Goal: Task Accomplishment & Management: Manage account settings

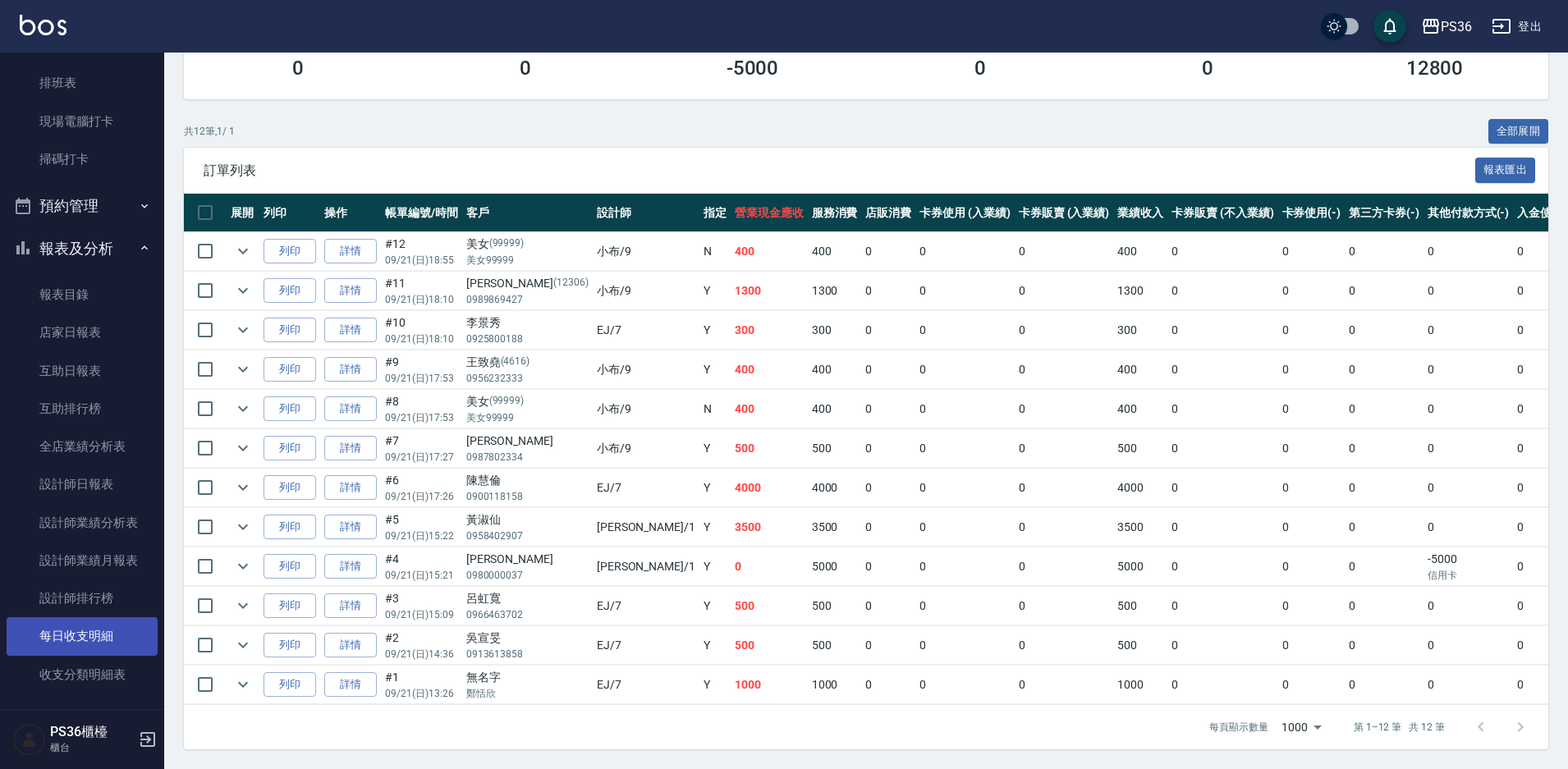
scroll to position [489, 0]
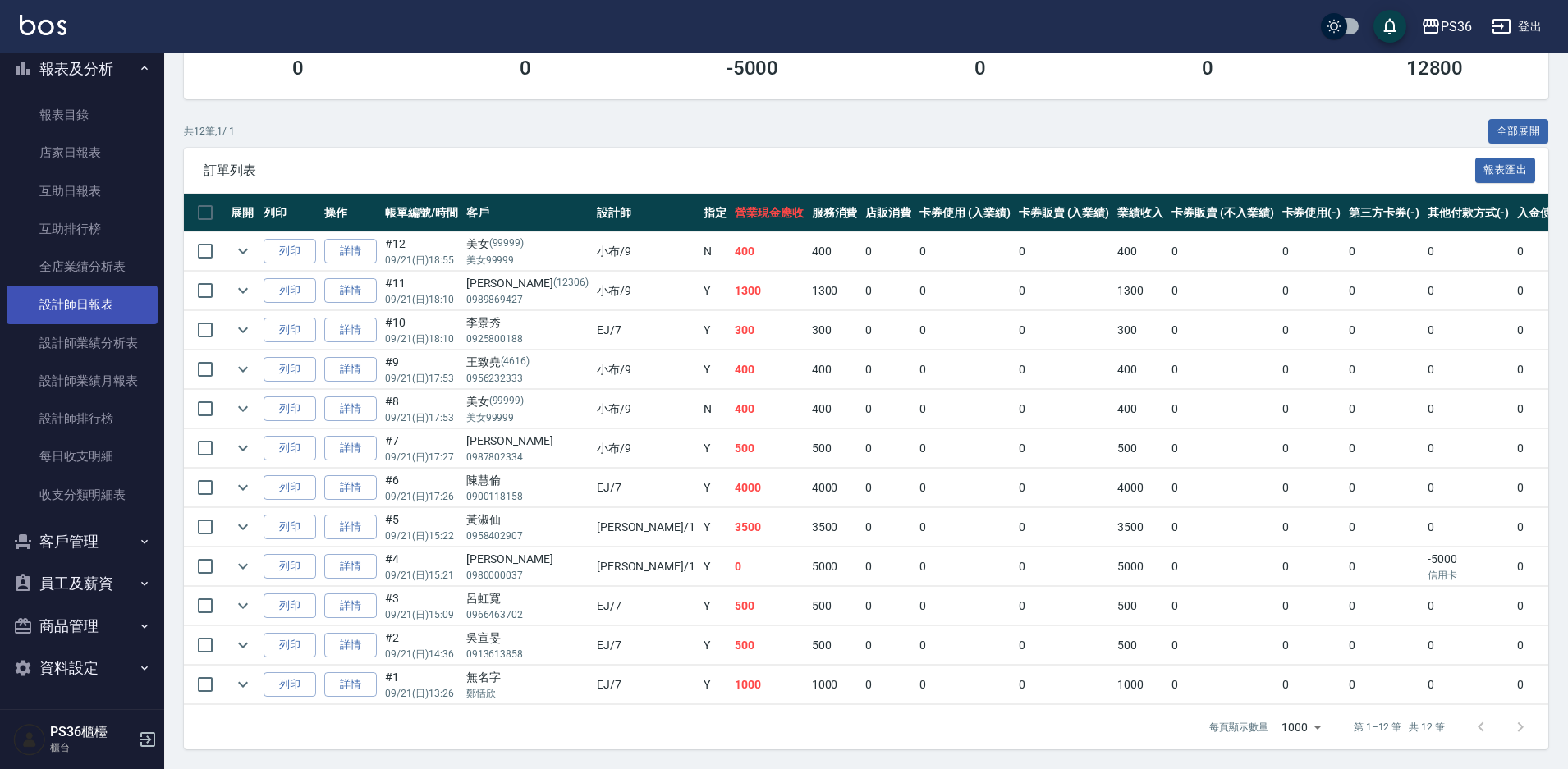
click at [114, 308] on link "設計師日報表" at bounding box center [82, 304] width 151 height 38
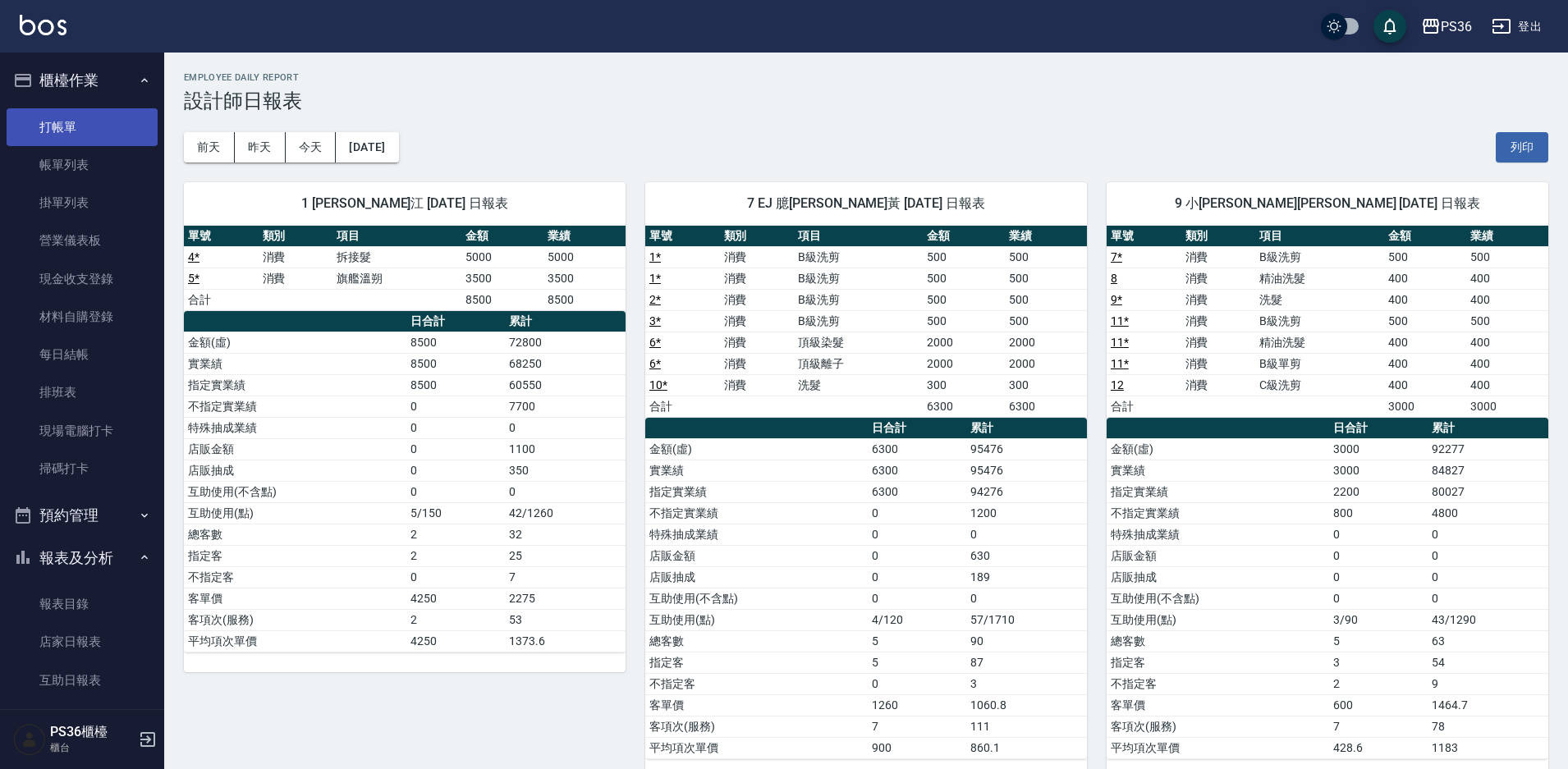
click at [109, 133] on link "打帳單" at bounding box center [82, 127] width 151 height 38
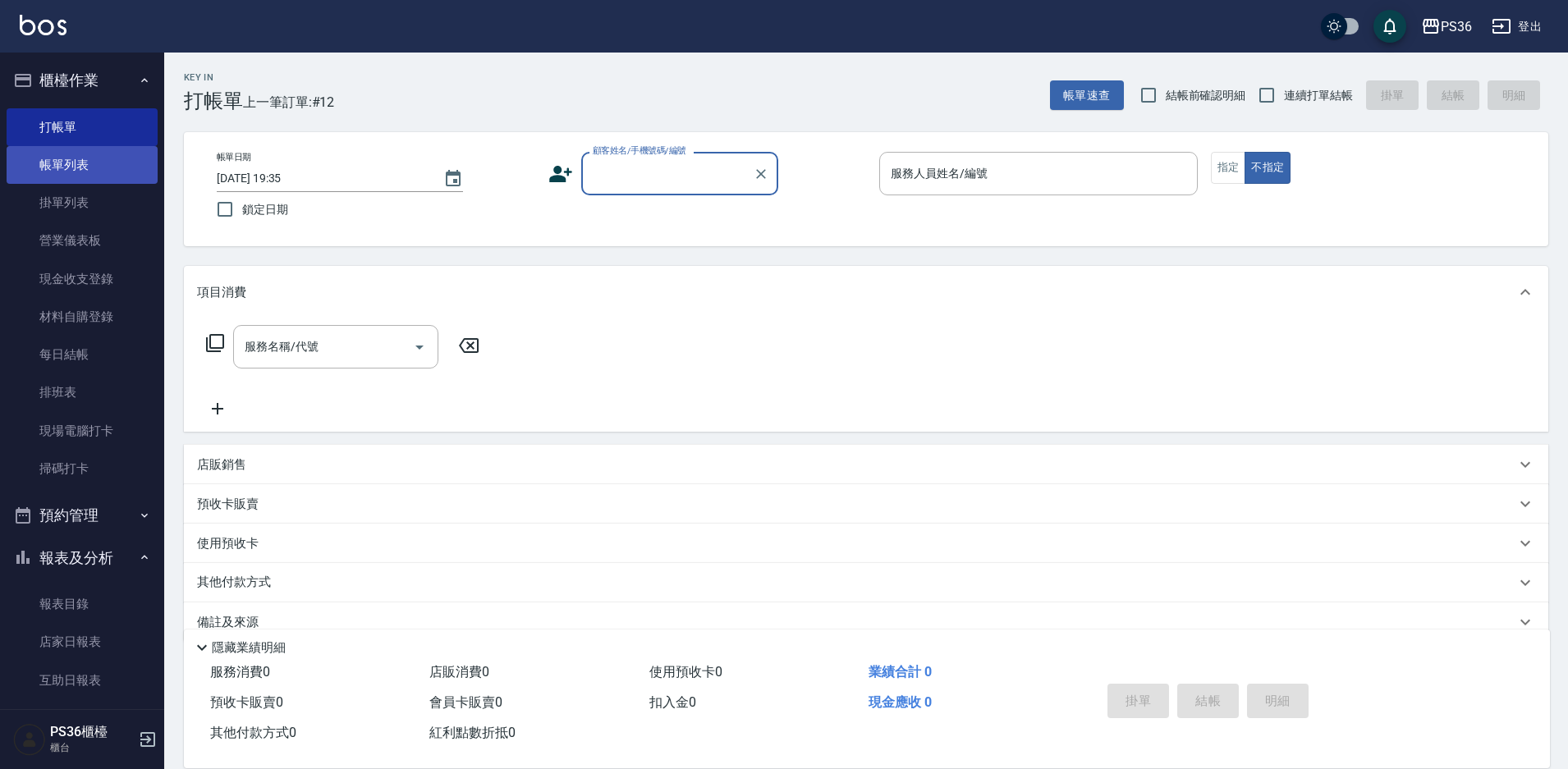
click at [115, 149] on link "帳單列表" at bounding box center [82, 164] width 151 height 38
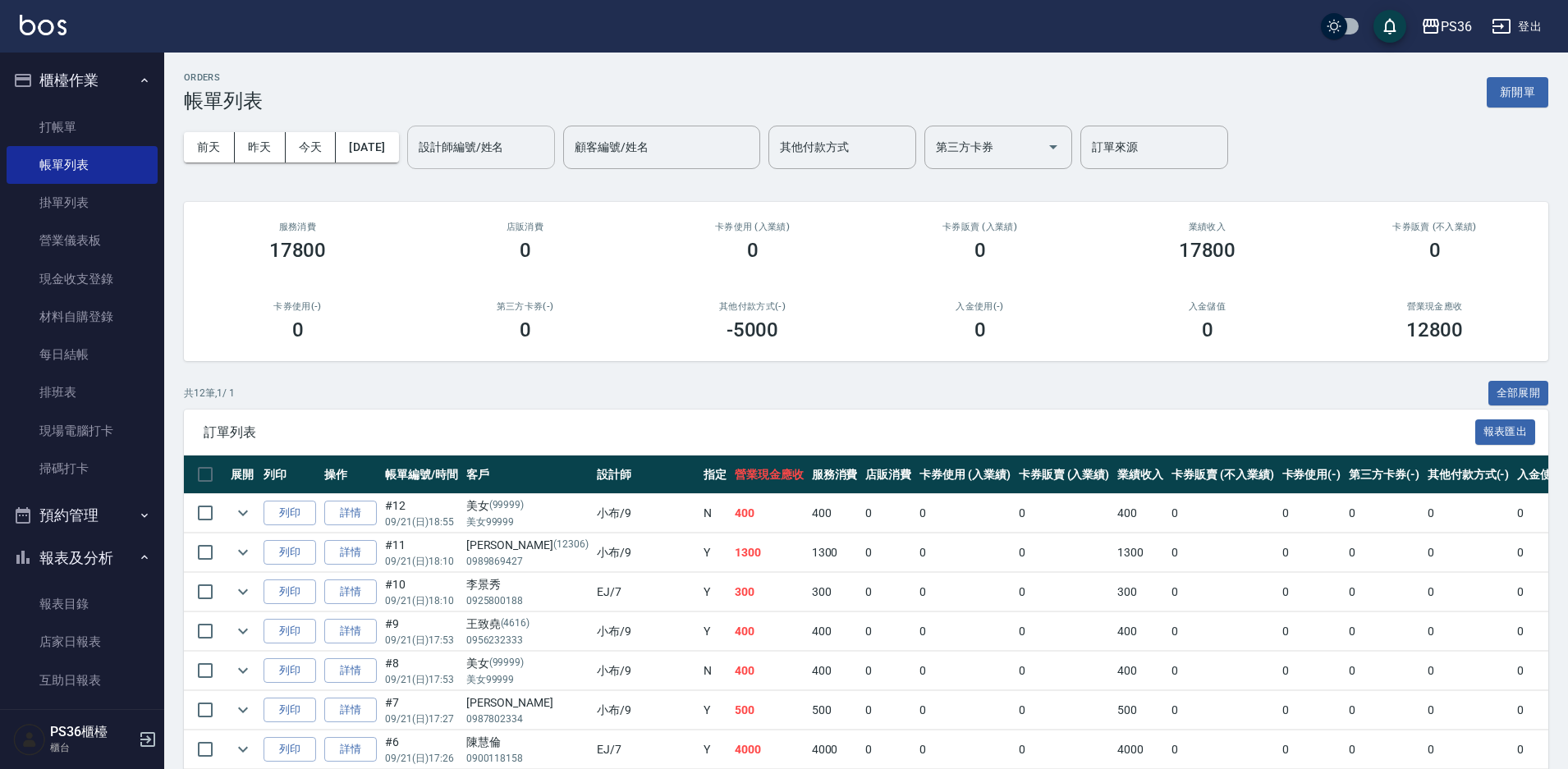
click at [476, 167] on div "設計師編號/姓名" at bounding box center [481, 147] width 148 height 43
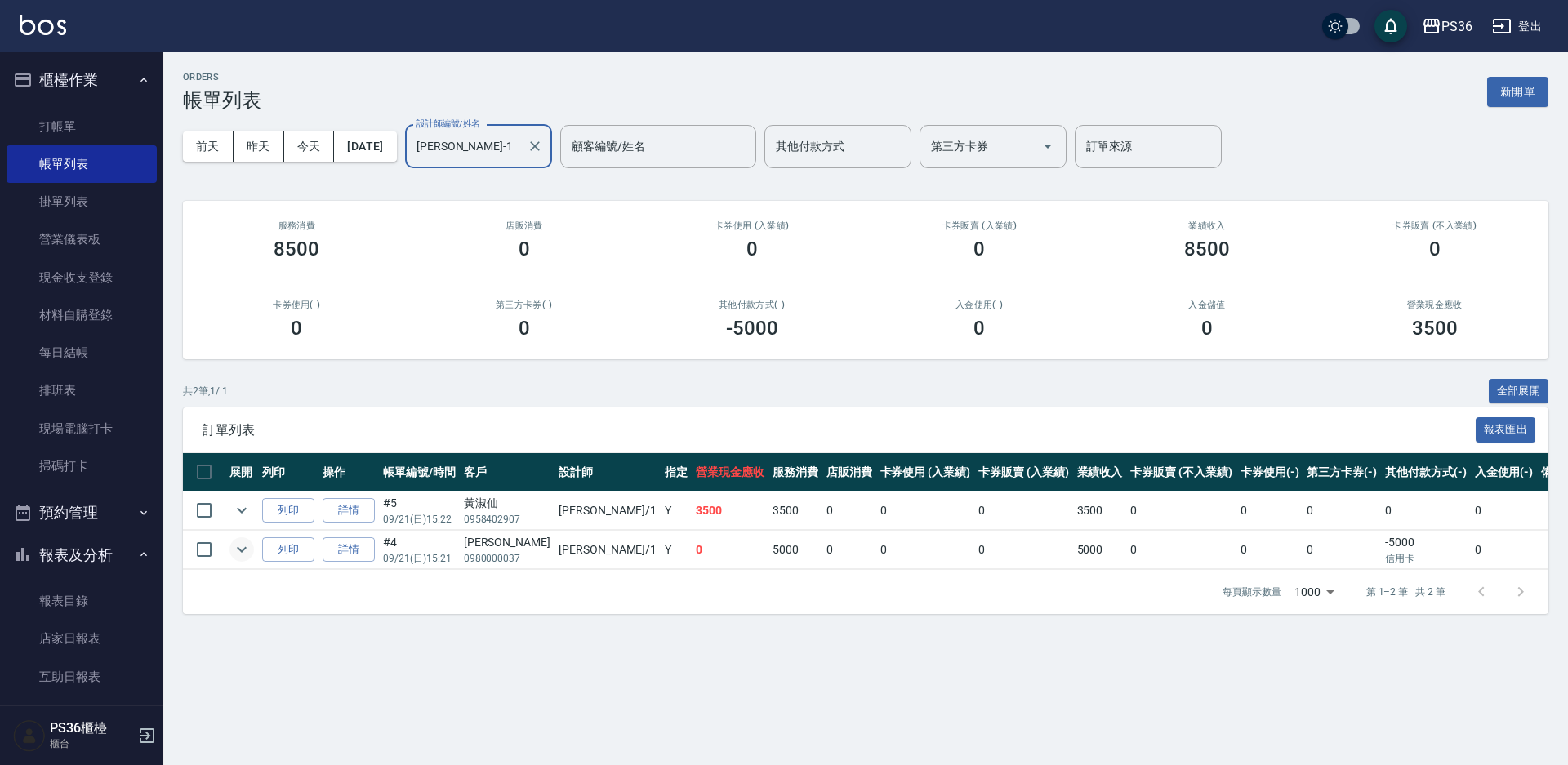
type input "[PERSON_NAME]-1"
click at [245, 545] on icon "expand row" at bounding box center [241, 549] width 19 height 19
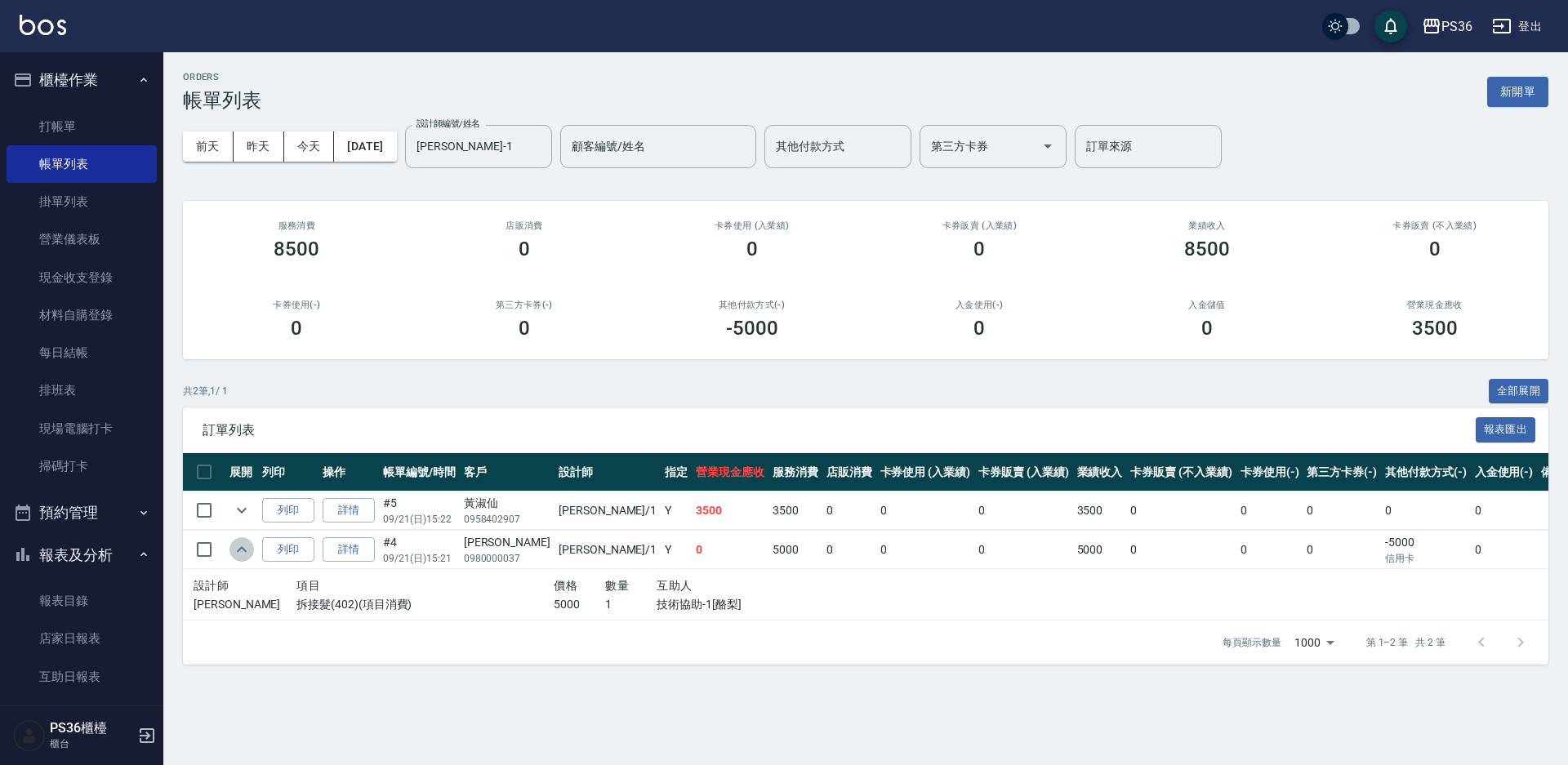
click at [245, 545] on icon "expand row" at bounding box center [241, 549] width 19 height 19
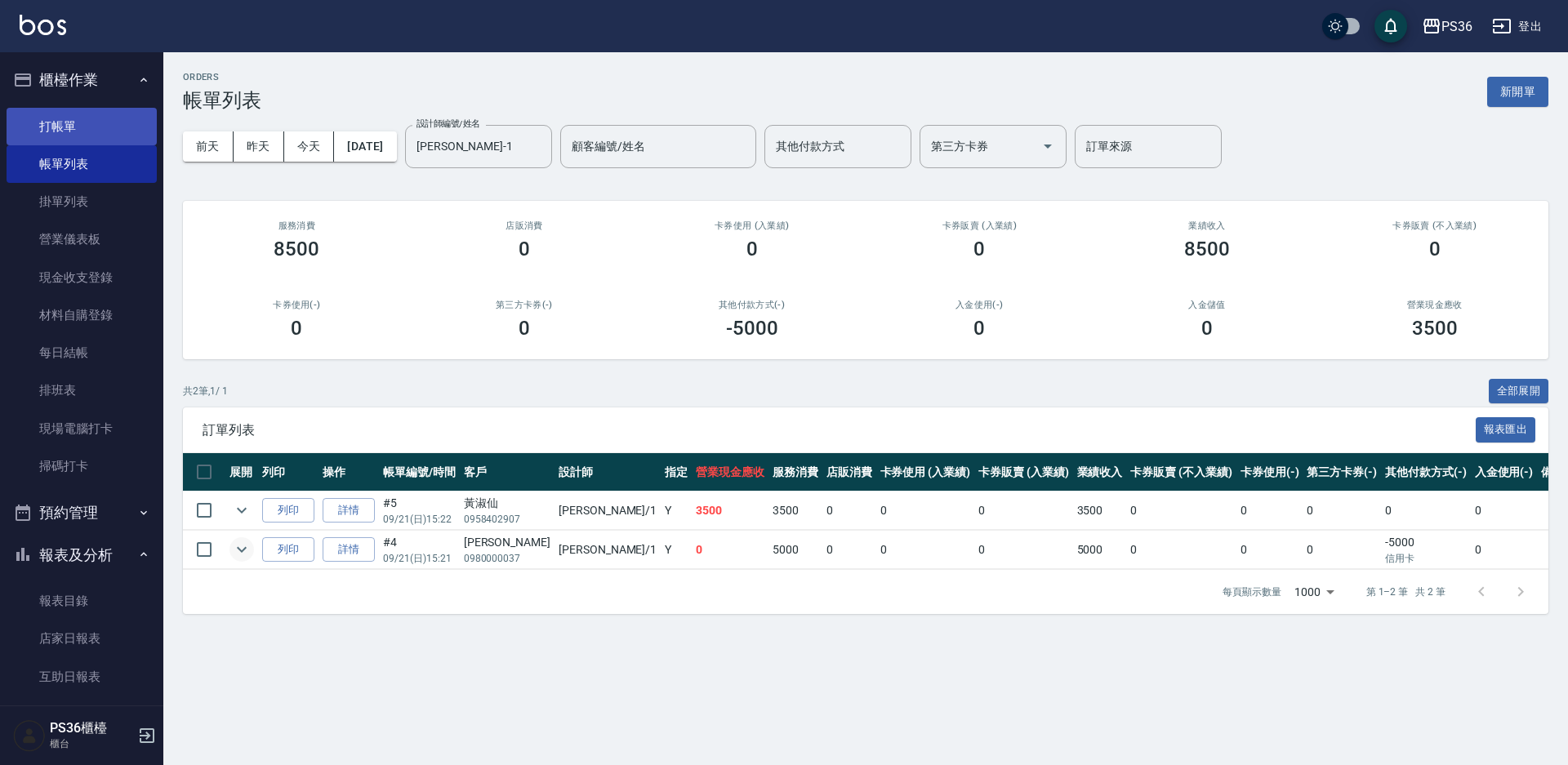
click at [47, 129] on link "打帳單" at bounding box center [82, 127] width 150 height 38
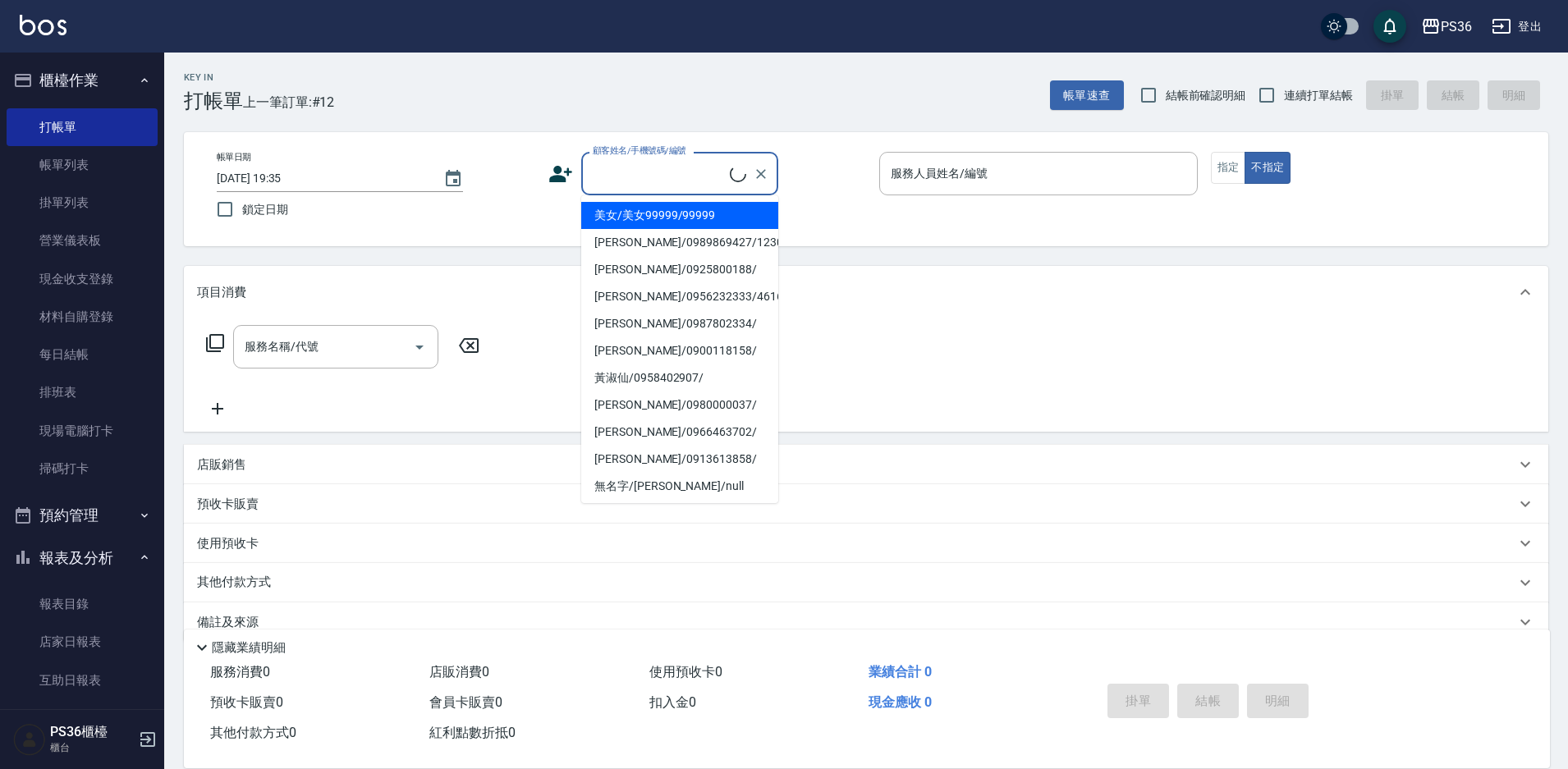
click at [612, 171] on input "顧客姓名/手機號碼/編號" at bounding box center [659, 173] width 141 height 28
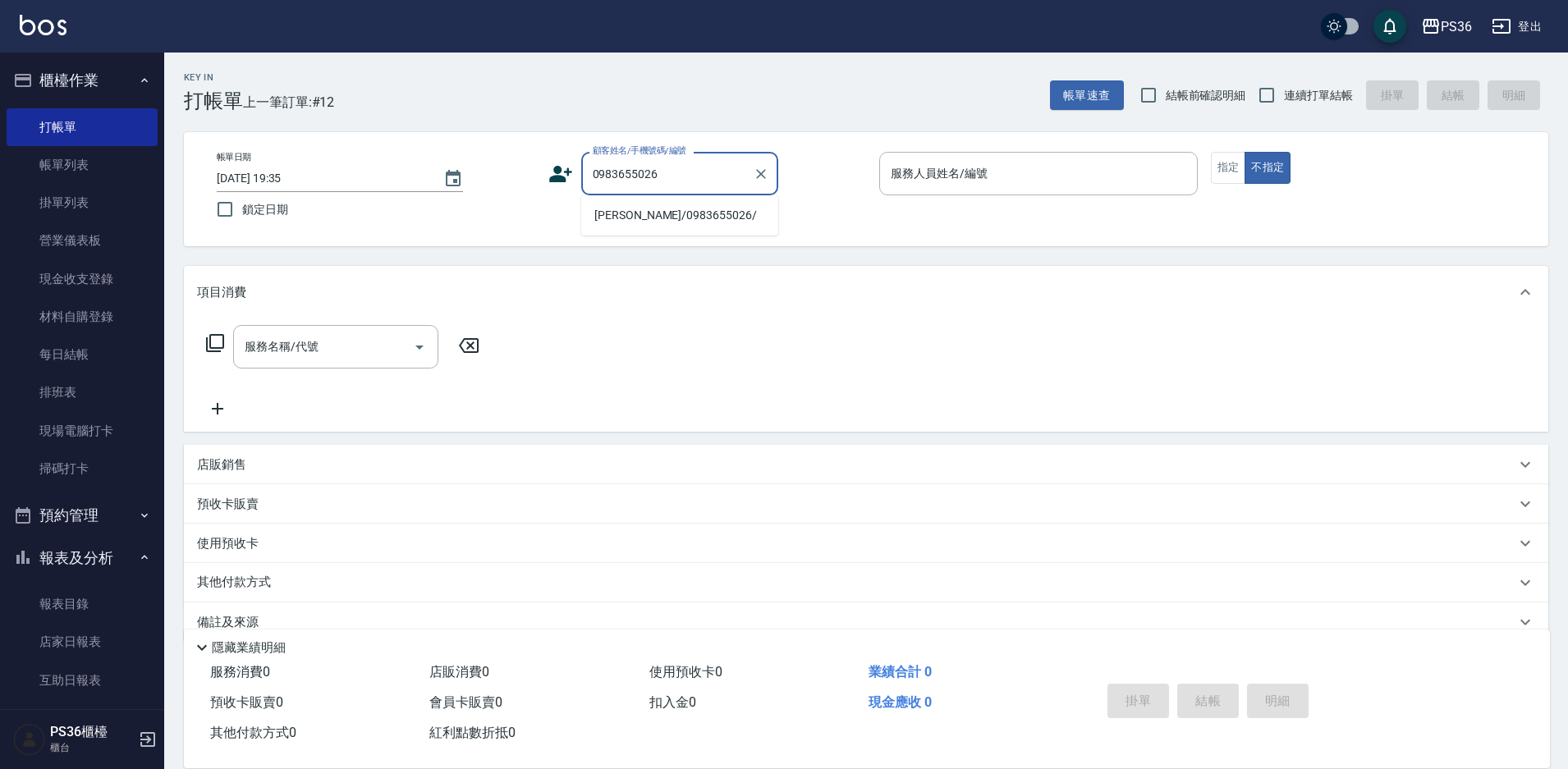
click at [657, 214] on li "[PERSON_NAME]/0983655026/" at bounding box center [679, 215] width 197 height 27
type input "[PERSON_NAME]/0983655026/"
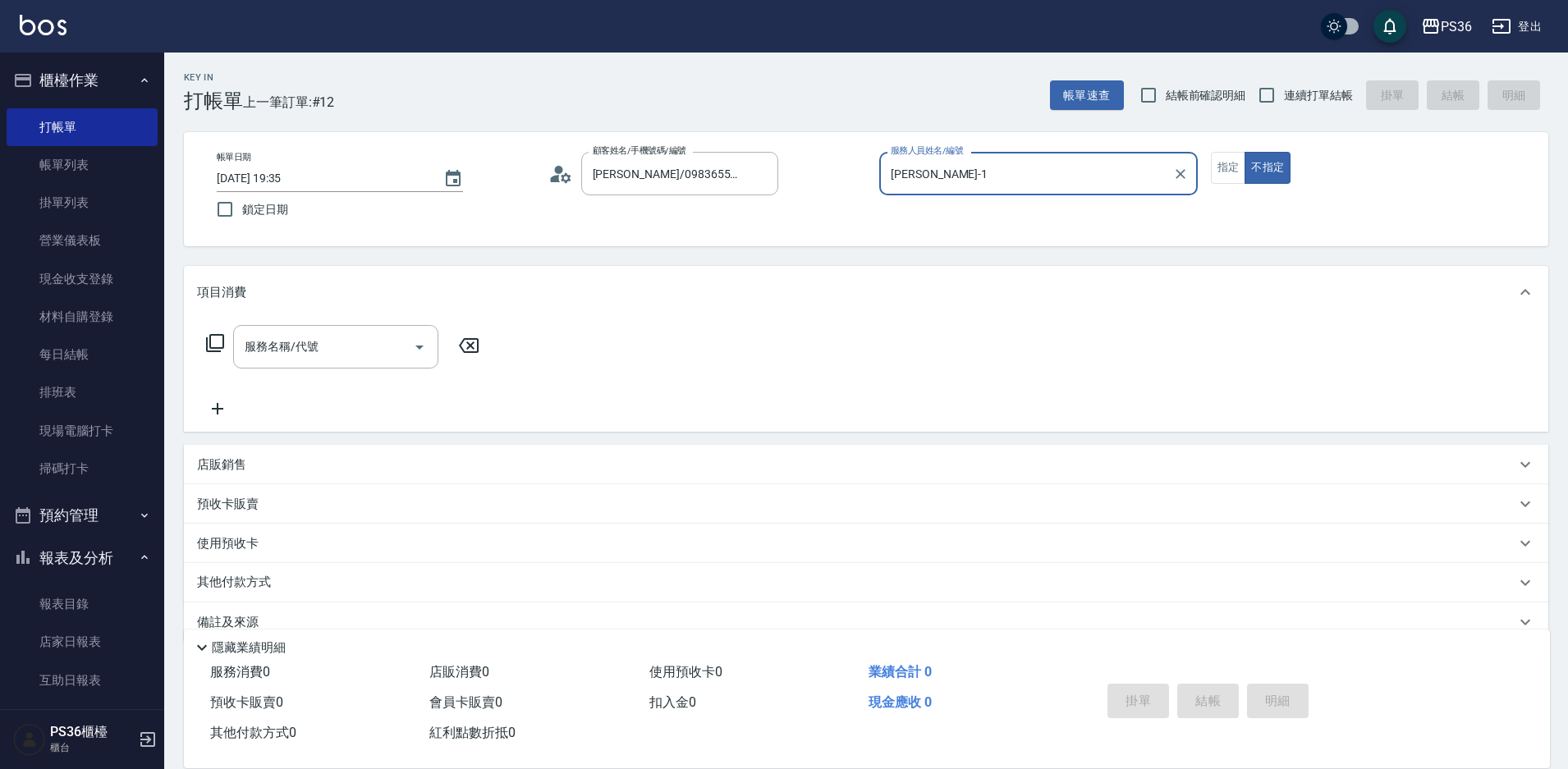
type input "[PERSON_NAME]-1"
click at [1221, 170] on button "指定" at bounding box center [1228, 167] width 35 height 32
click at [214, 341] on icon at bounding box center [215, 343] width 20 height 20
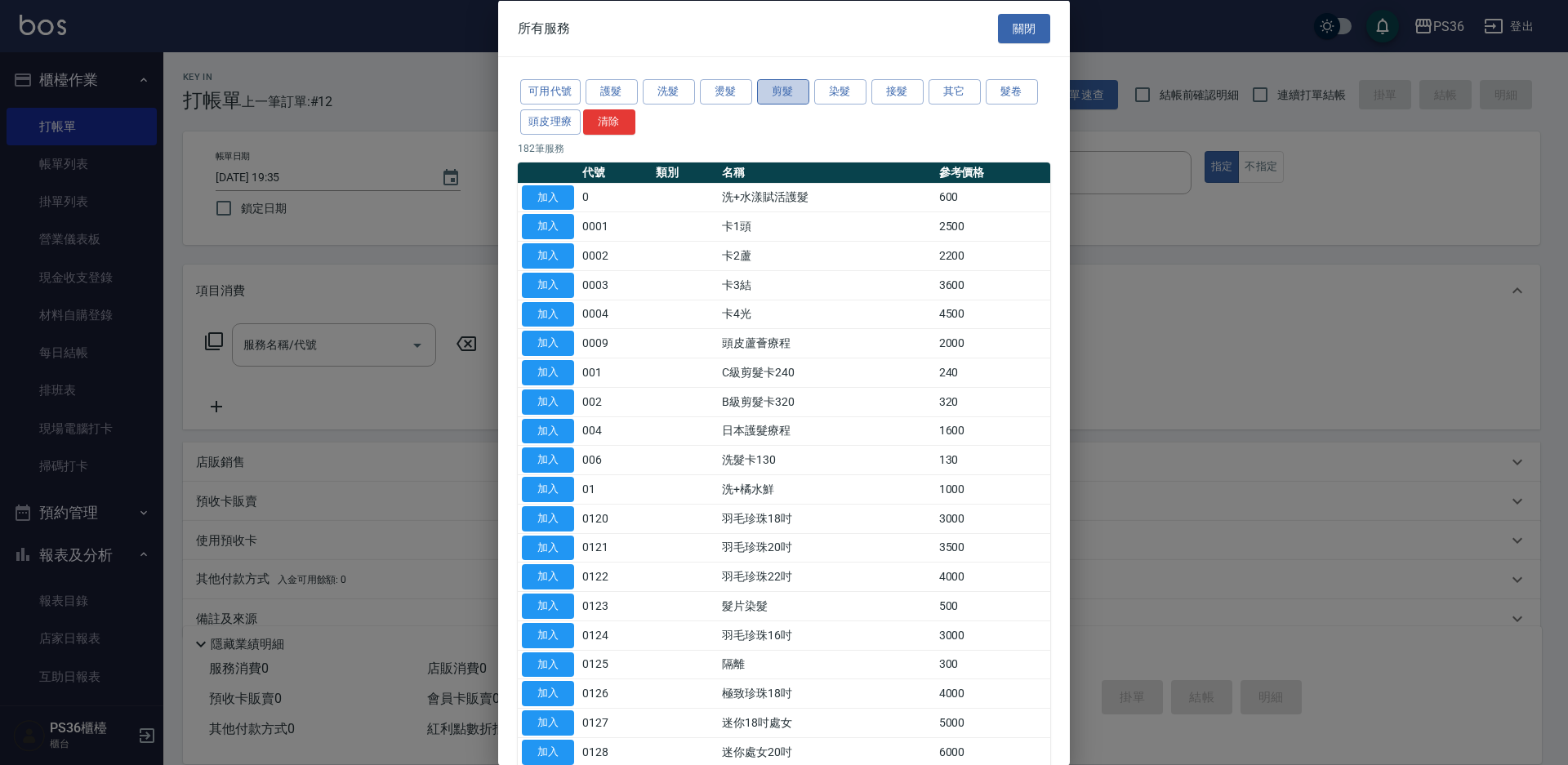
click at [777, 92] on button "剪髮" at bounding box center [784, 91] width 53 height 25
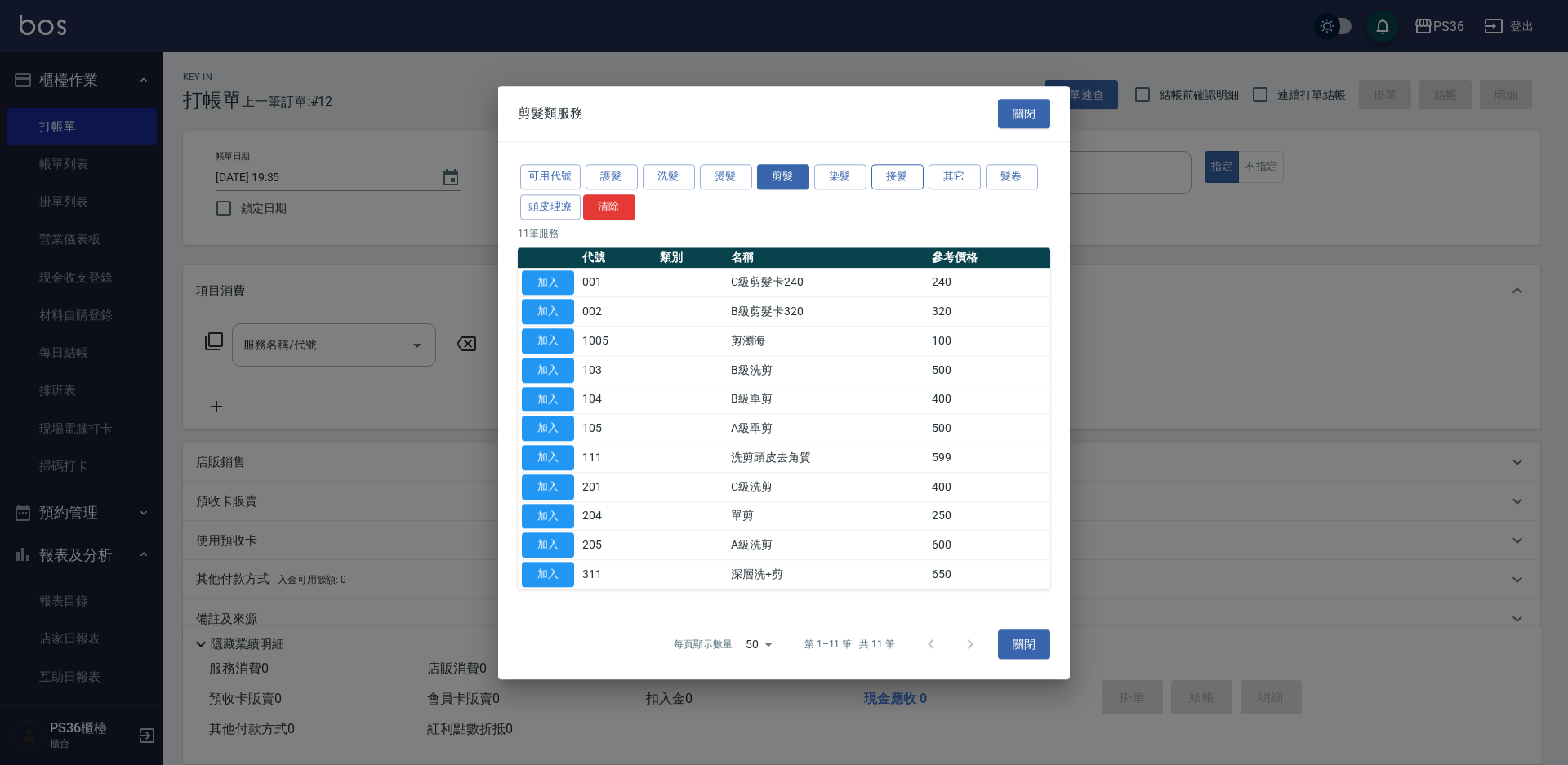
click at [899, 175] on button "接髮" at bounding box center [897, 177] width 53 height 25
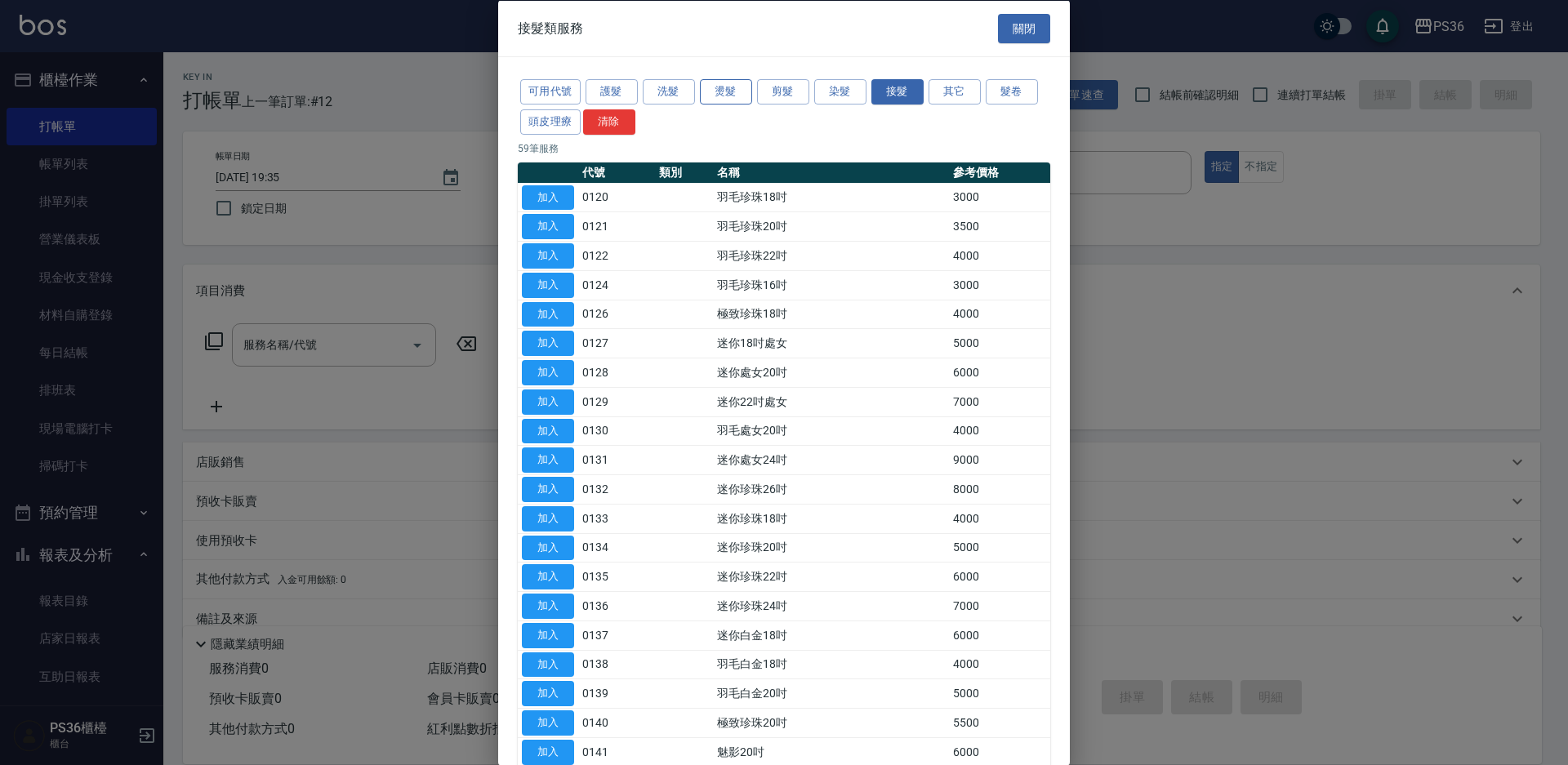
click at [717, 87] on button "燙髮" at bounding box center [726, 91] width 53 height 25
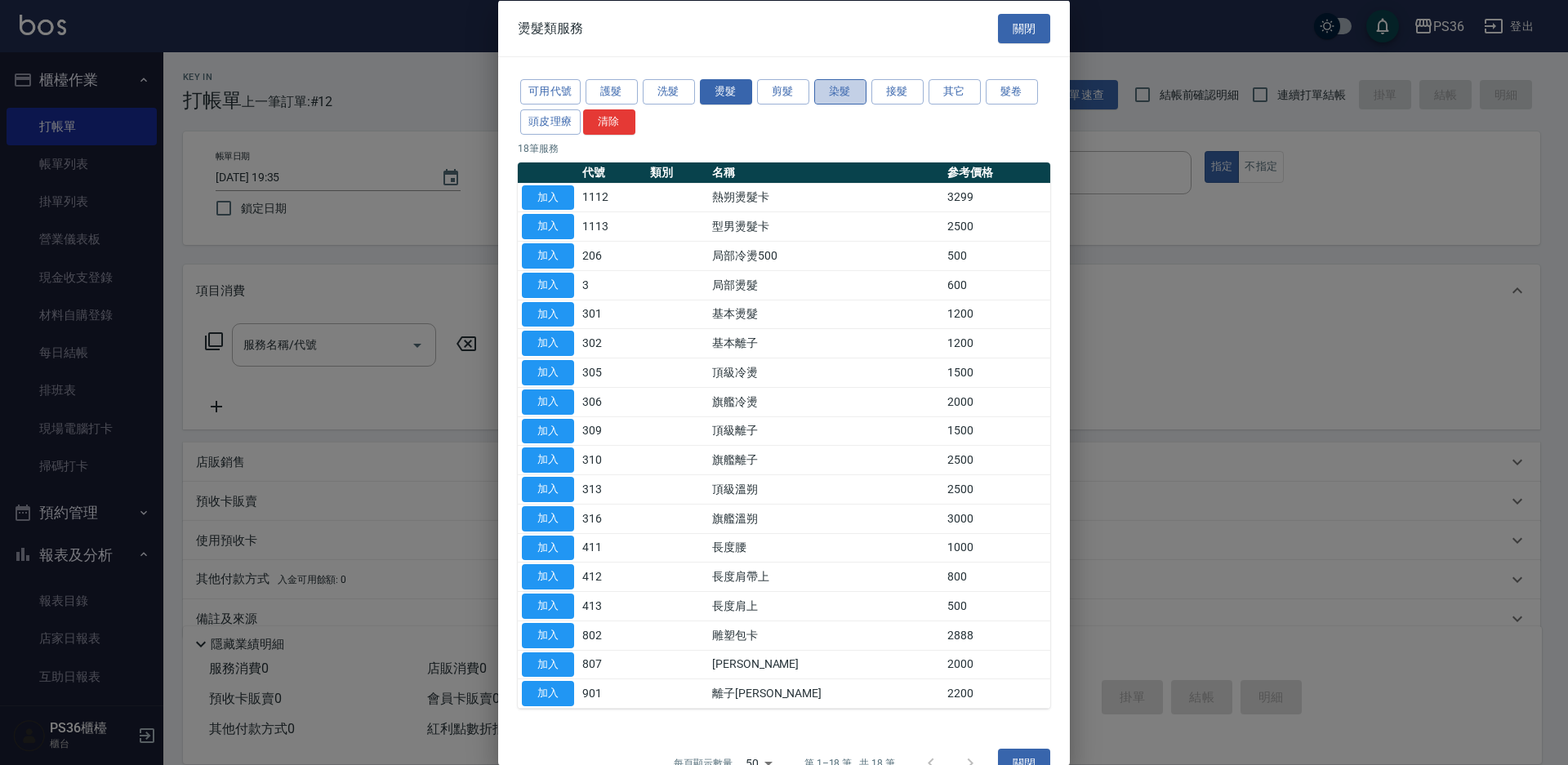
click at [835, 93] on button "染髮" at bounding box center [840, 91] width 53 height 25
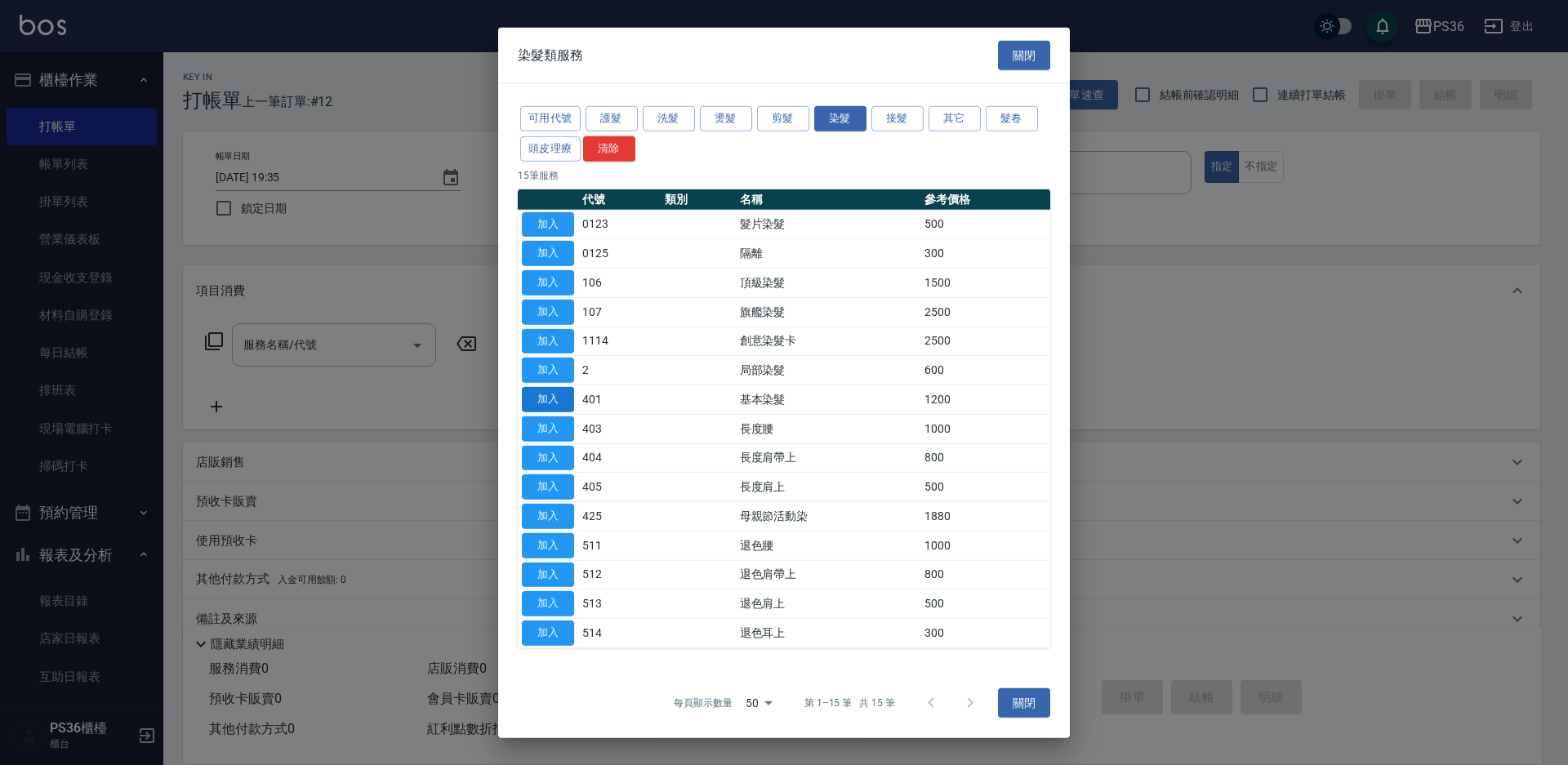
click at [547, 407] on button "加入" at bounding box center [548, 400] width 53 height 25
type input "基本染髮(401)"
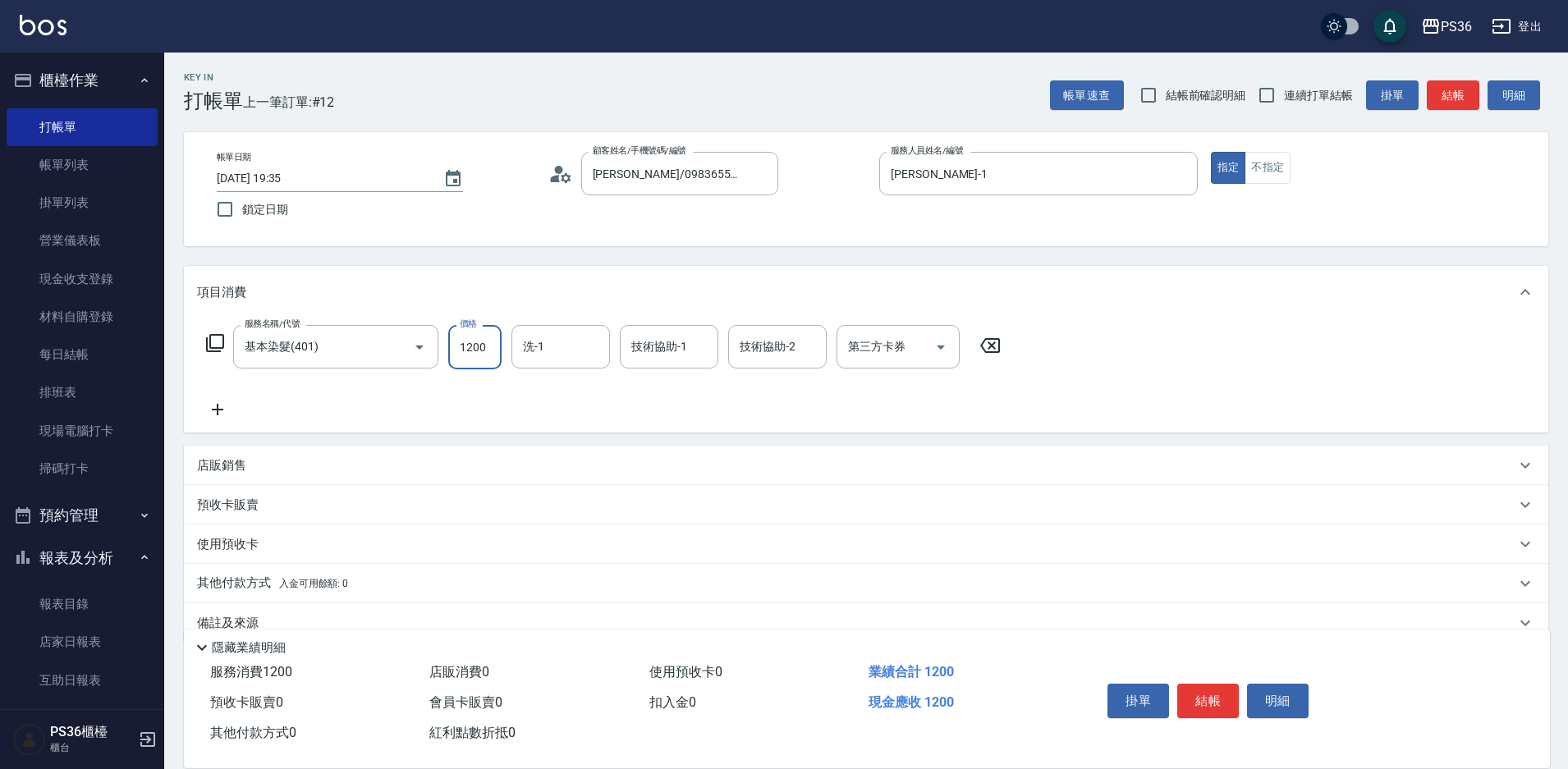
click at [490, 348] on input "1200" at bounding box center [475, 346] width 54 height 44
type input "2000"
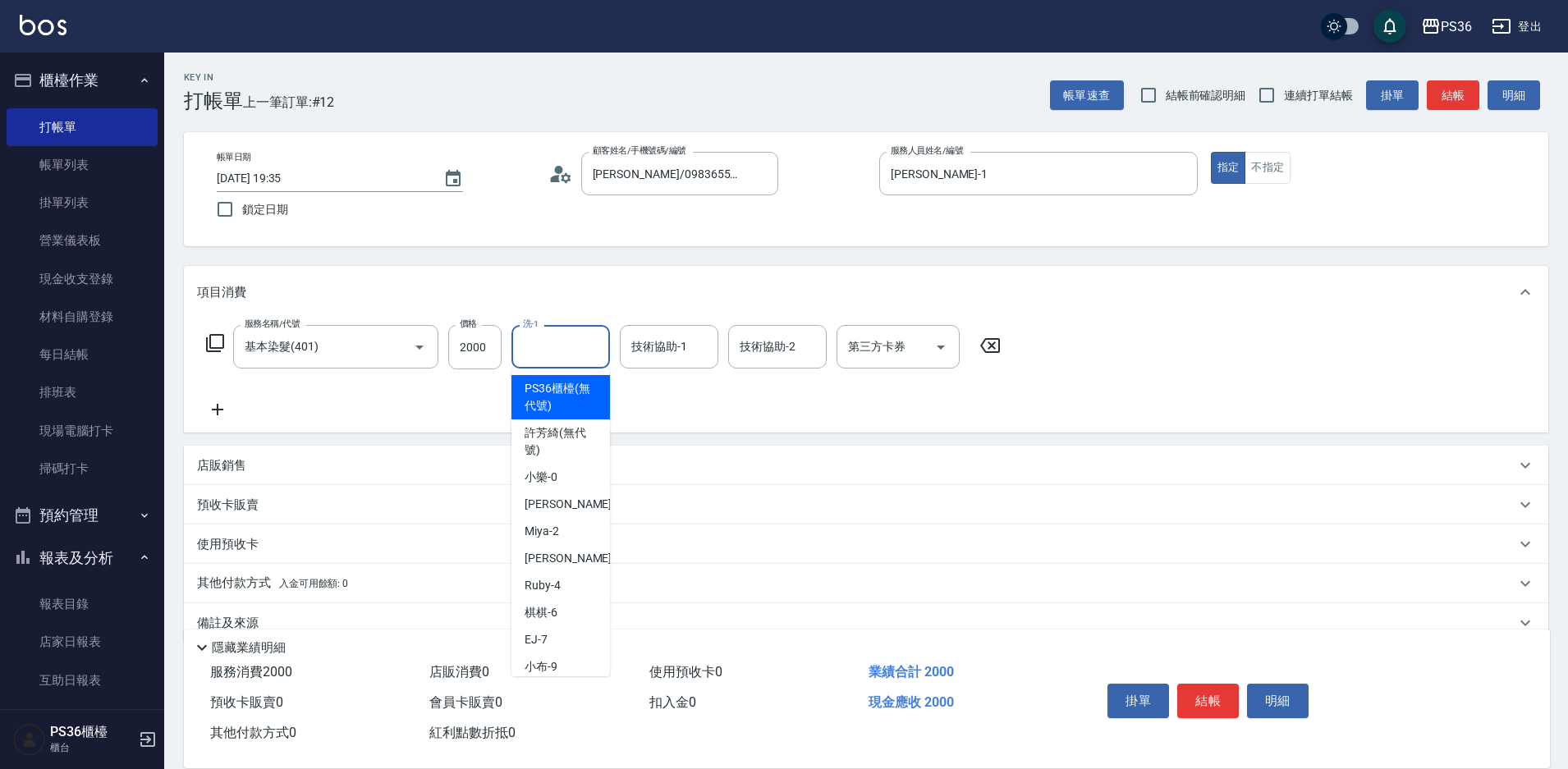
click at [550, 343] on input "洗-1" at bounding box center [561, 346] width 84 height 28
type input "酪梨-21"
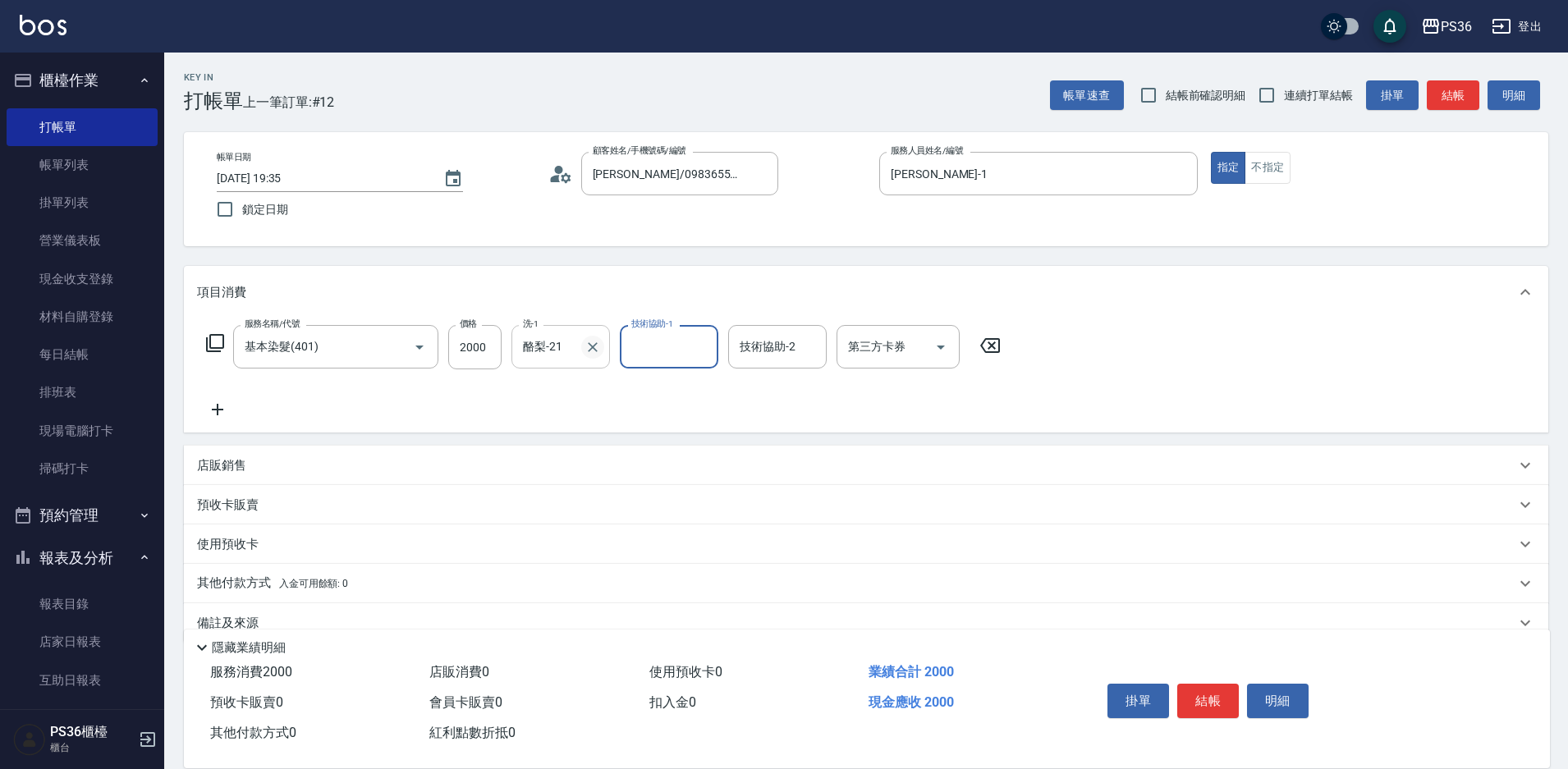
click at [596, 344] on icon "Clear" at bounding box center [592, 346] width 17 height 17
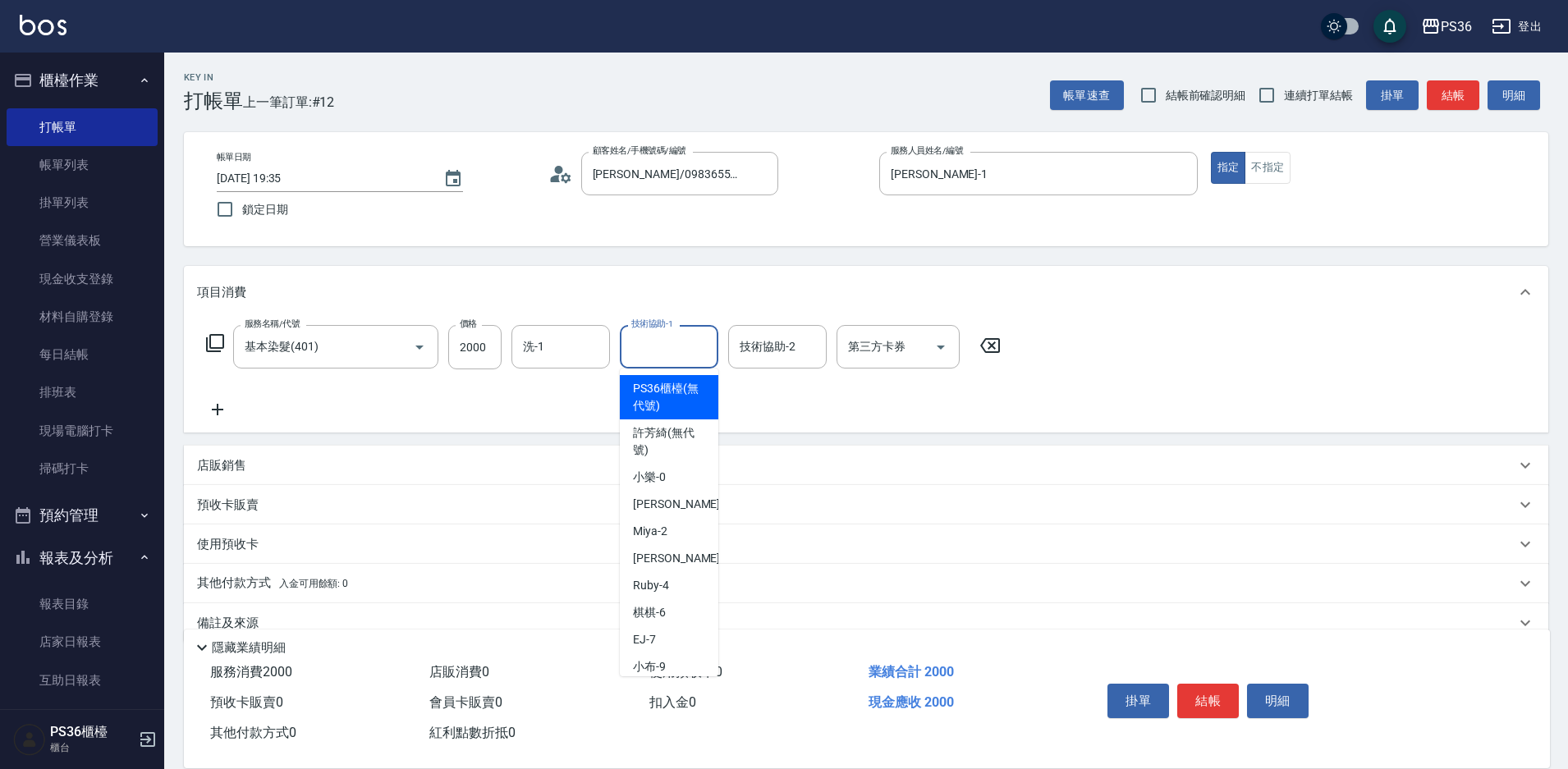
click at [645, 347] on input "技術協助-1" at bounding box center [669, 346] width 84 height 28
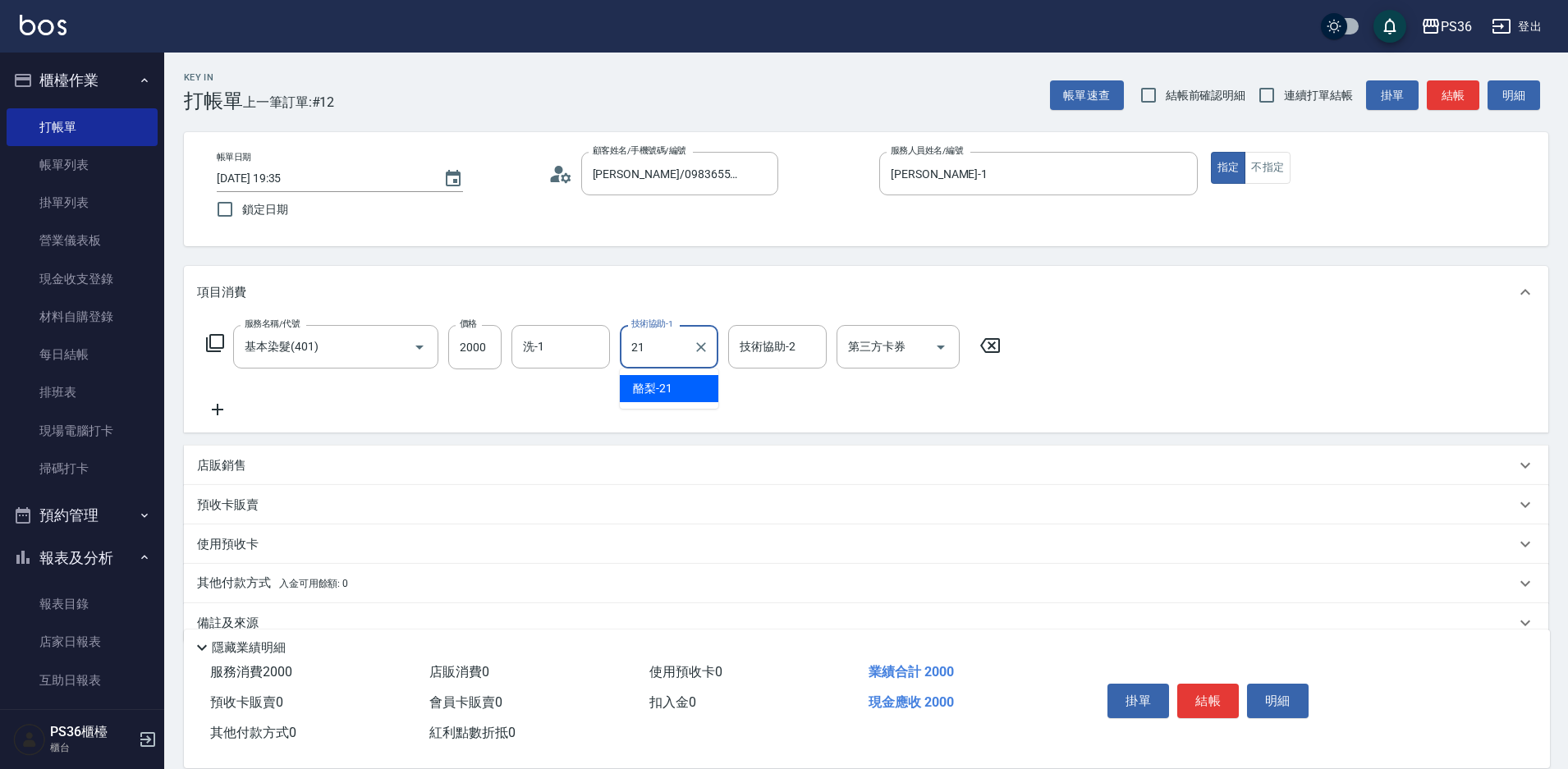
type input "酪梨-21"
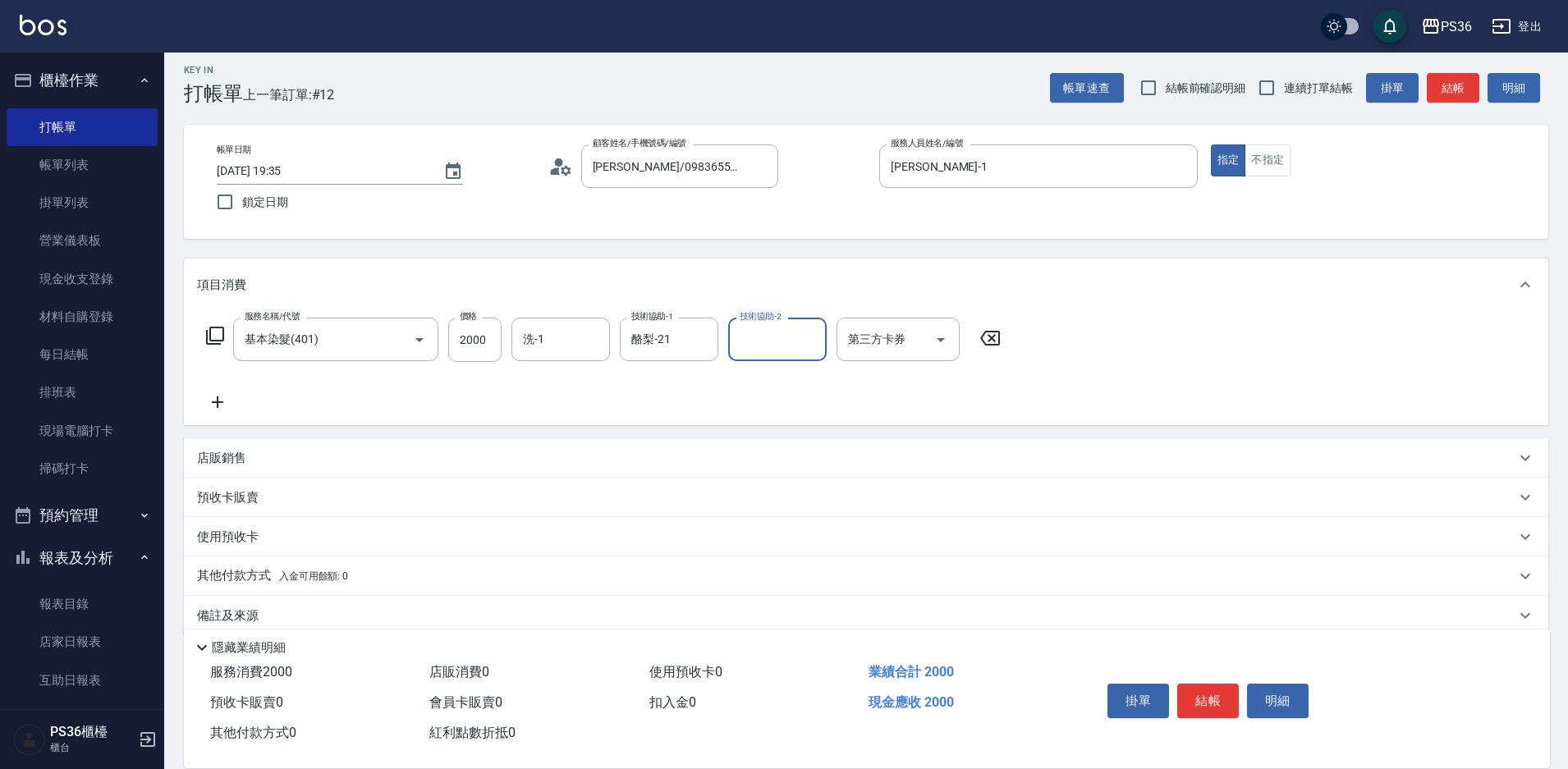
scroll to position [31, 0]
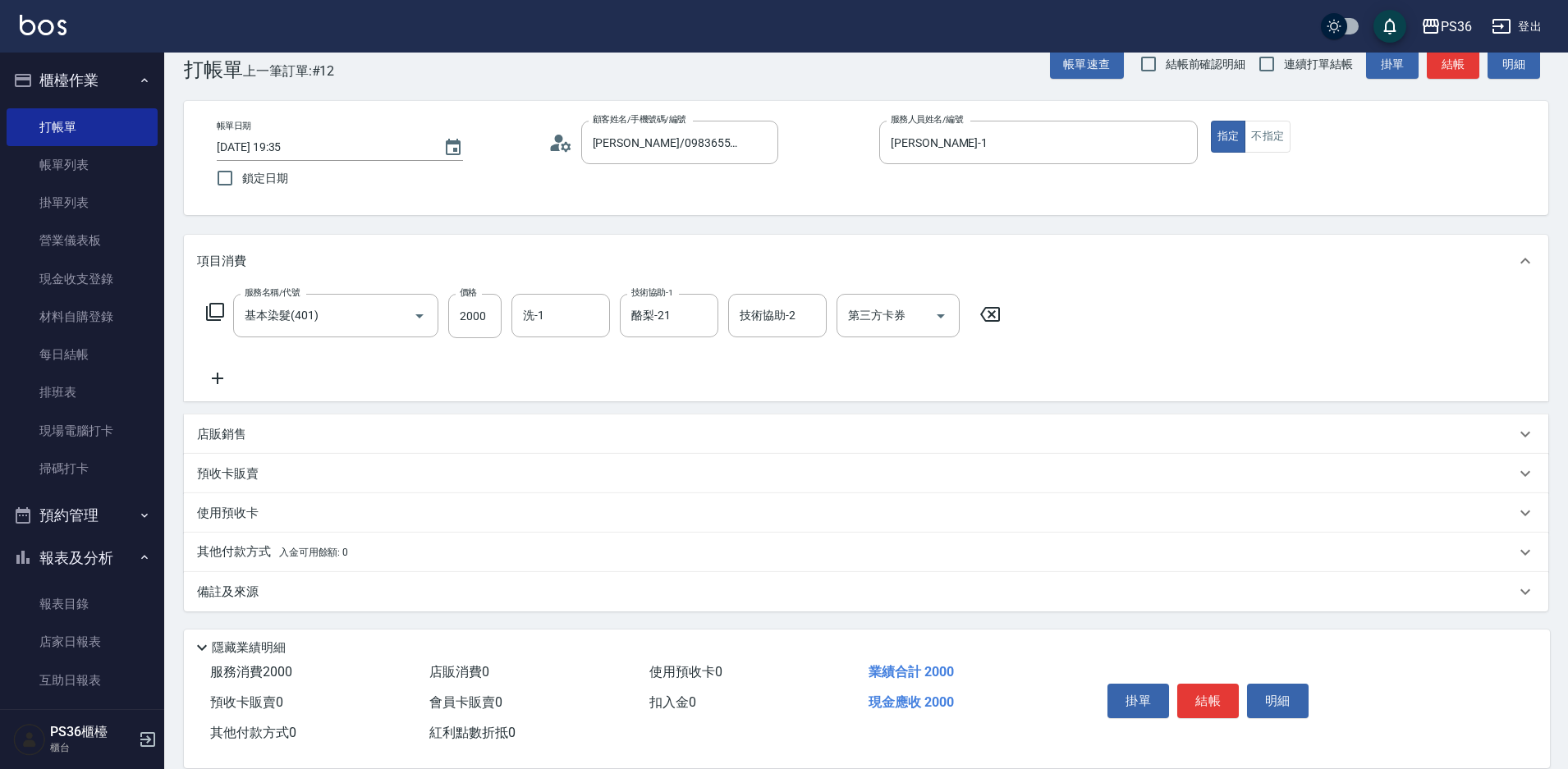
click at [227, 547] on p "其他付款方式 入金可用餘額: 0" at bounding box center [272, 552] width 151 height 18
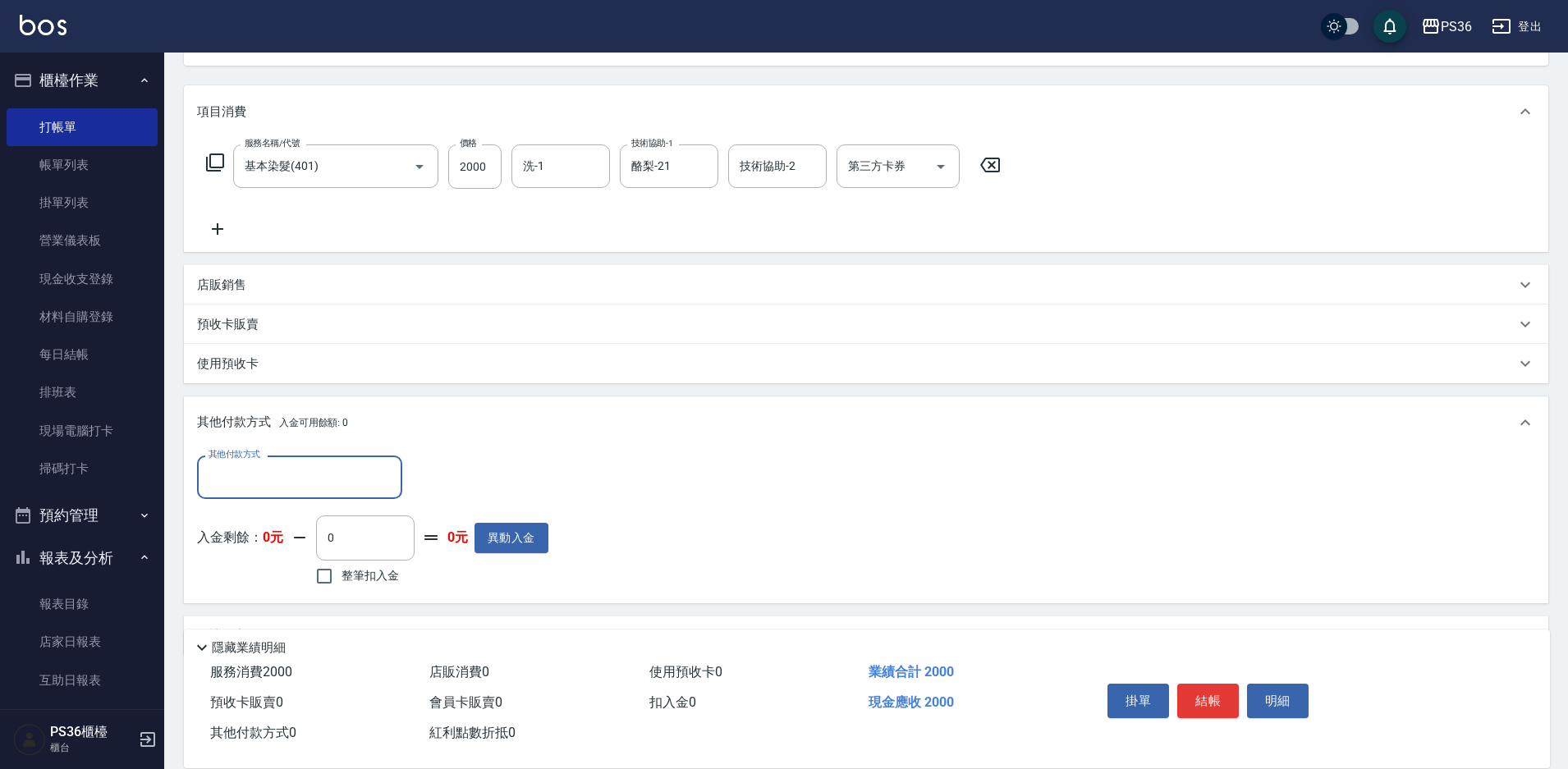
scroll to position [196, 0]
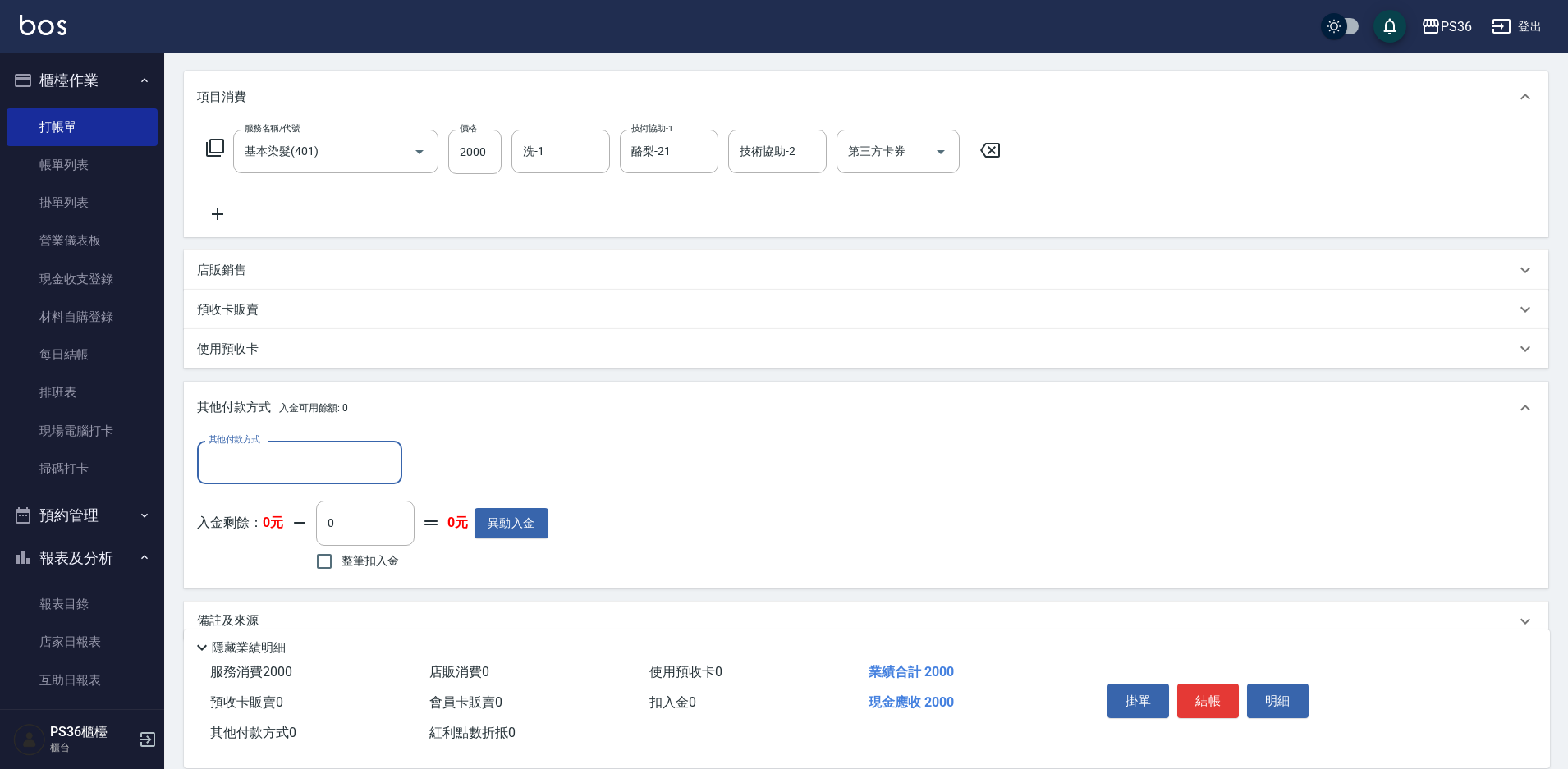
click at [267, 466] on input "其他付款方式" at bounding box center [300, 462] width 191 height 28
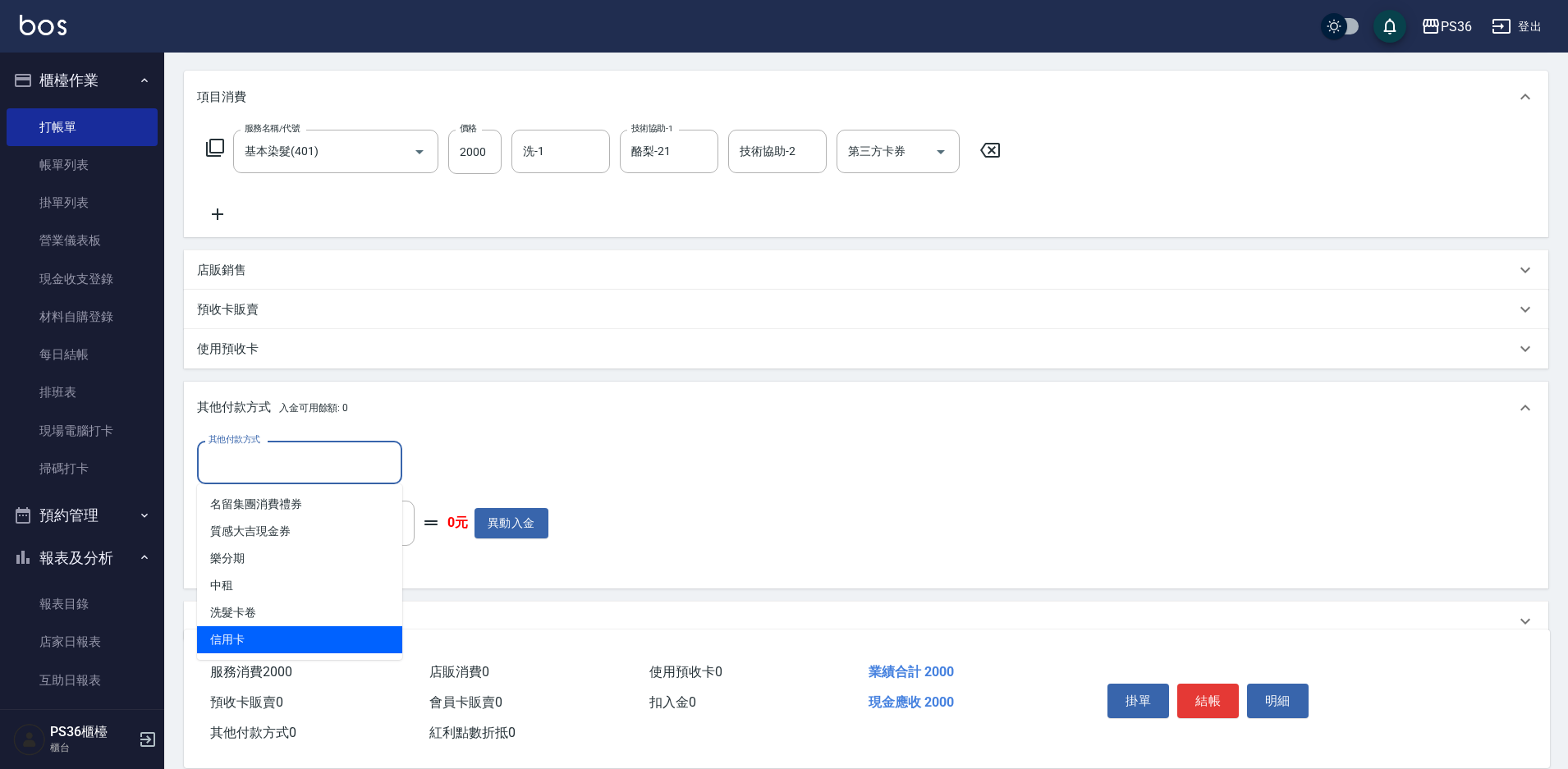
click at [248, 626] on span "信用卡" at bounding box center [300, 640] width 206 height 27
type input "信用卡"
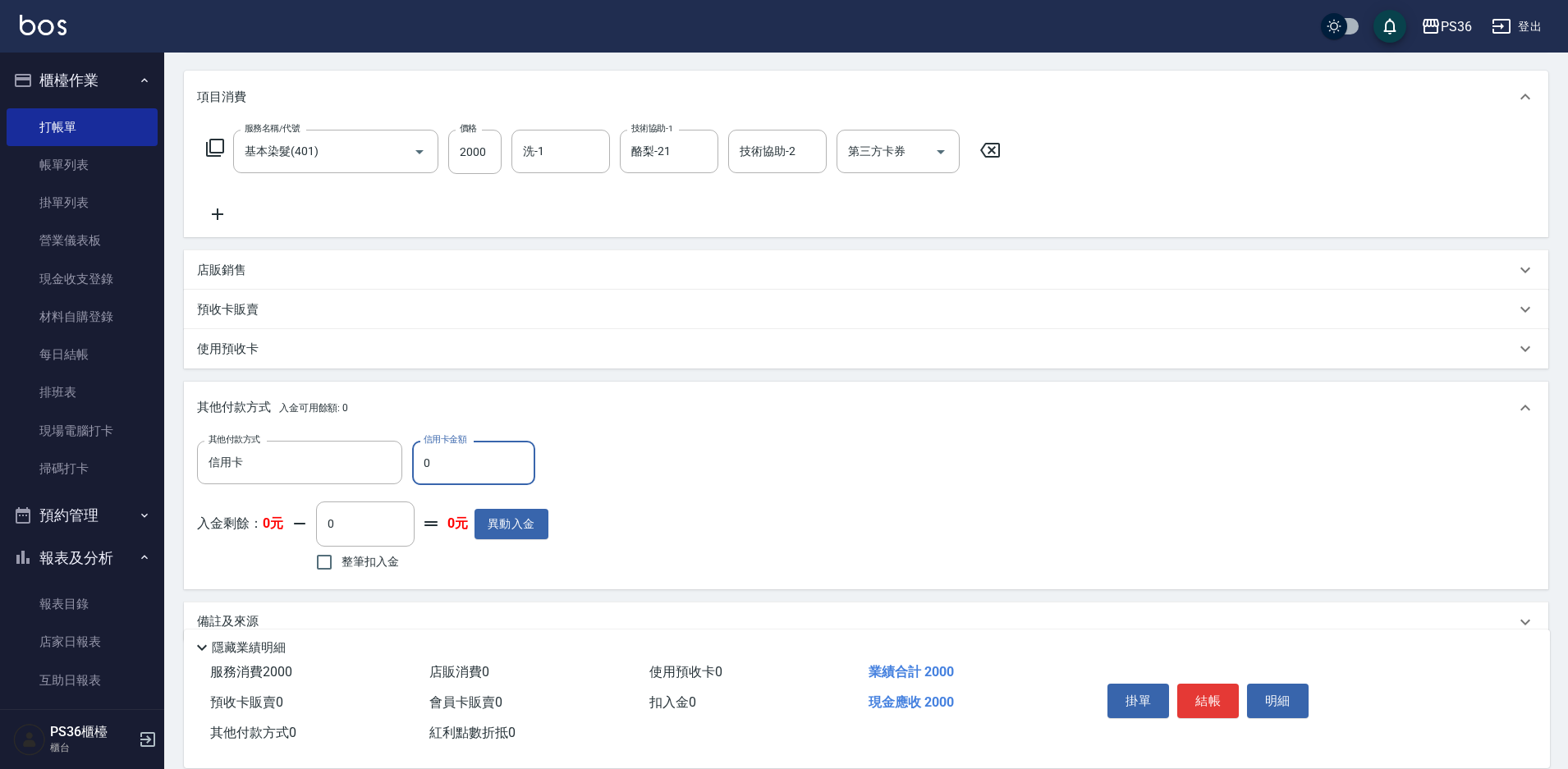
click at [459, 468] on input "0" at bounding box center [474, 462] width 123 height 44
type input "2000"
click at [1206, 684] on button "結帳" at bounding box center [1208, 701] width 62 height 34
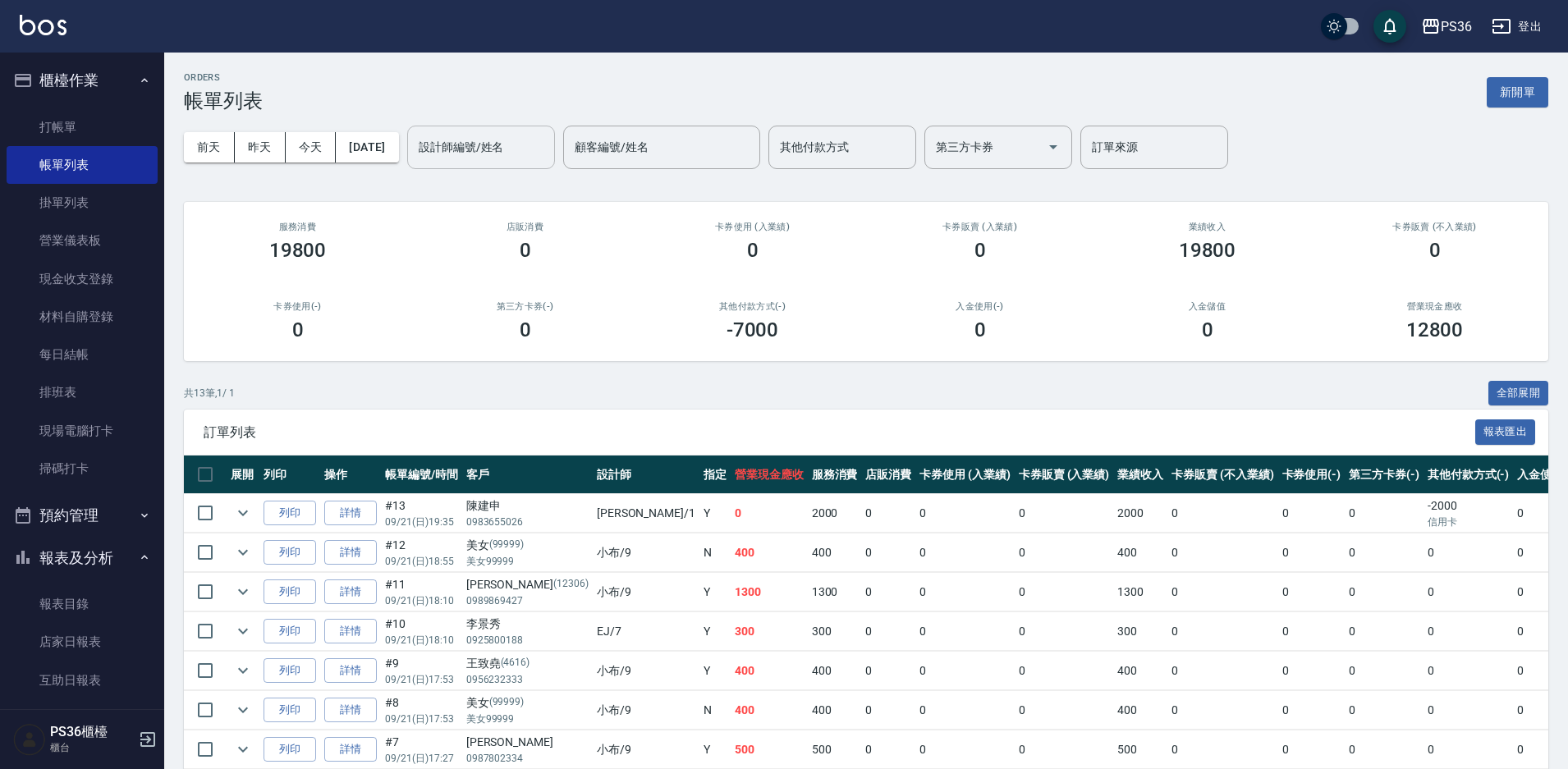
click at [508, 150] on input "設計師編號/姓名" at bounding box center [482, 147] width 133 height 28
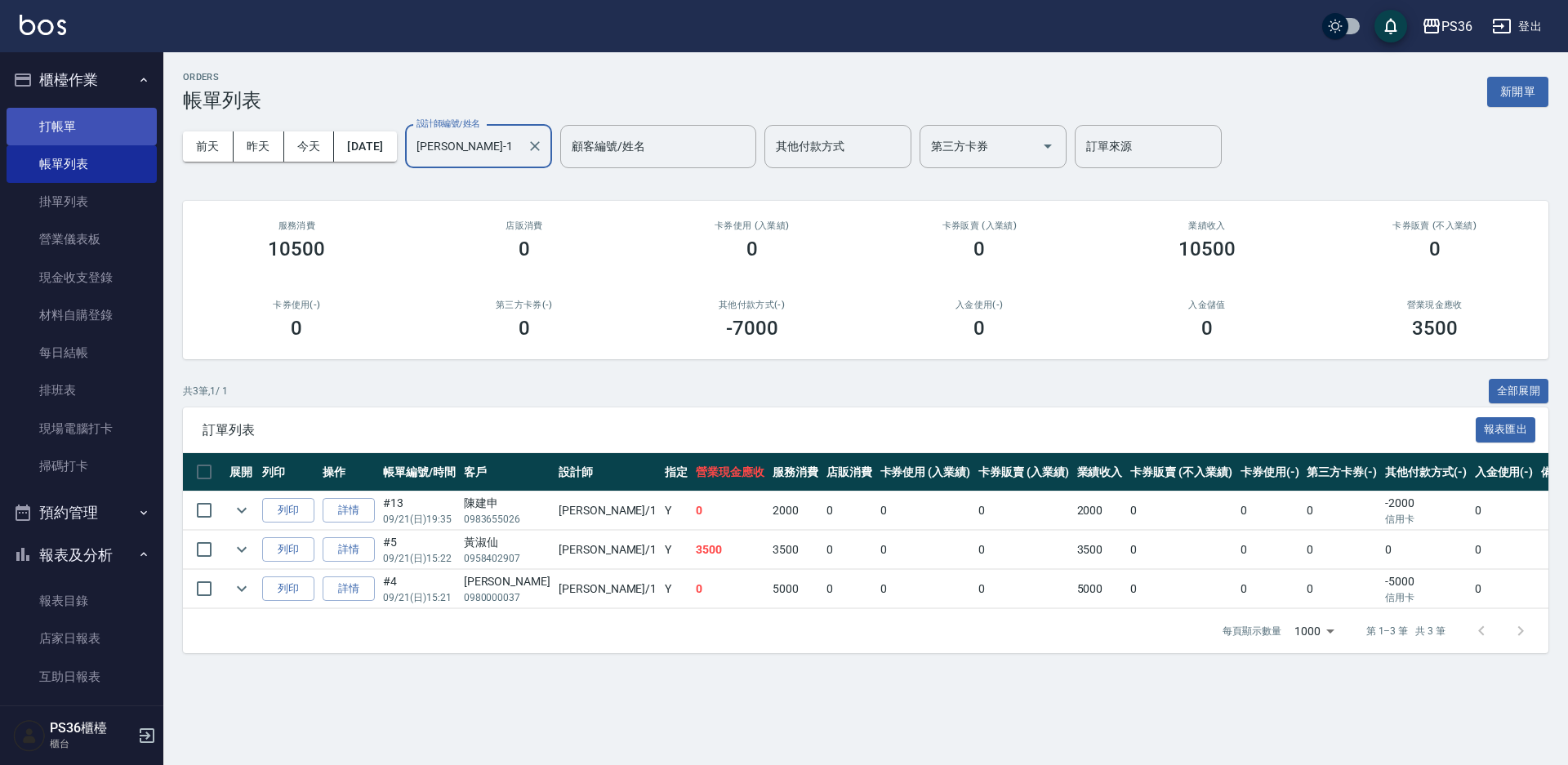
type input "[PERSON_NAME]-1"
click at [81, 121] on link "打帳單" at bounding box center [82, 127] width 150 height 38
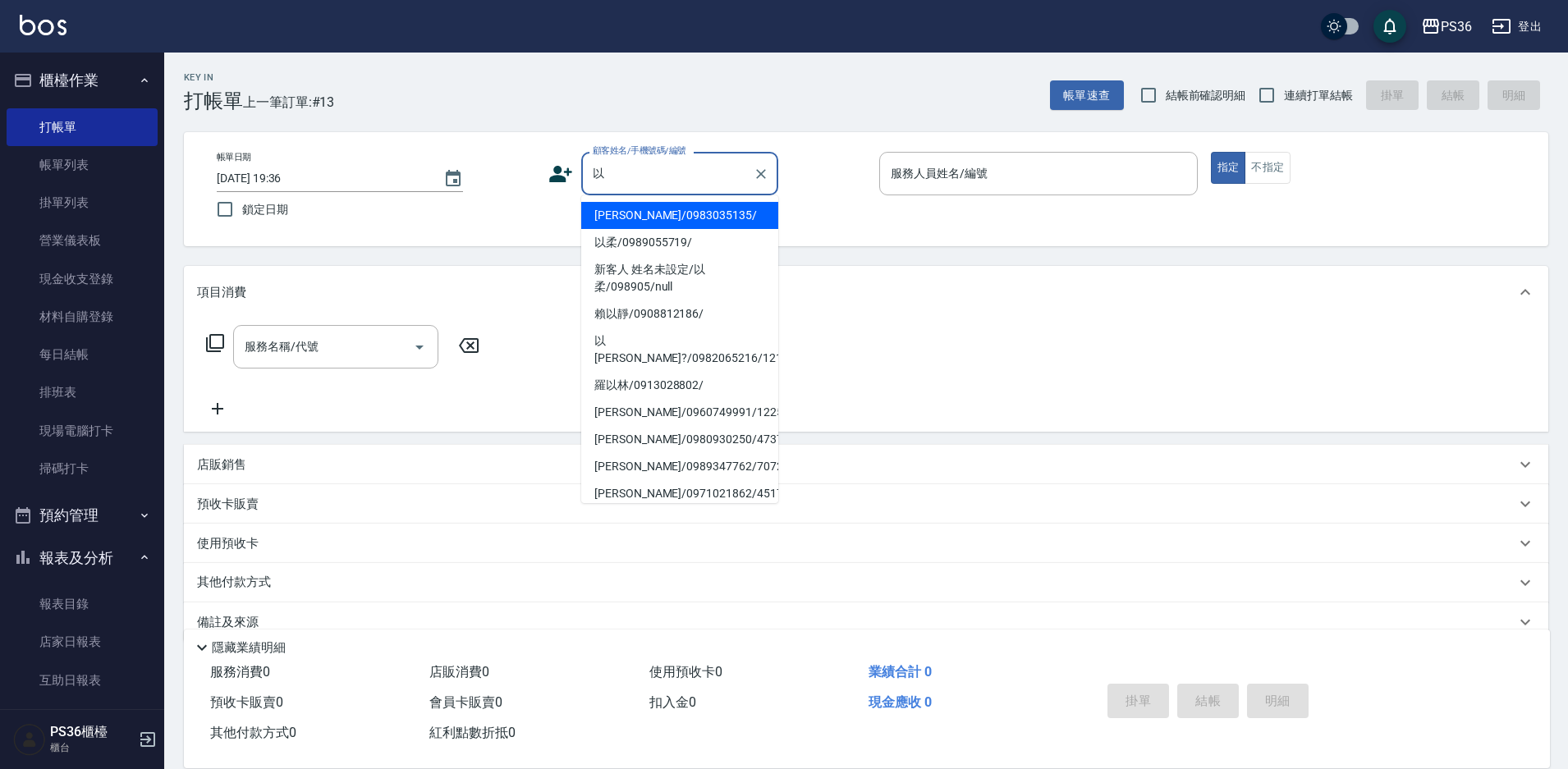
click at [597, 211] on li "[PERSON_NAME]/0983035135/" at bounding box center [679, 215] width 197 height 27
type input "[PERSON_NAME]/0983035135/"
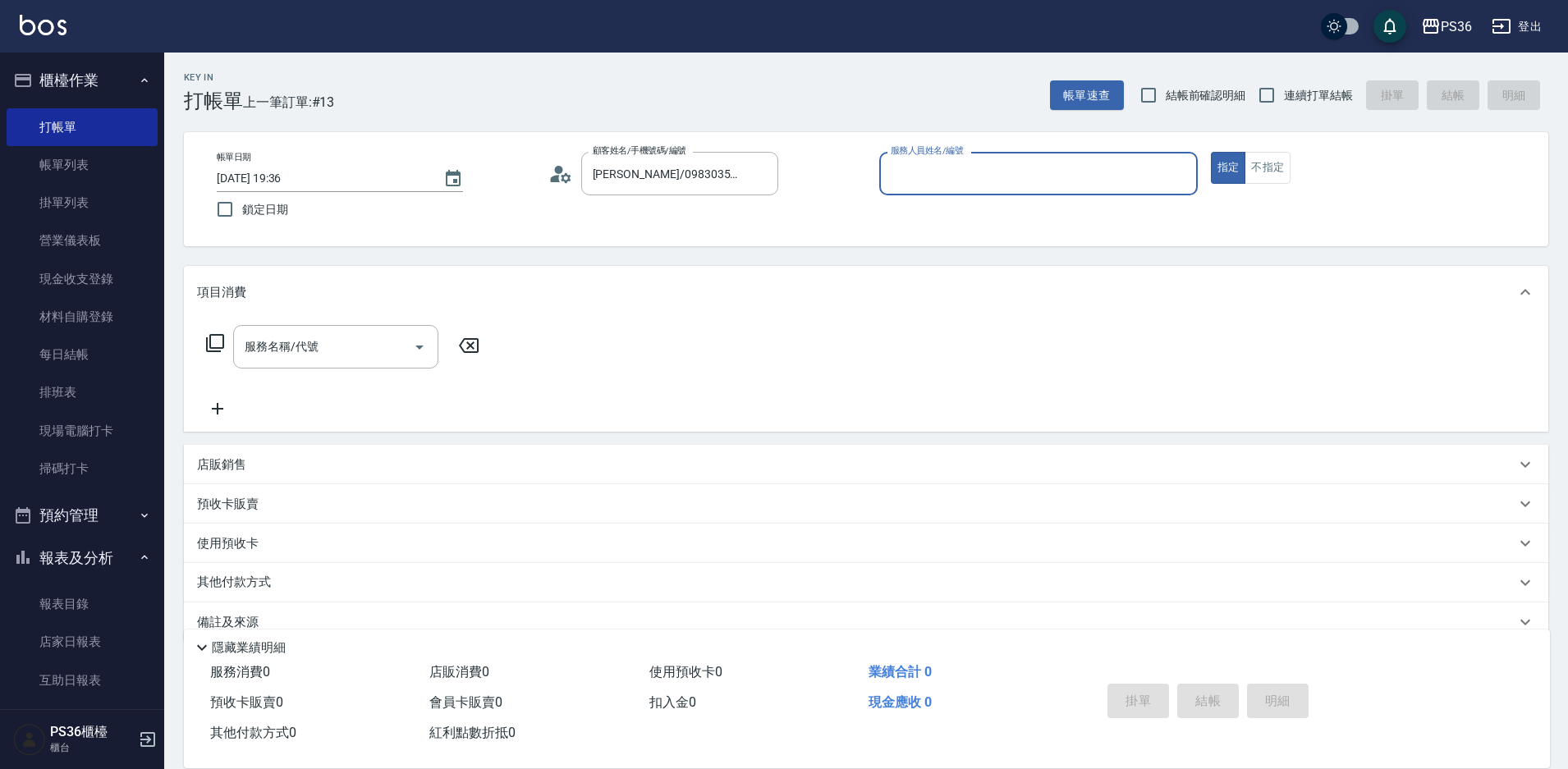
type input "[PERSON_NAME]-1"
click at [257, 343] on div "服務名稱/代號 服務名稱/代號" at bounding box center [336, 346] width 206 height 43
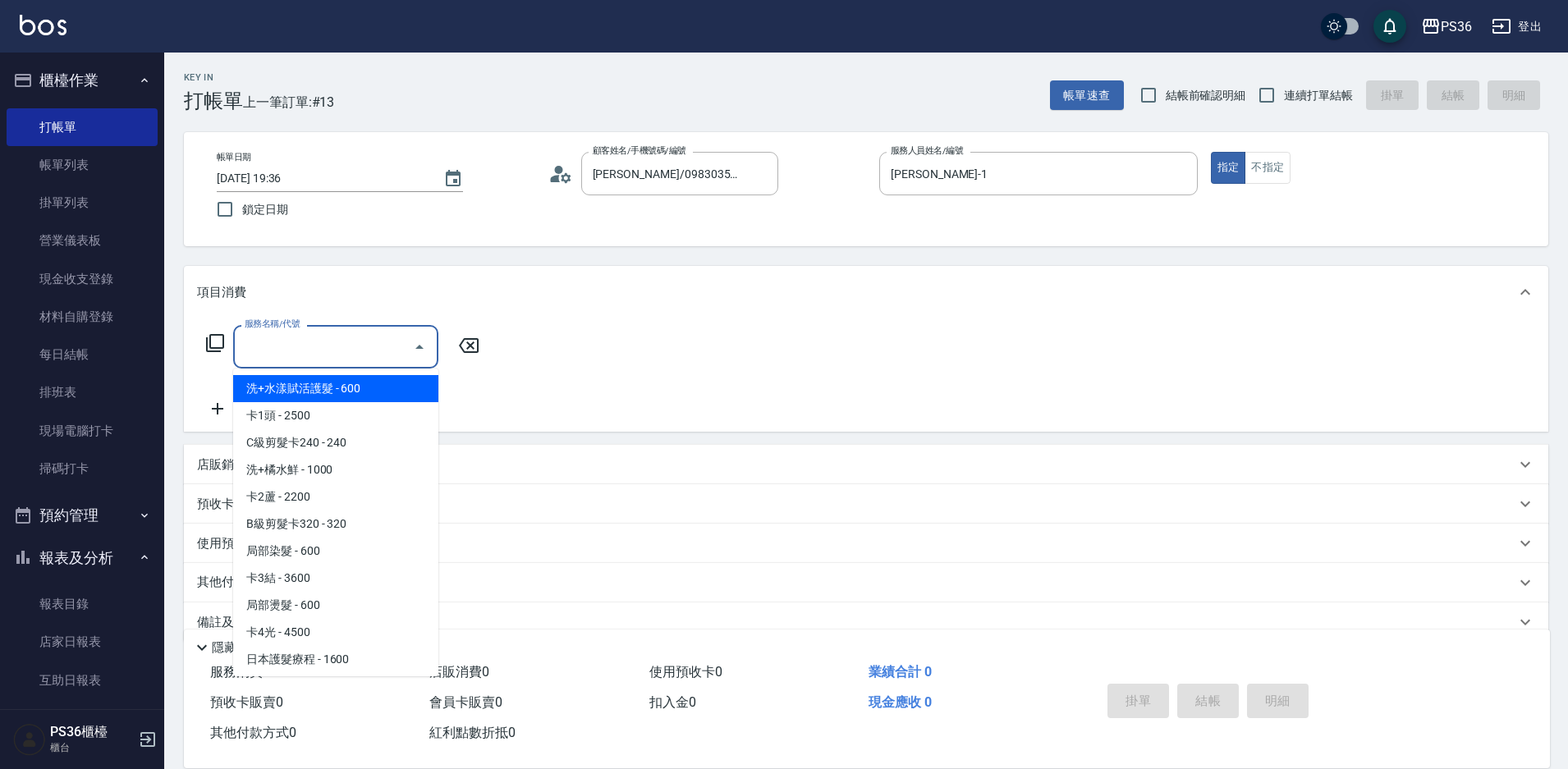
click at [216, 344] on icon at bounding box center [215, 343] width 20 height 20
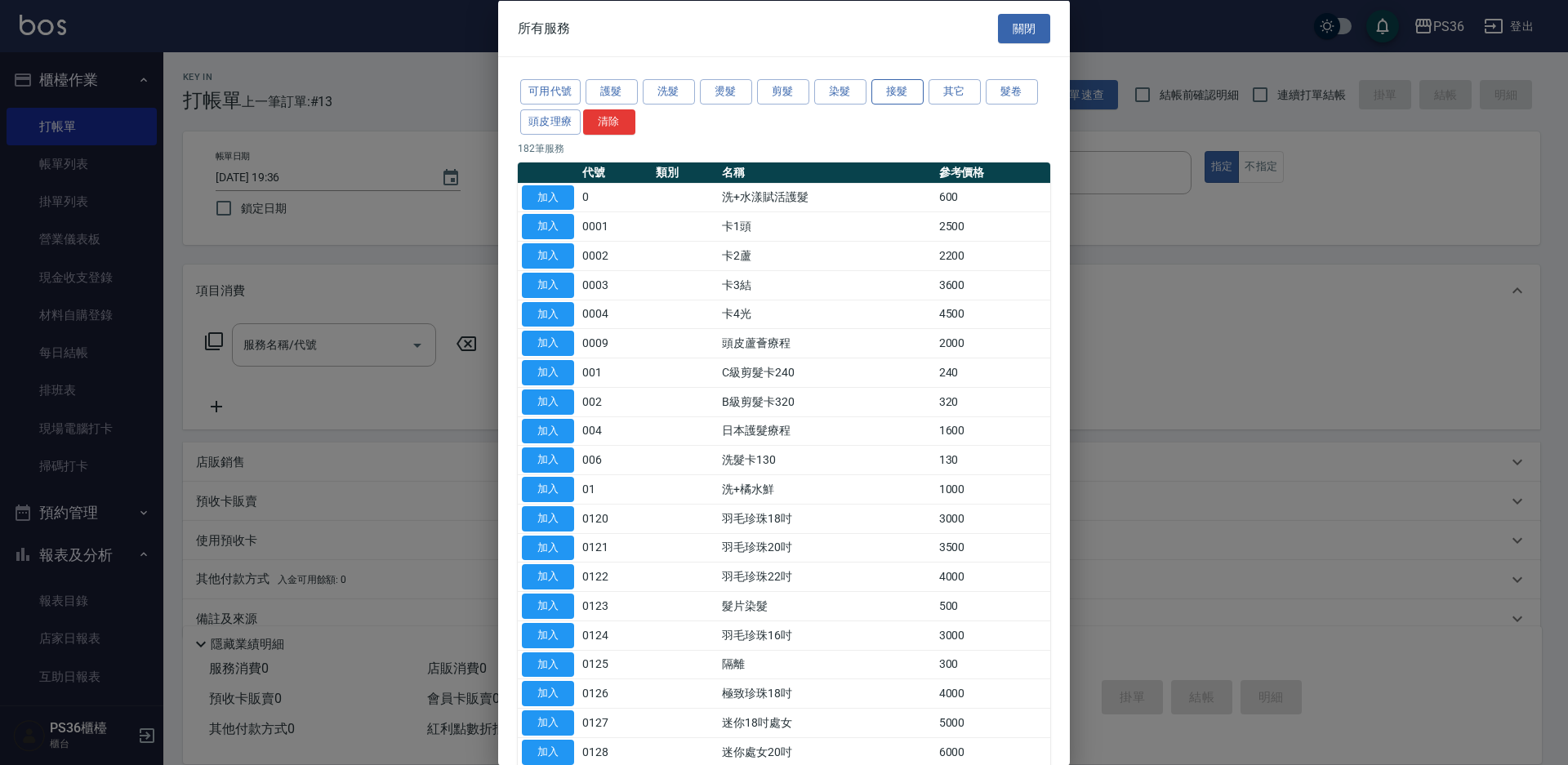
click at [894, 93] on button "接髮" at bounding box center [897, 91] width 53 height 25
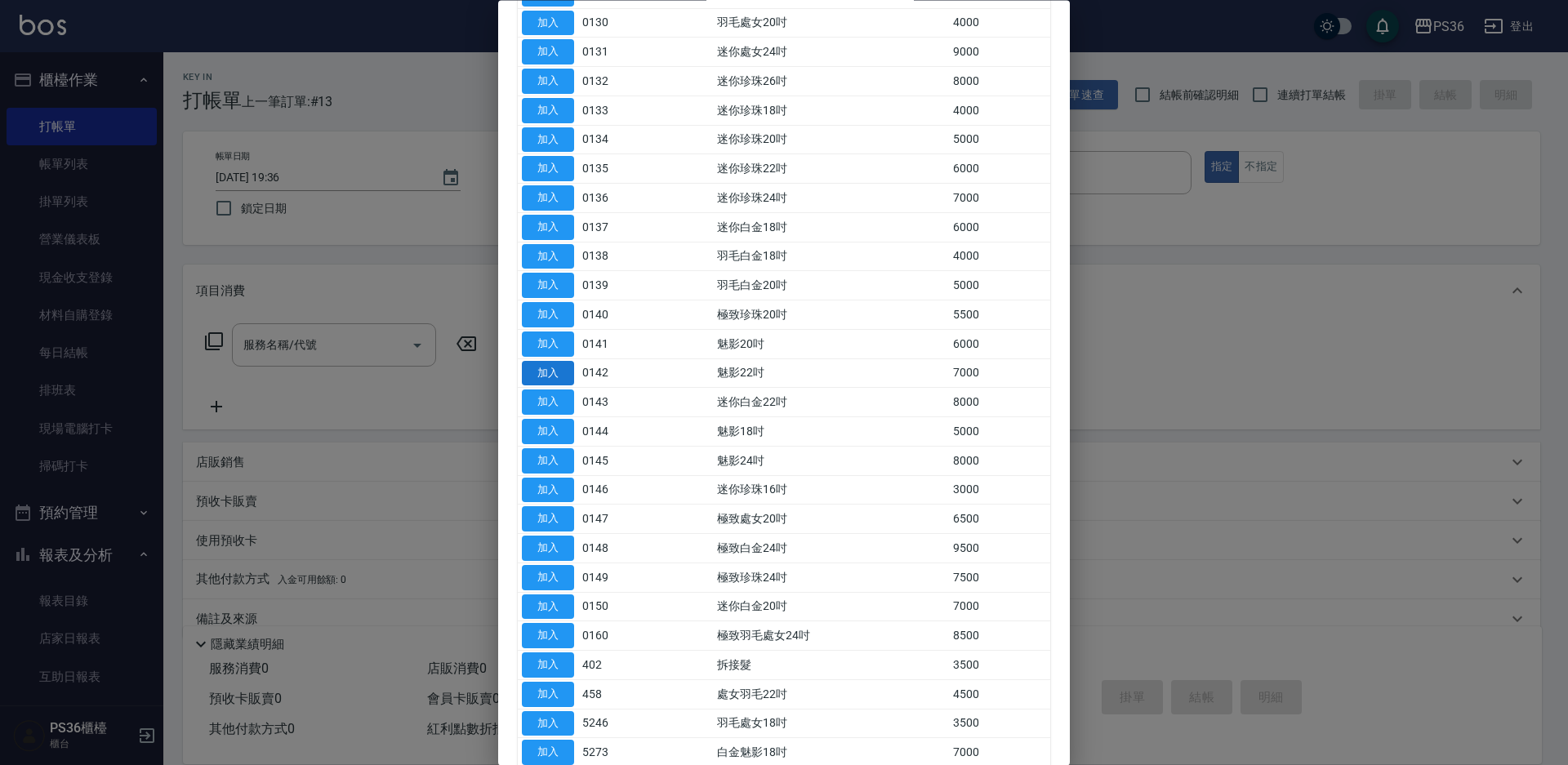
scroll to position [408, 0]
click at [549, 661] on button "加入" at bounding box center [548, 665] width 53 height 25
type input "拆接髮(402)"
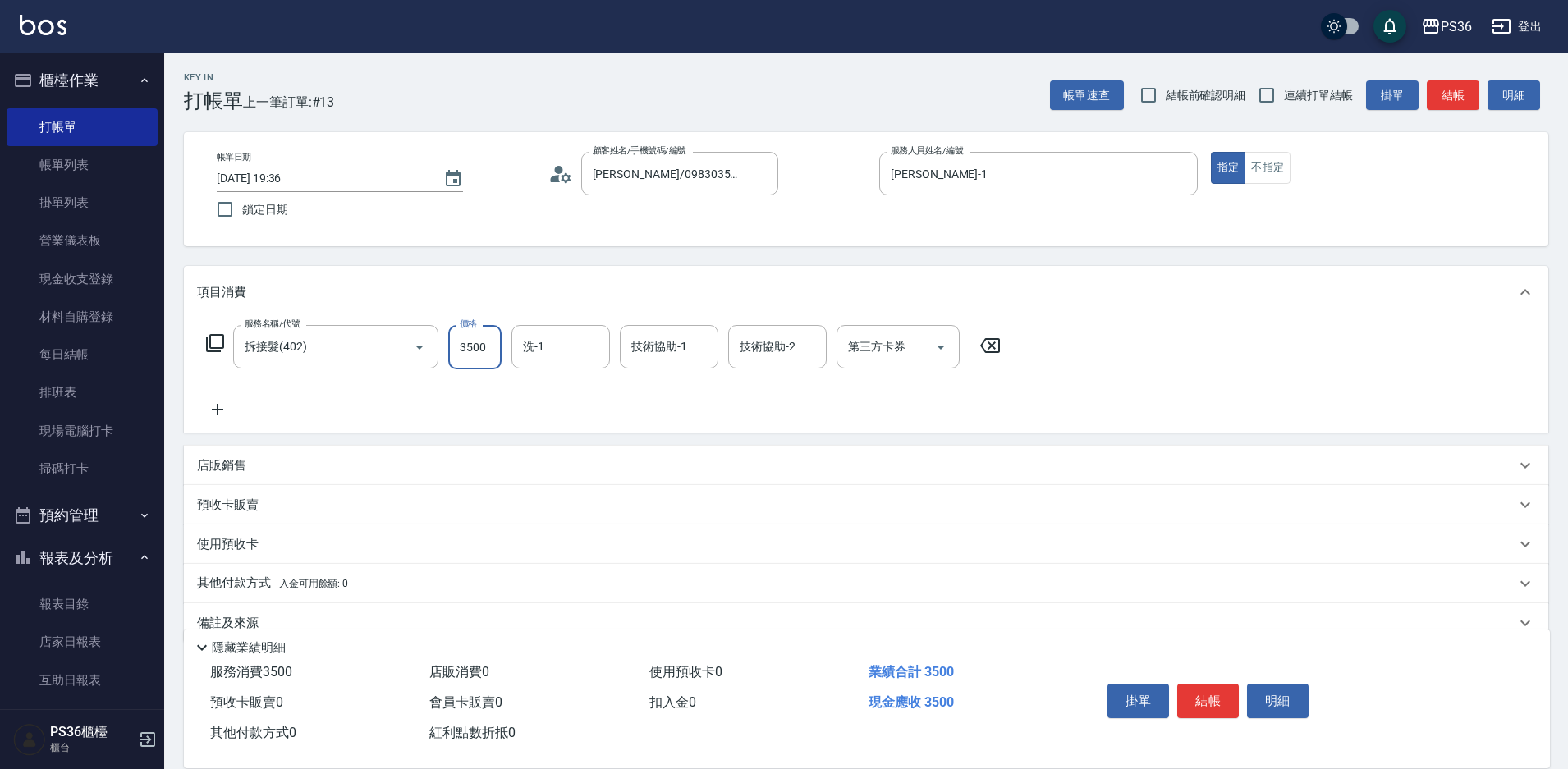
click at [462, 345] on input "3500" at bounding box center [475, 346] width 54 height 44
click at [622, 350] on div "技術協助-1" at bounding box center [669, 346] width 99 height 43
type input "2000"
type input "酪梨-21"
click at [1196, 688] on button "結帳" at bounding box center [1208, 701] width 62 height 34
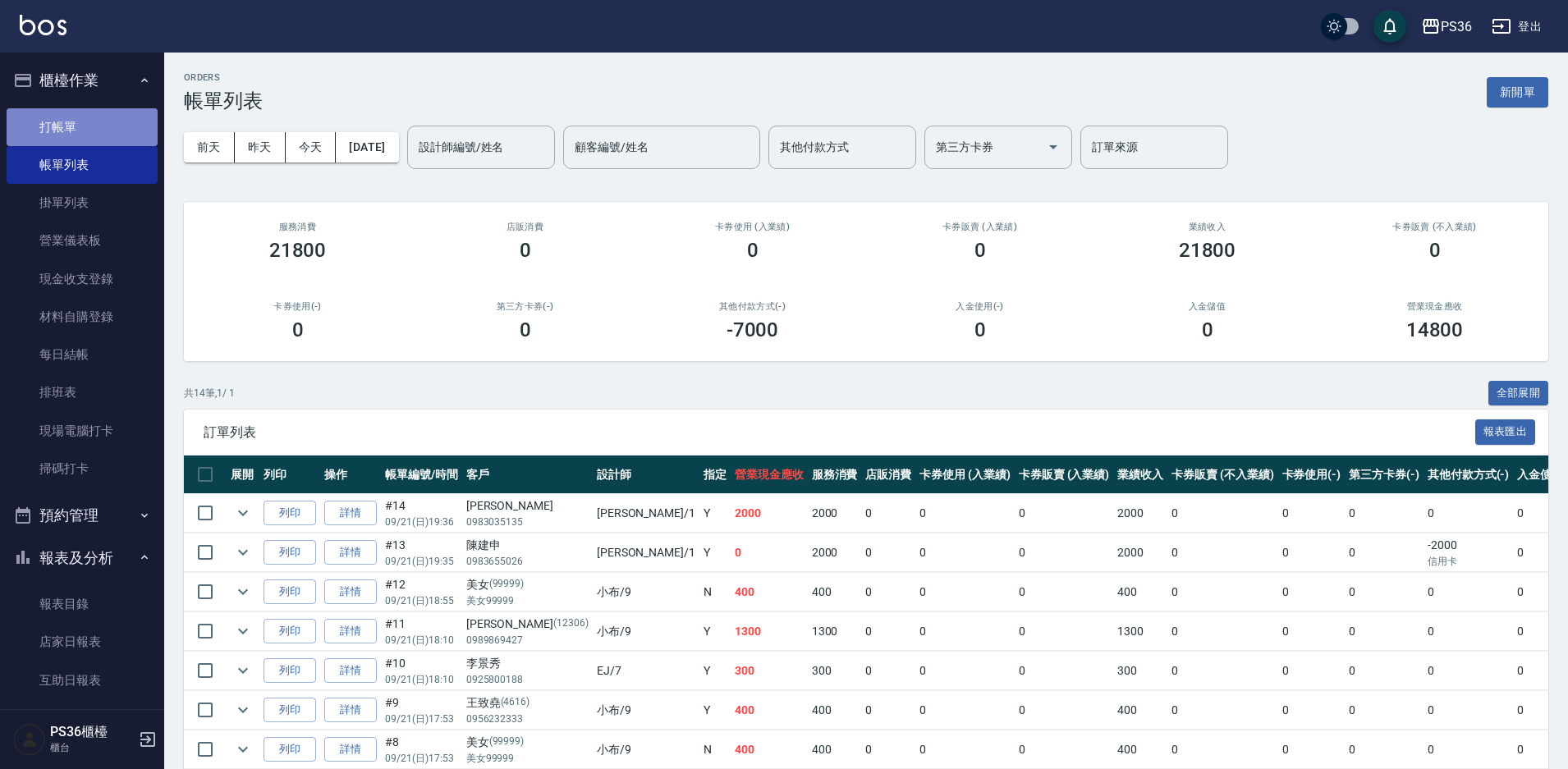
click at [119, 130] on link "打帳單" at bounding box center [82, 127] width 151 height 38
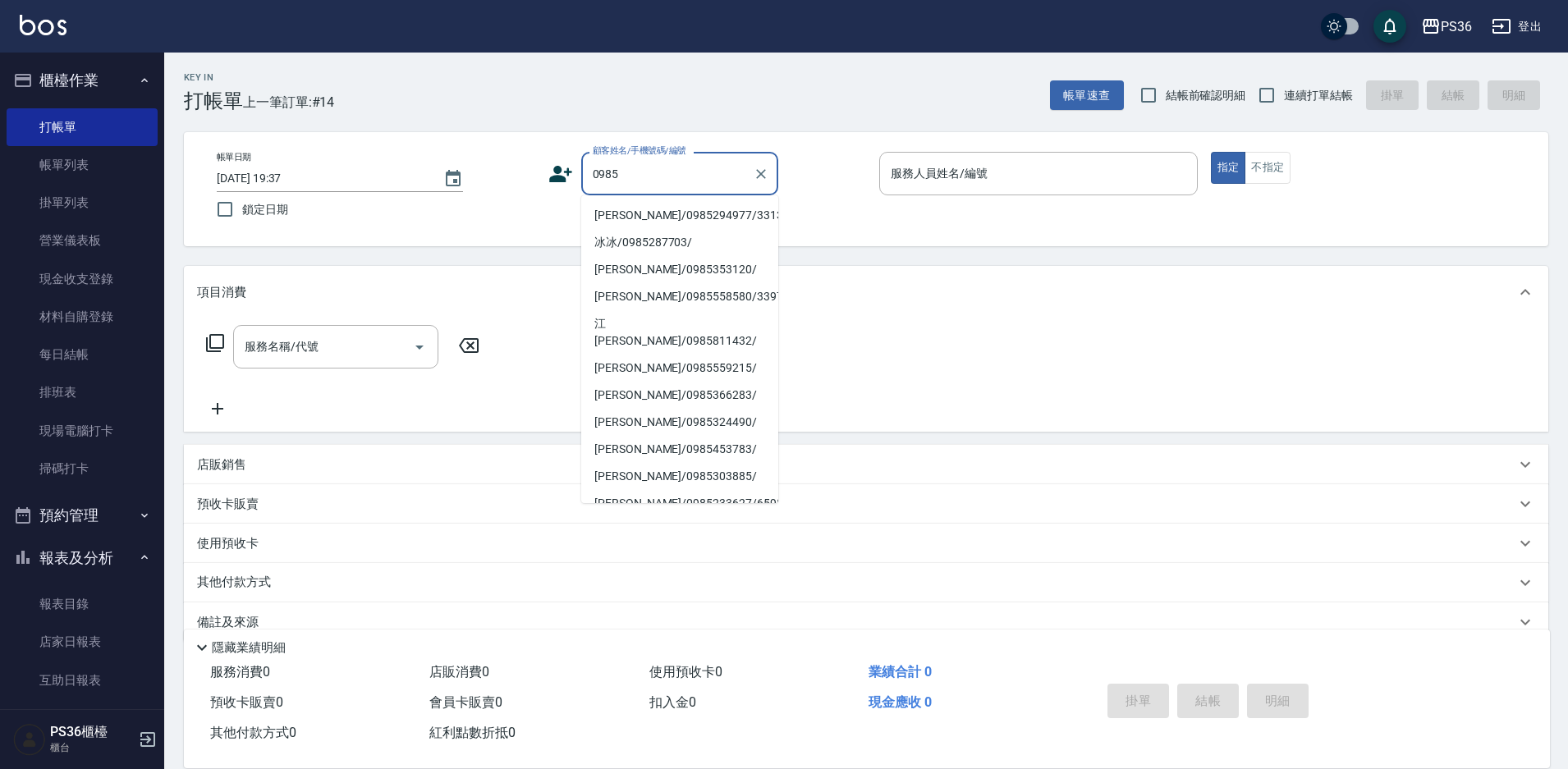
click at [614, 216] on li "[PERSON_NAME]/0985294977/331350" at bounding box center [679, 215] width 197 height 27
type input "[PERSON_NAME]/0985294977/331350"
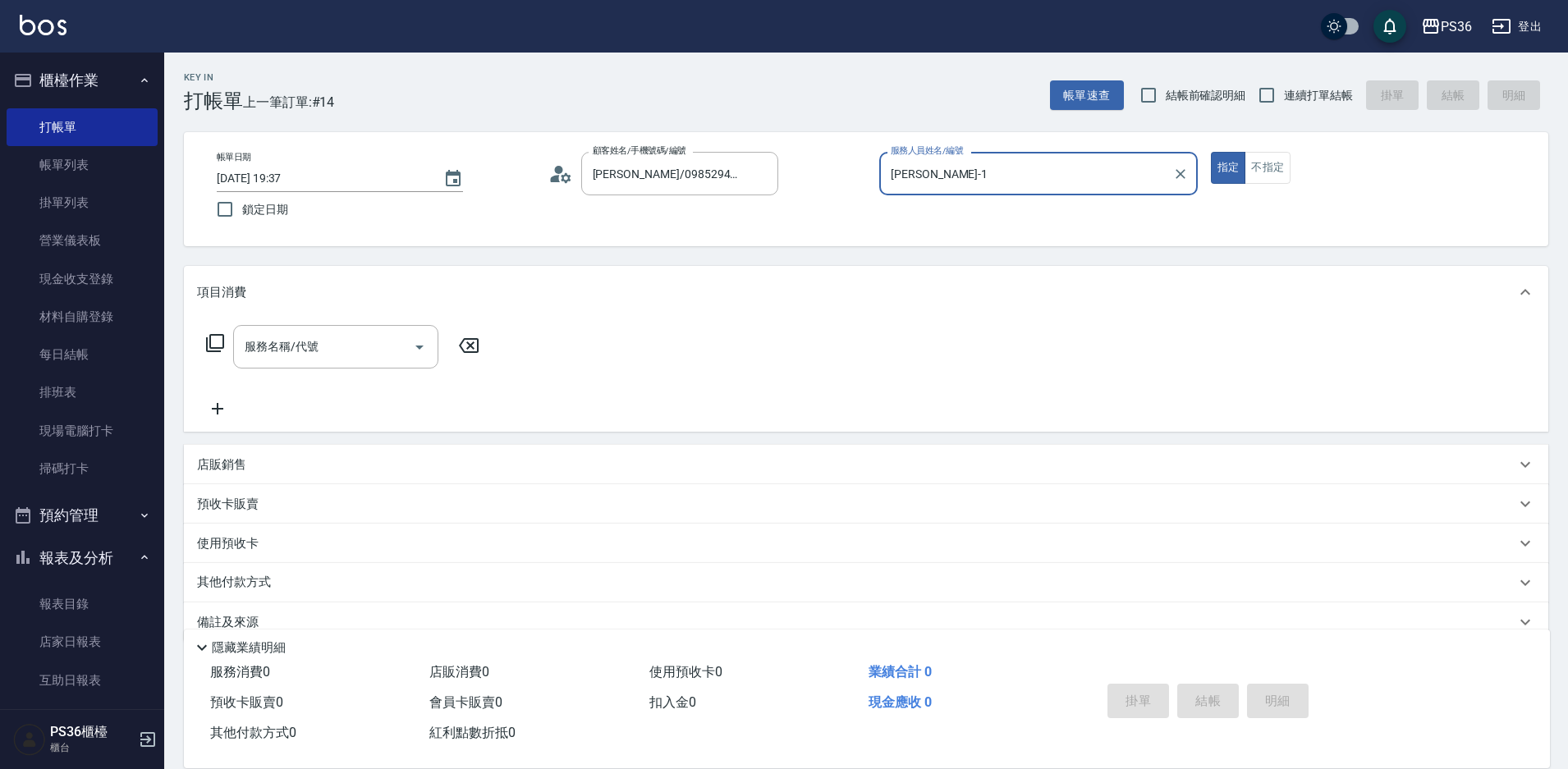
type input "[PERSON_NAME]-1"
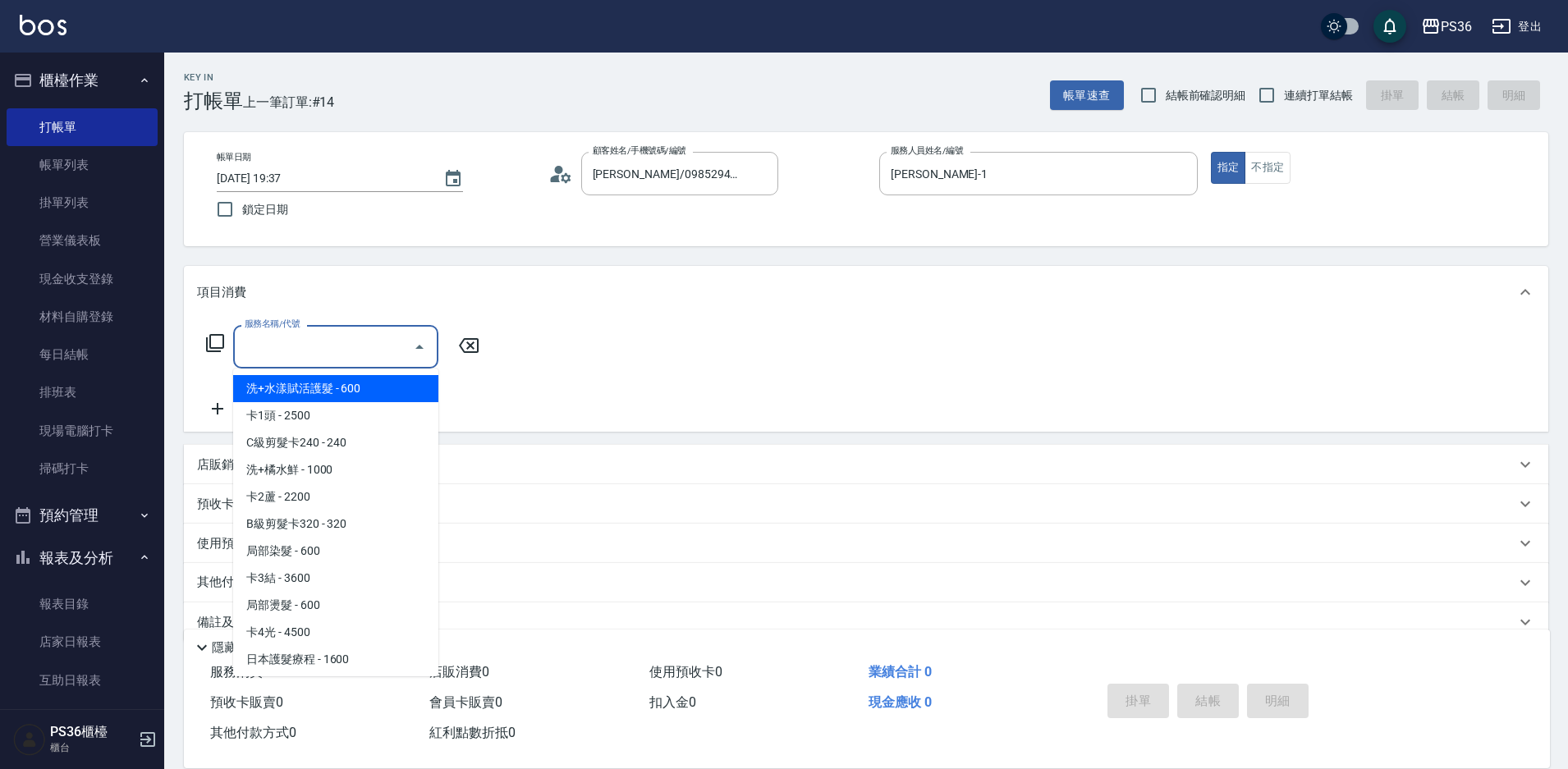
click at [325, 356] on input "服務名稱/代號" at bounding box center [323, 346] width 165 height 28
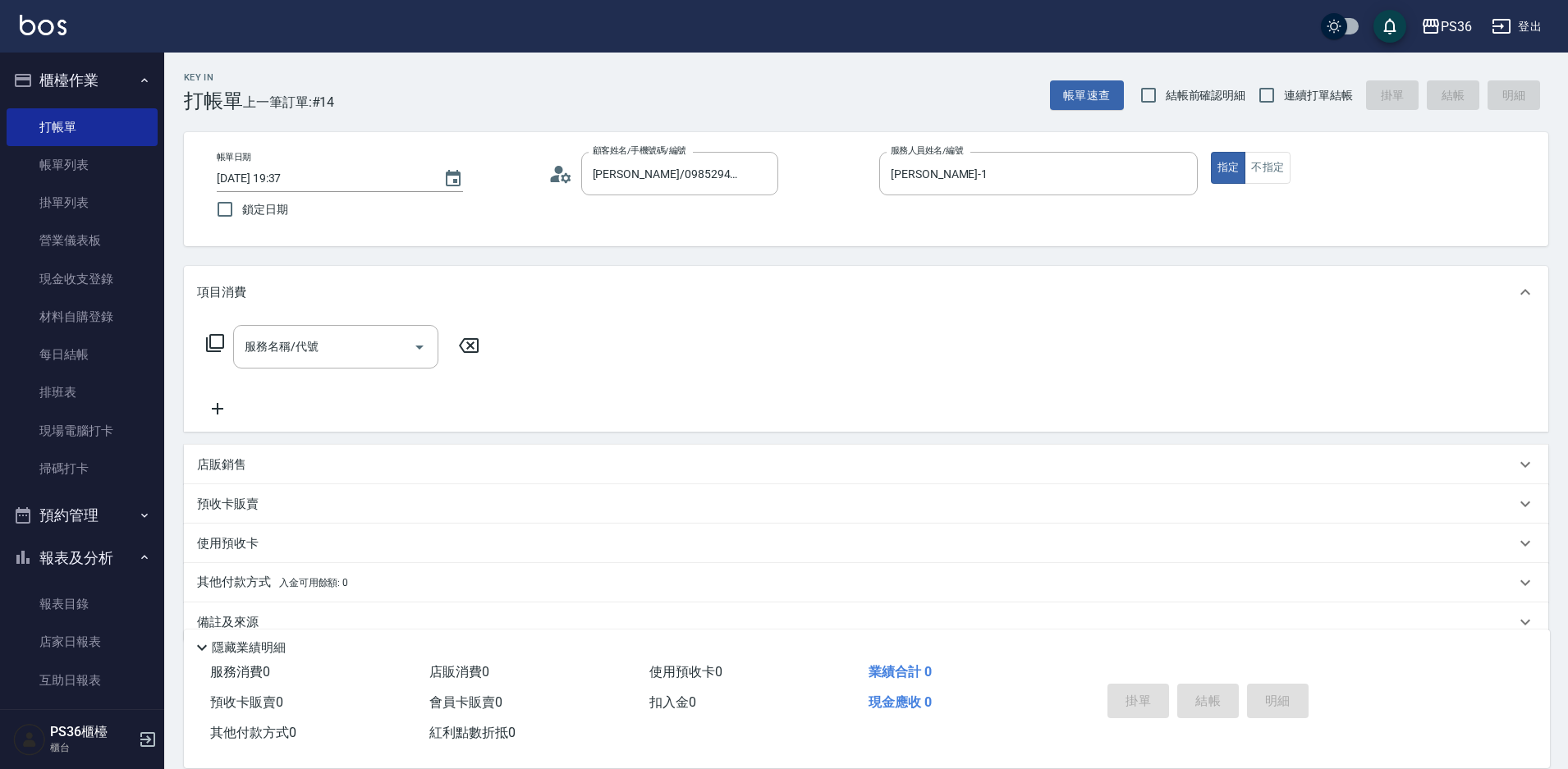
click at [206, 337] on icon at bounding box center [215, 343] width 20 height 20
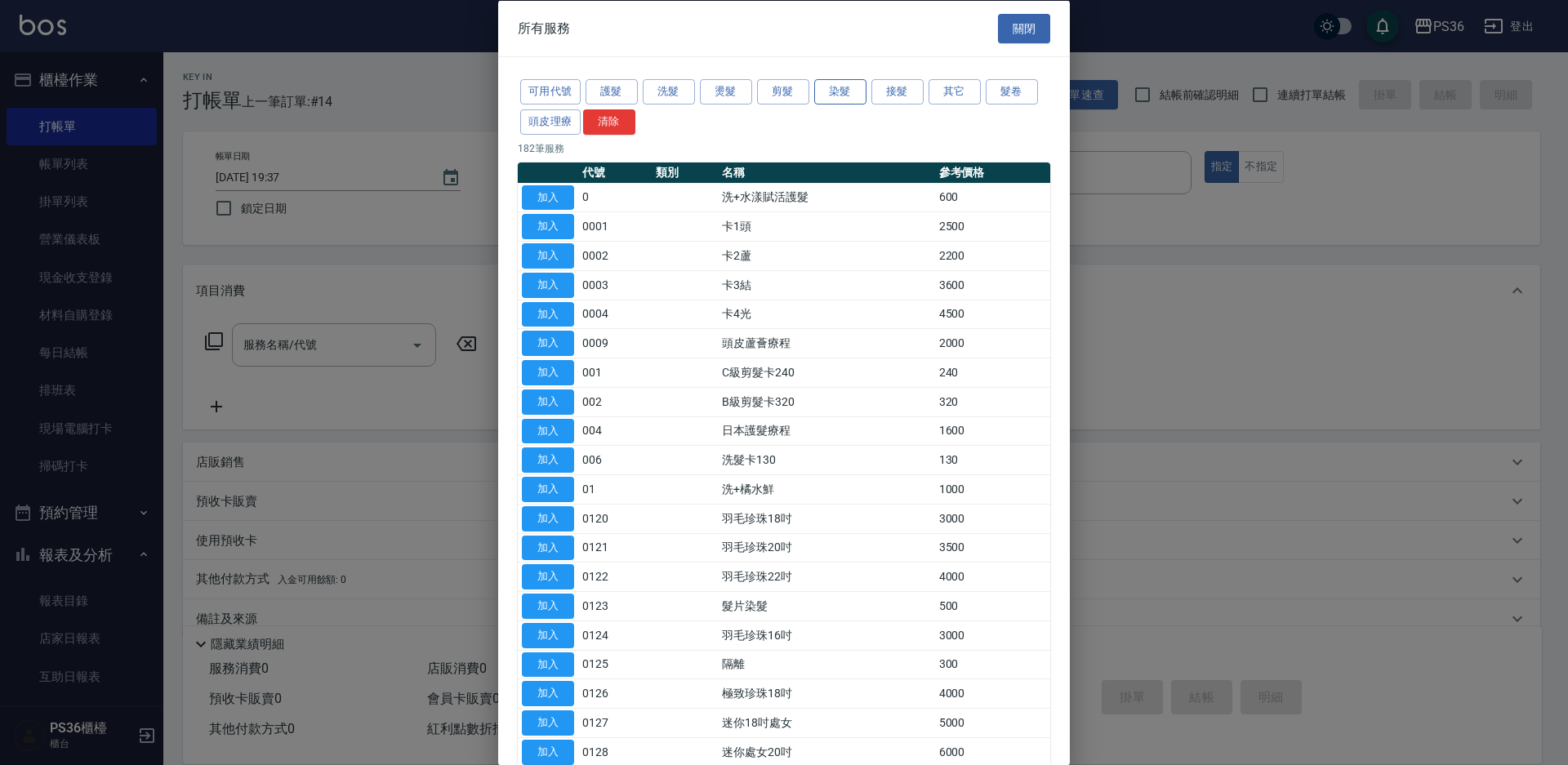
click at [849, 93] on button "染髮" at bounding box center [840, 91] width 53 height 25
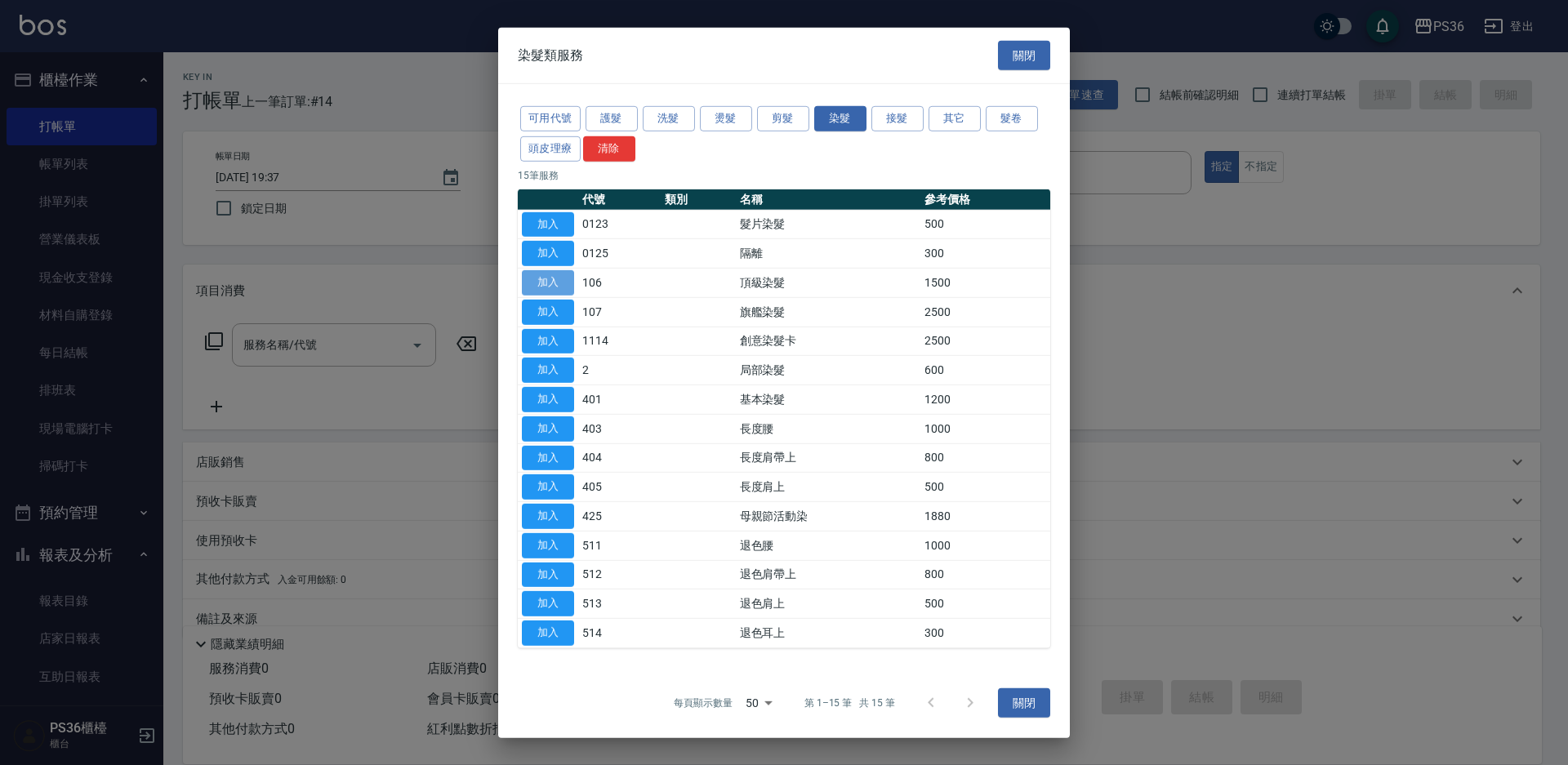
click at [553, 285] on button "加入" at bounding box center [548, 283] width 53 height 25
type input "頂級染髮(106)"
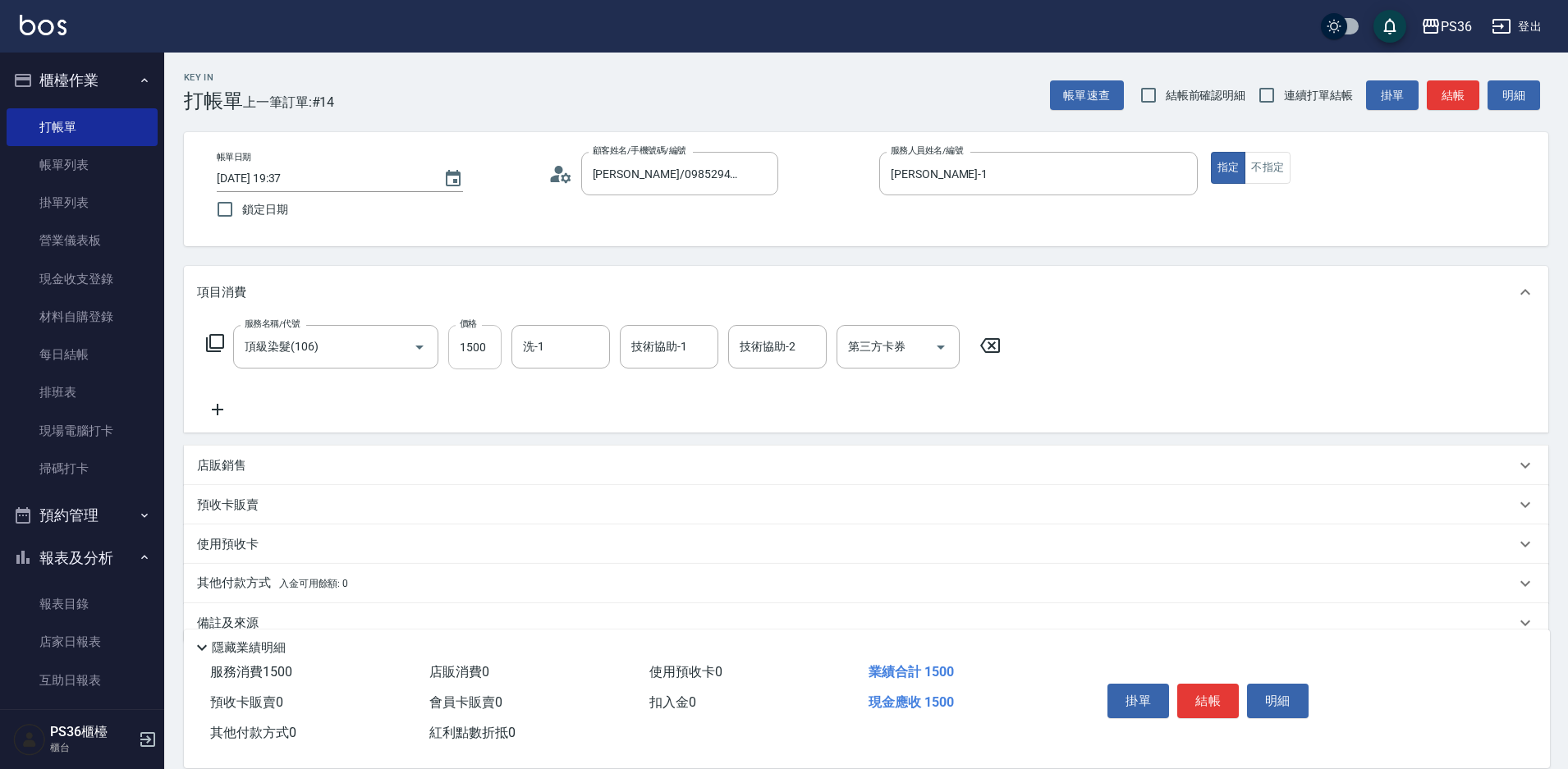
click at [480, 355] on input "1500" at bounding box center [475, 346] width 54 height 44
type input "2500"
click at [555, 359] on input "洗-1" at bounding box center [561, 346] width 84 height 28
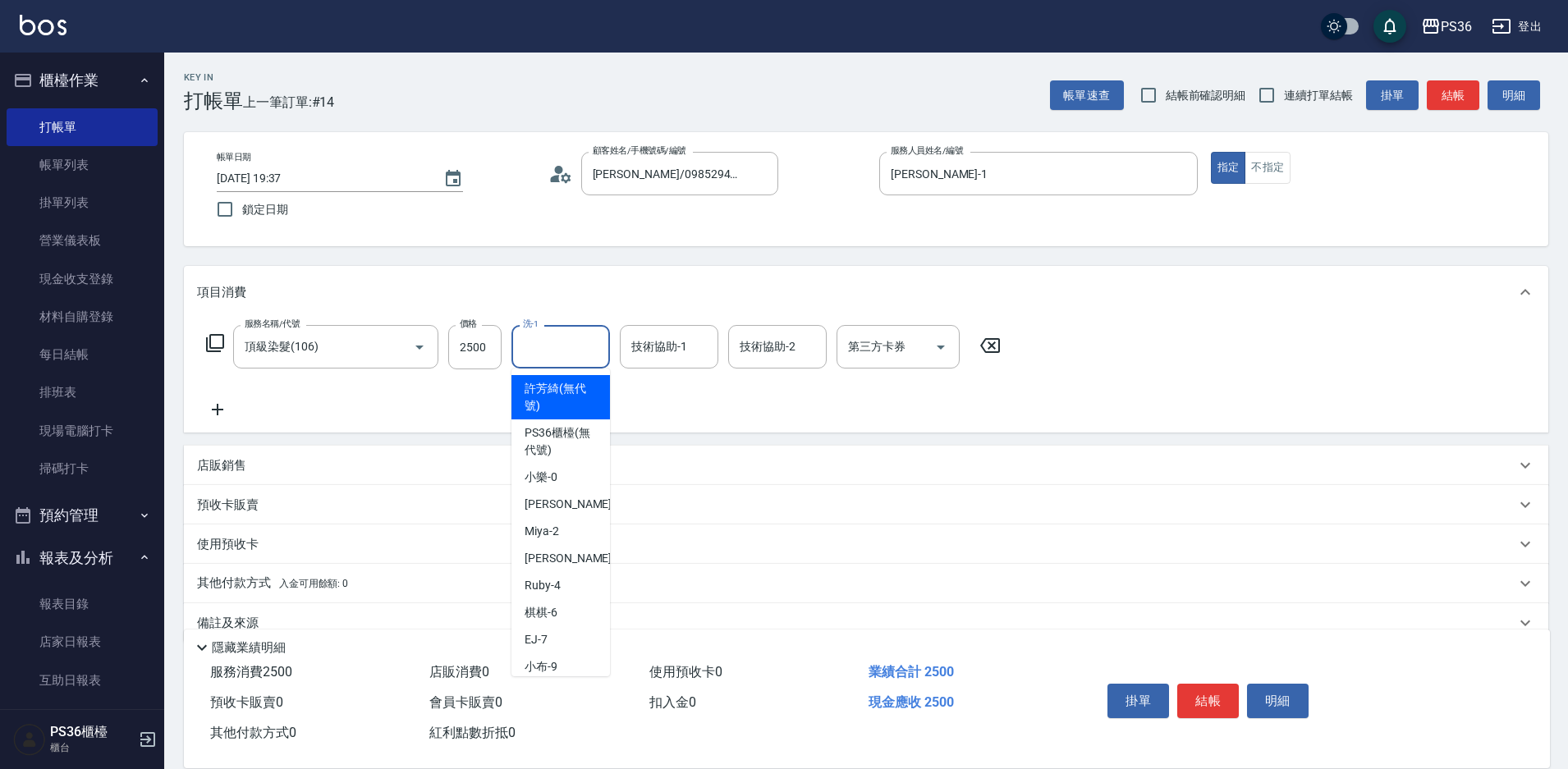
type input "2"
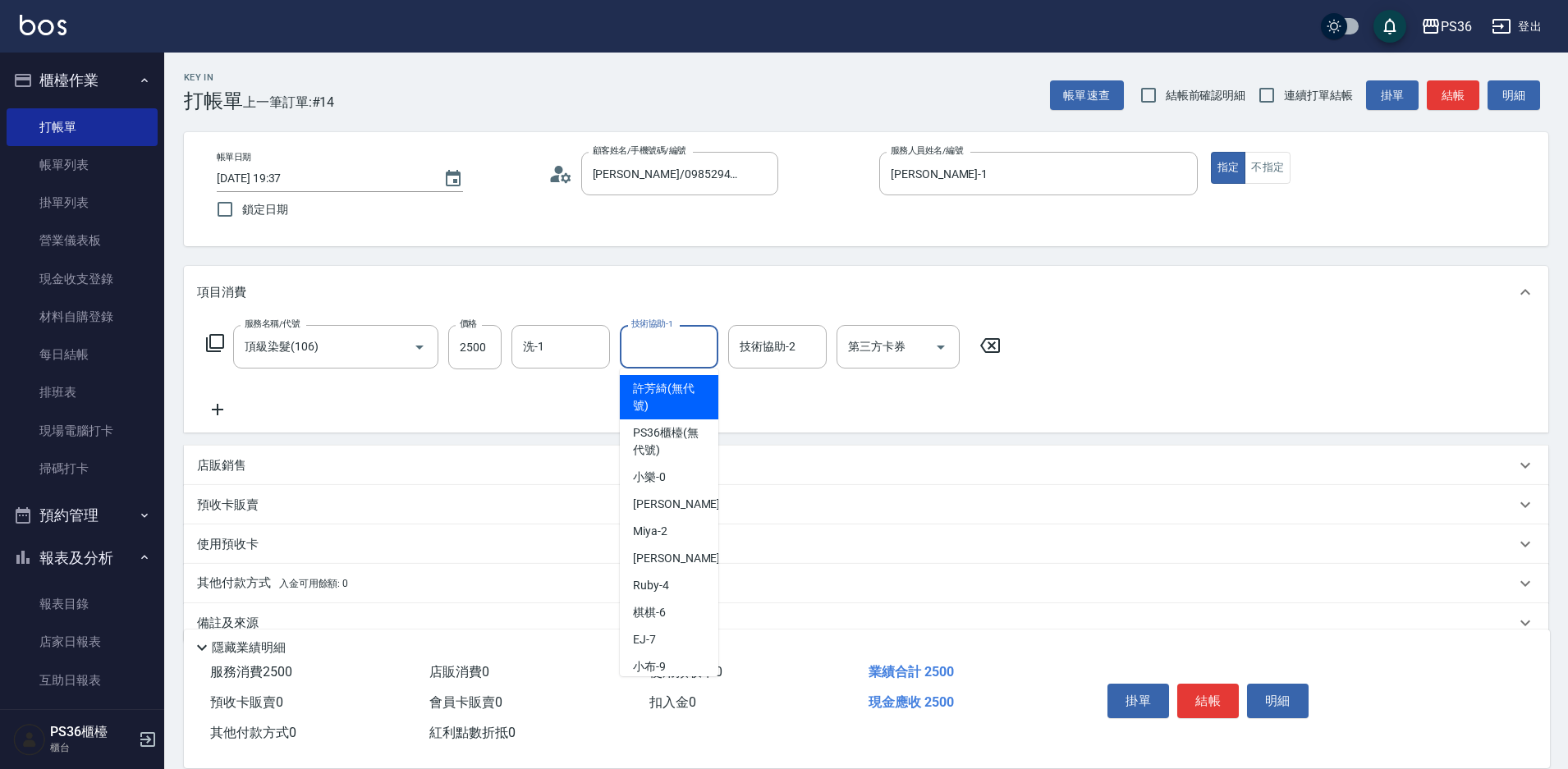
click at [677, 350] on input "技術協助-1" at bounding box center [669, 346] width 84 height 28
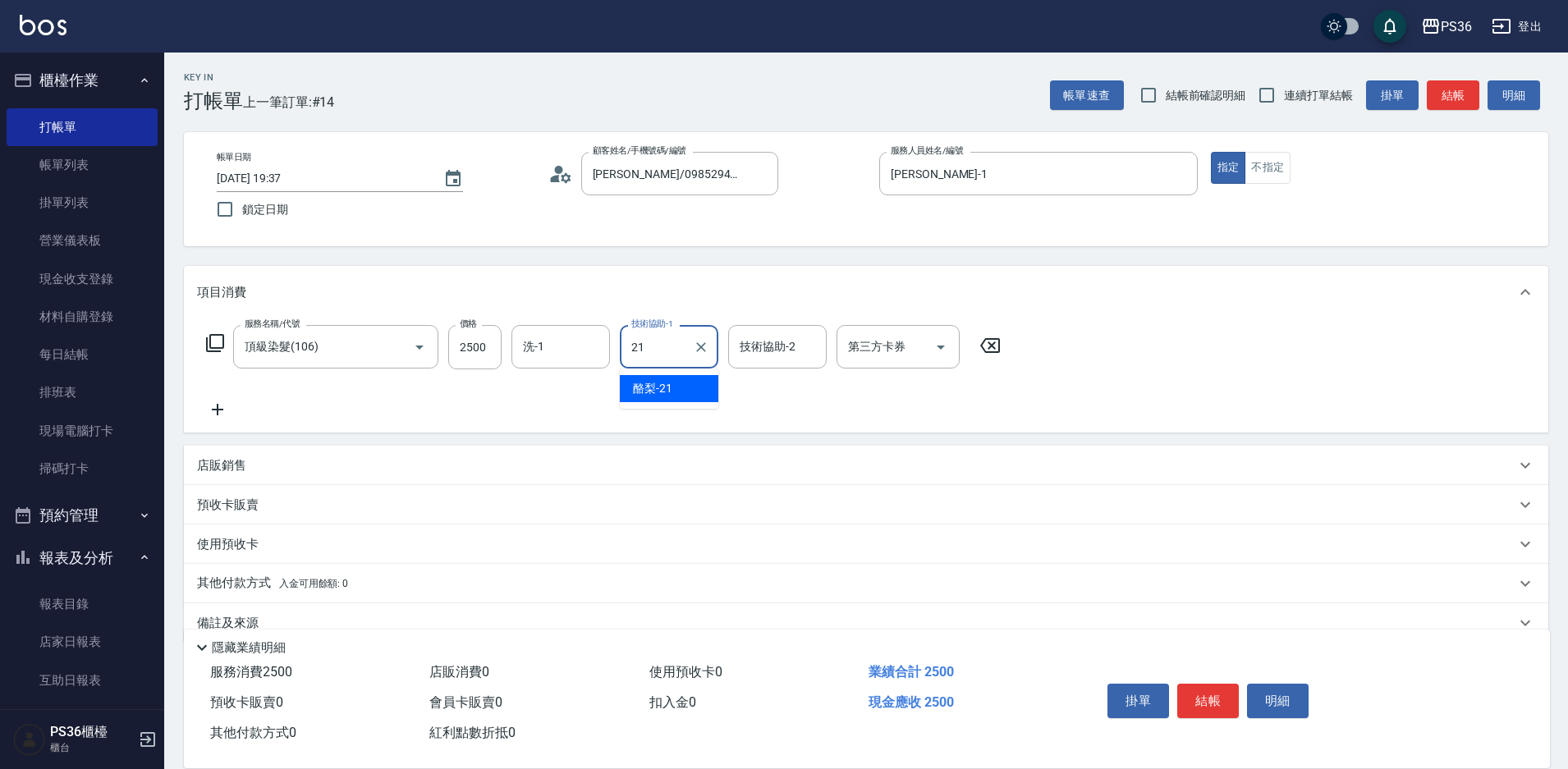
type input "酪梨-21"
click at [1191, 686] on button "結帳" at bounding box center [1208, 701] width 62 height 34
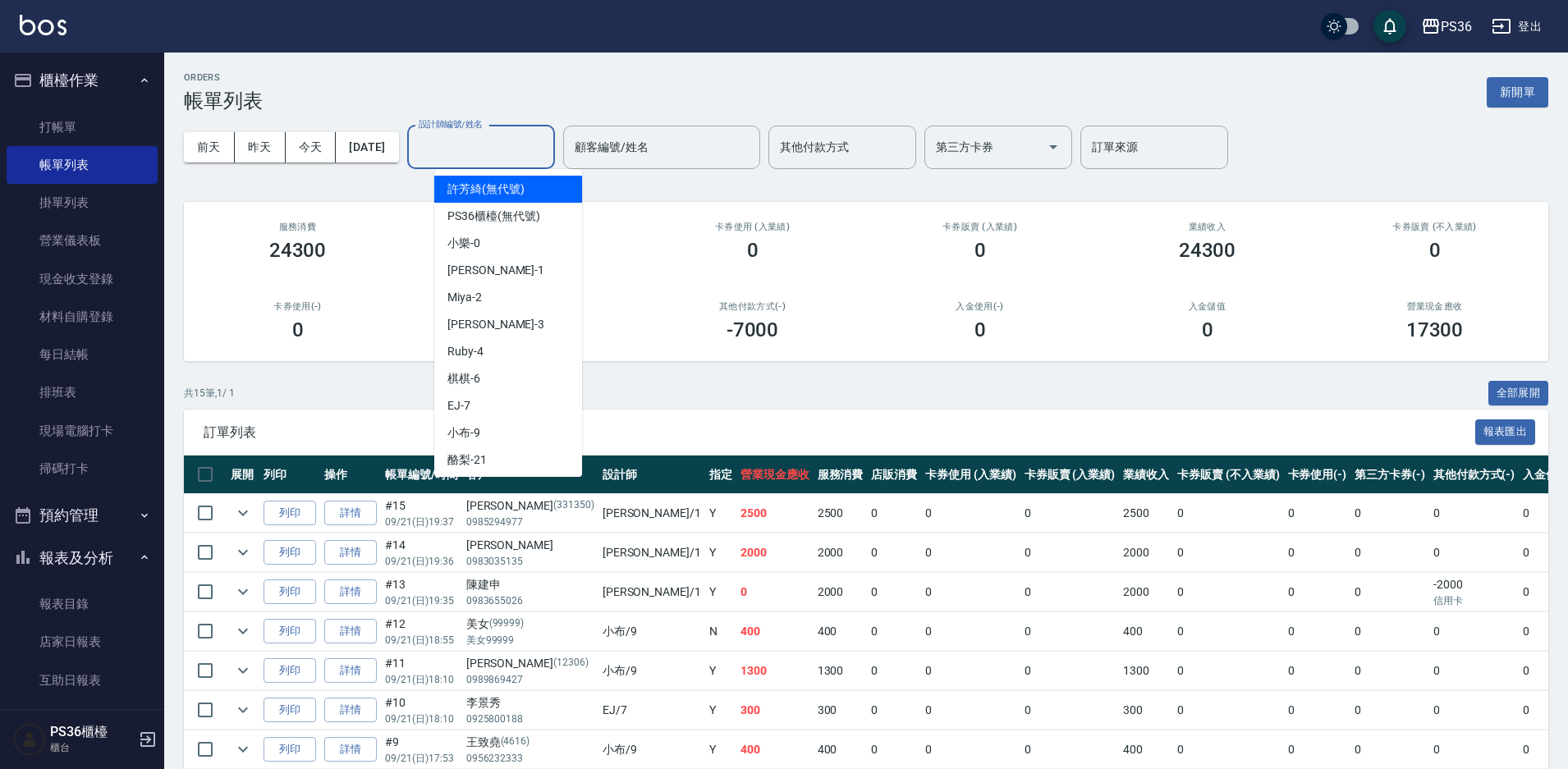
click at [487, 156] on input "設計師編號/姓名" at bounding box center [482, 147] width 133 height 28
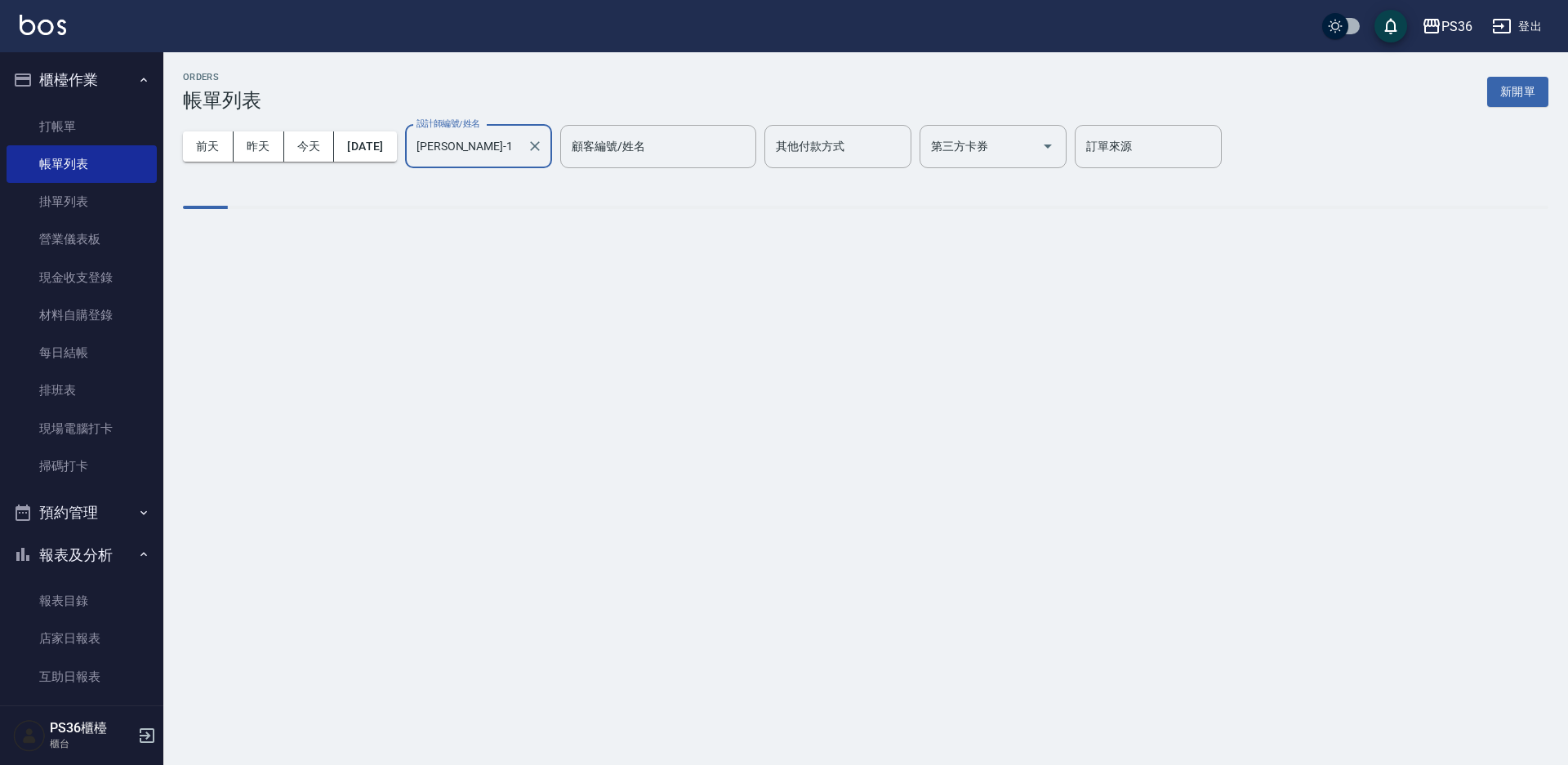
type input "[PERSON_NAME]-1"
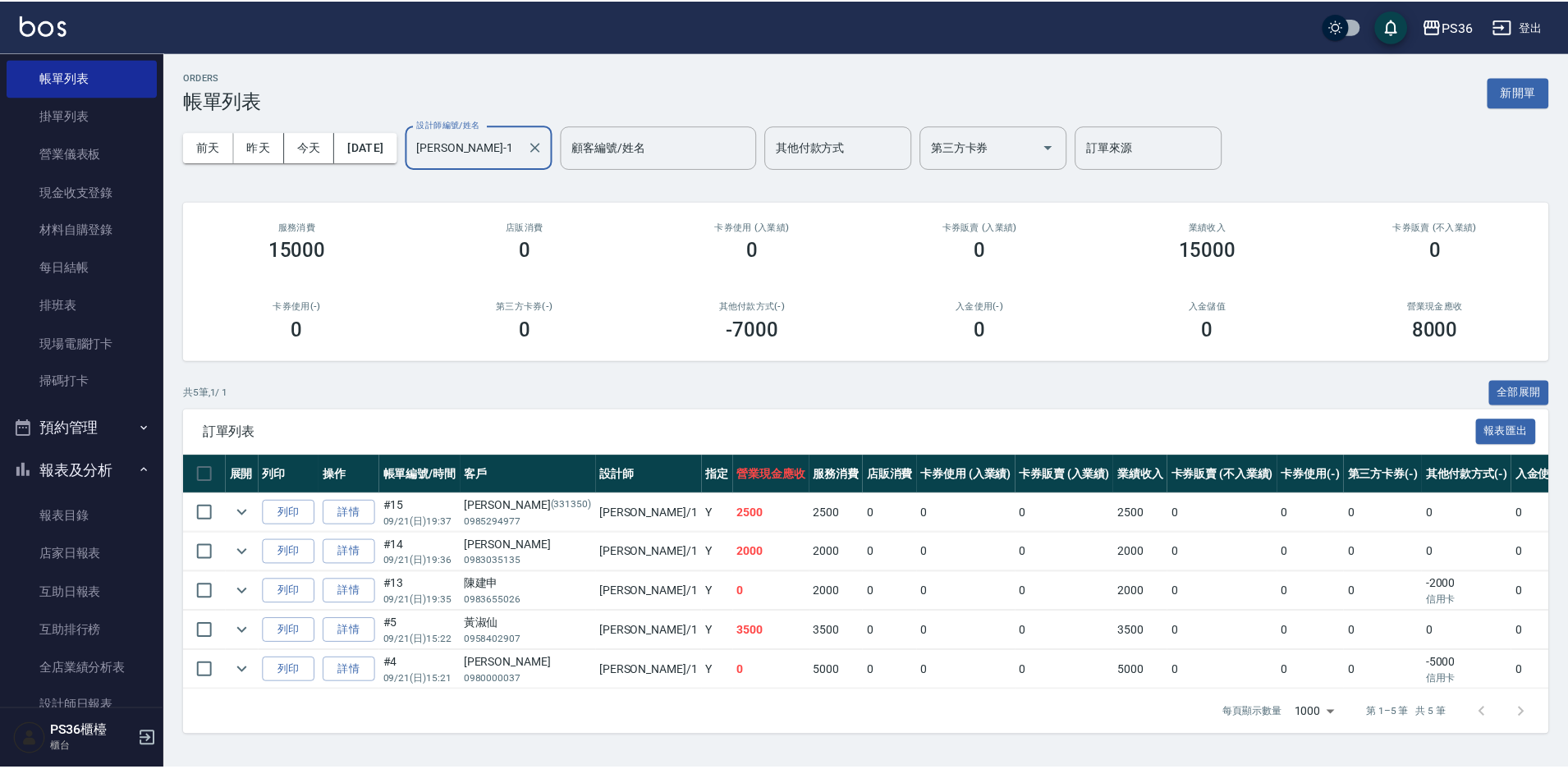
scroll to position [329, 0]
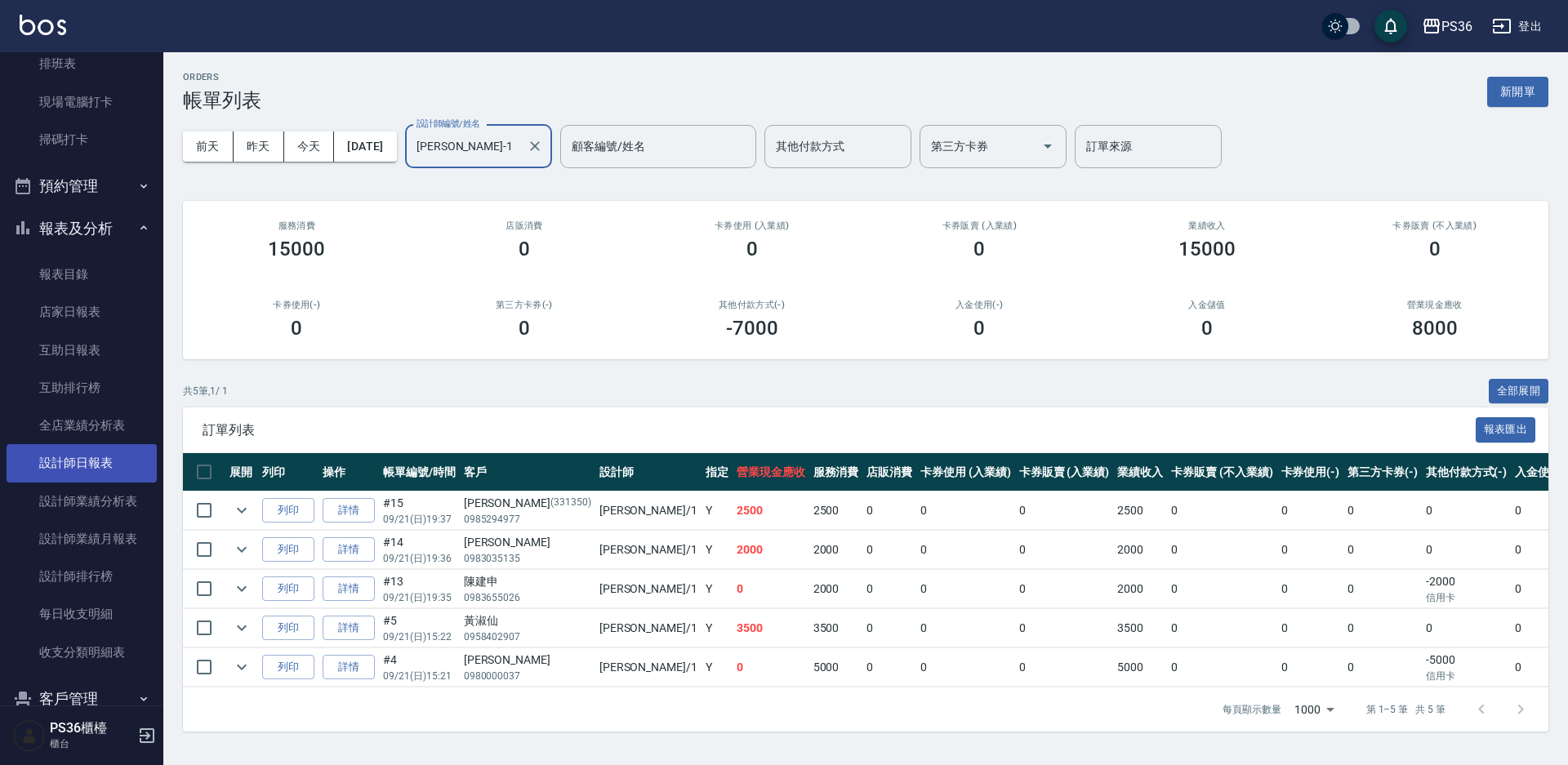
click at [88, 456] on link "設計師日報表" at bounding box center [82, 462] width 150 height 38
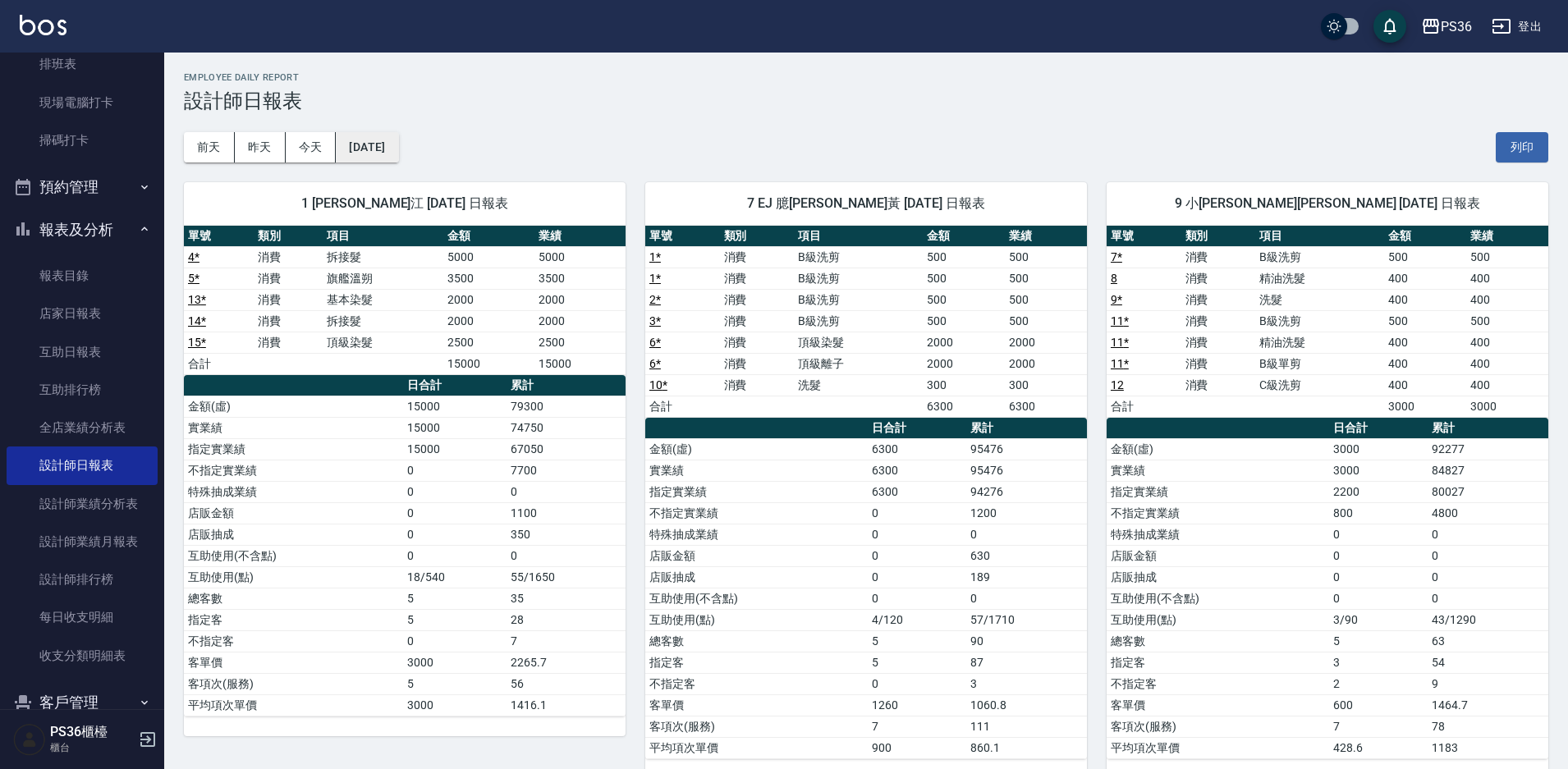
click at [360, 137] on button "[DATE]" at bounding box center [367, 147] width 63 height 30
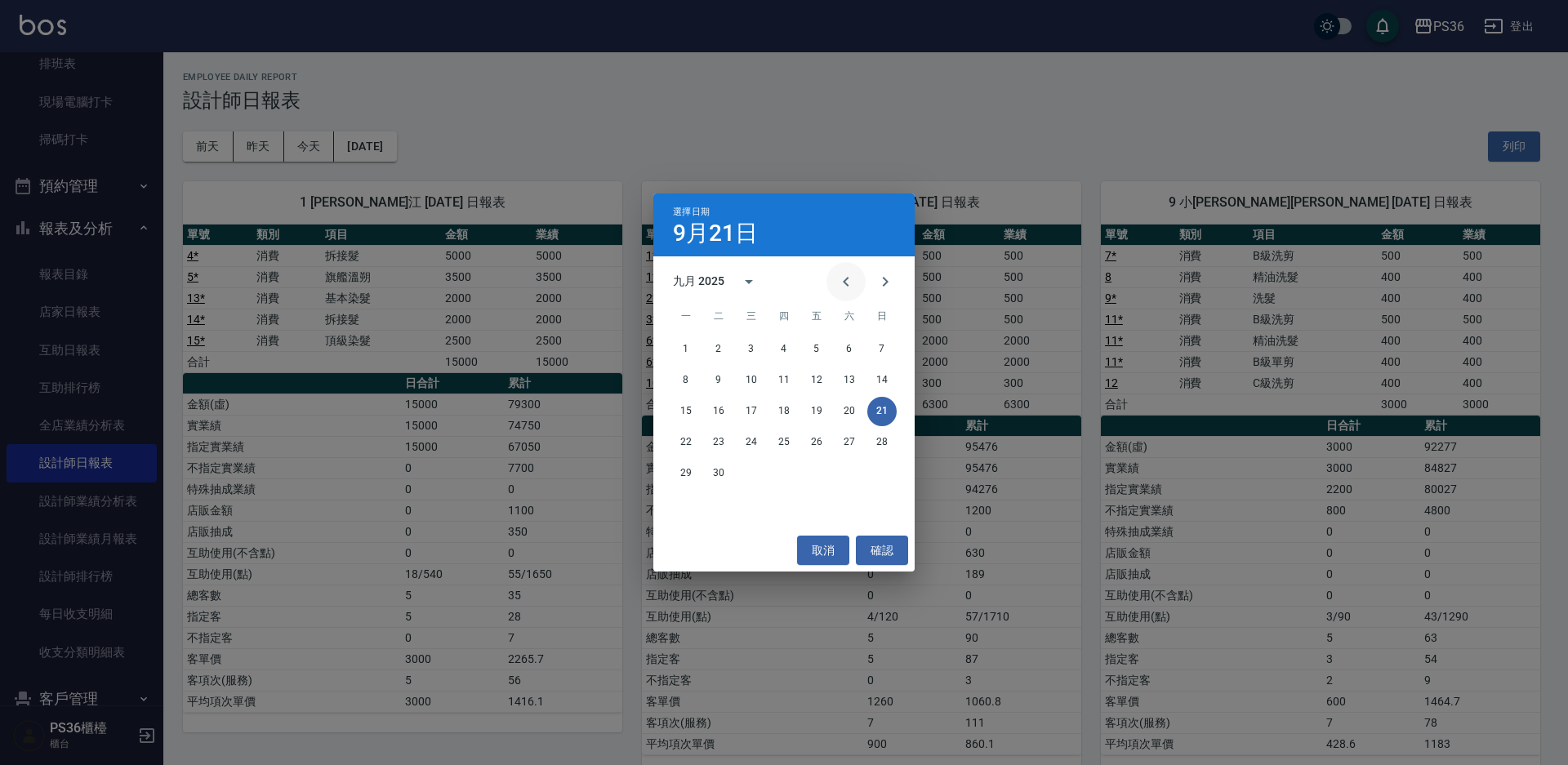
click at [854, 289] on icon "Previous month" at bounding box center [846, 281] width 19 height 19
click at [774, 446] on button "21" at bounding box center [784, 443] width 29 height 29
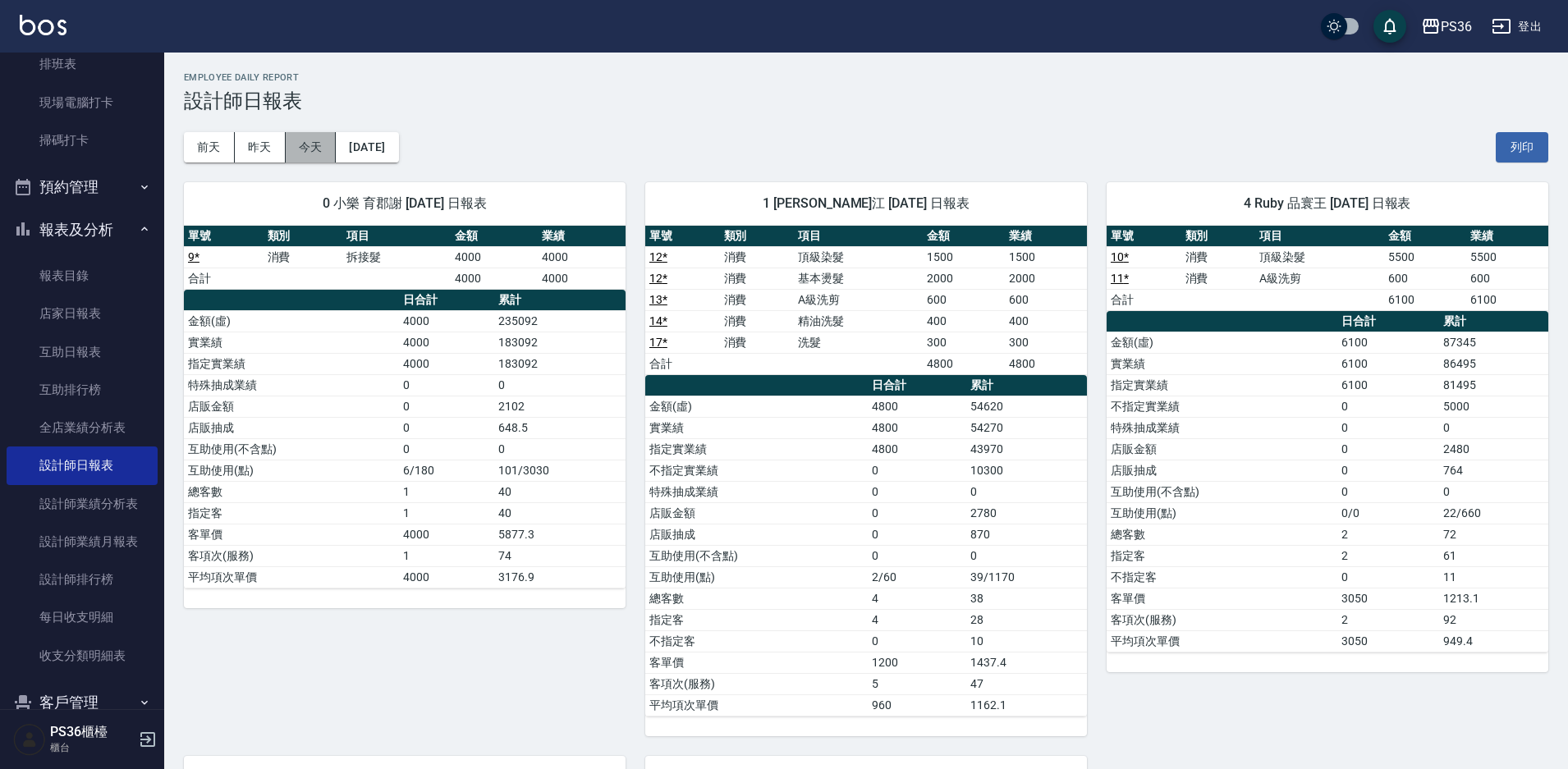
click at [317, 154] on button "今天" at bounding box center [311, 147] width 51 height 30
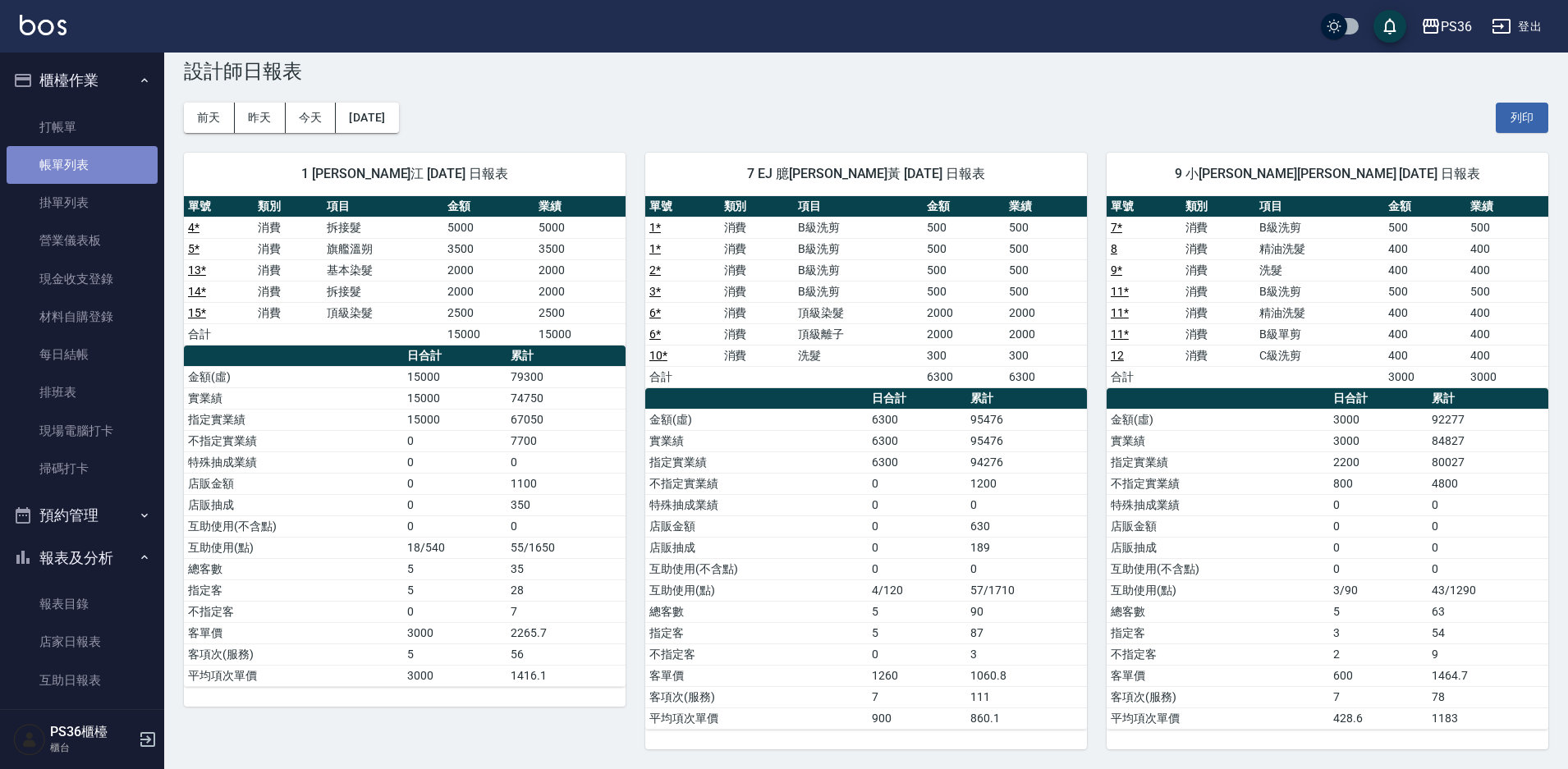
click at [83, 151] on link "帳單列表" at bounding box center [82, 164] width 151 height 38
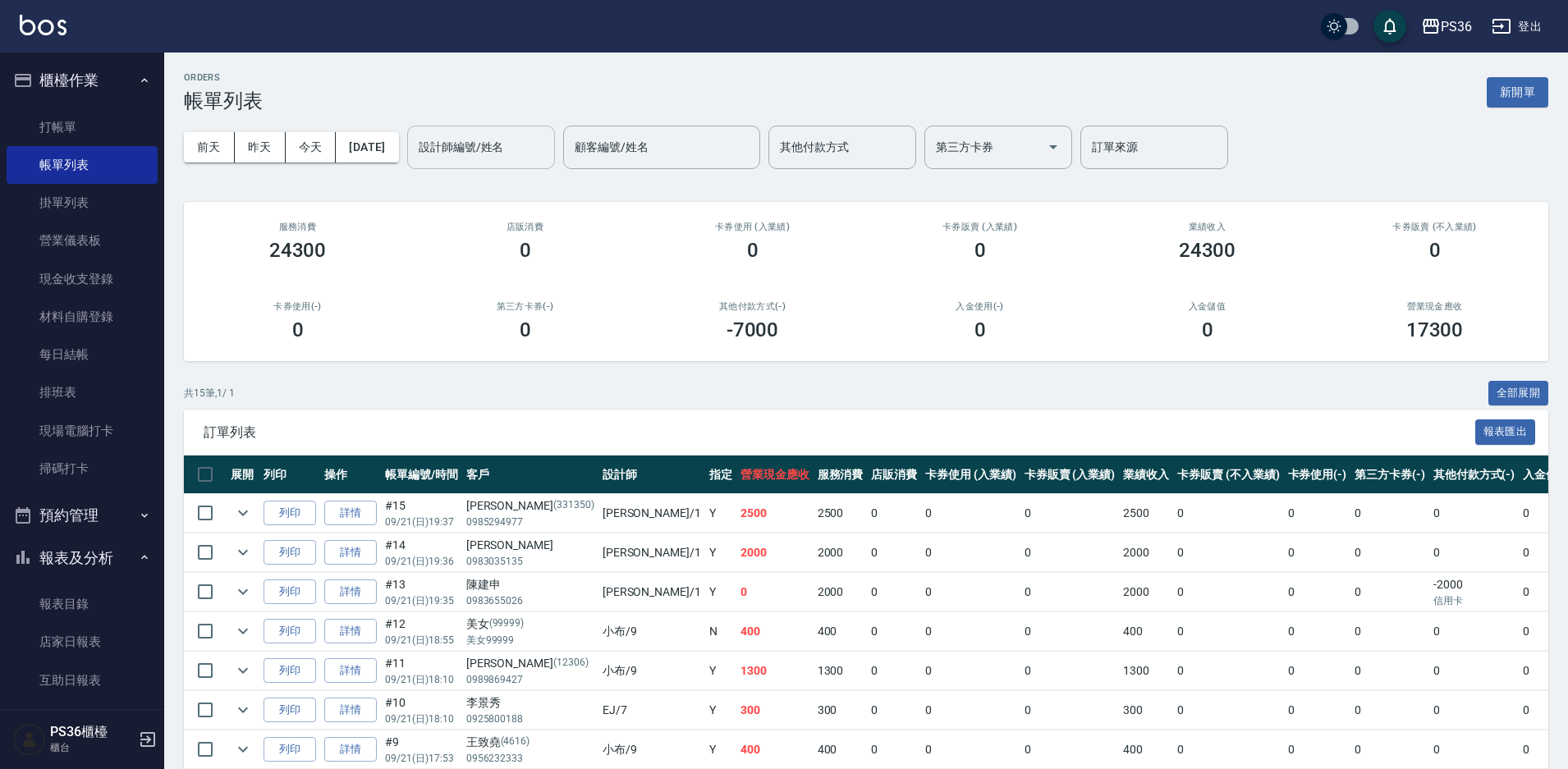
click at [448, 146] on input "設計師編號/姓名" at bounding box center [482, 147] width 133 height 28
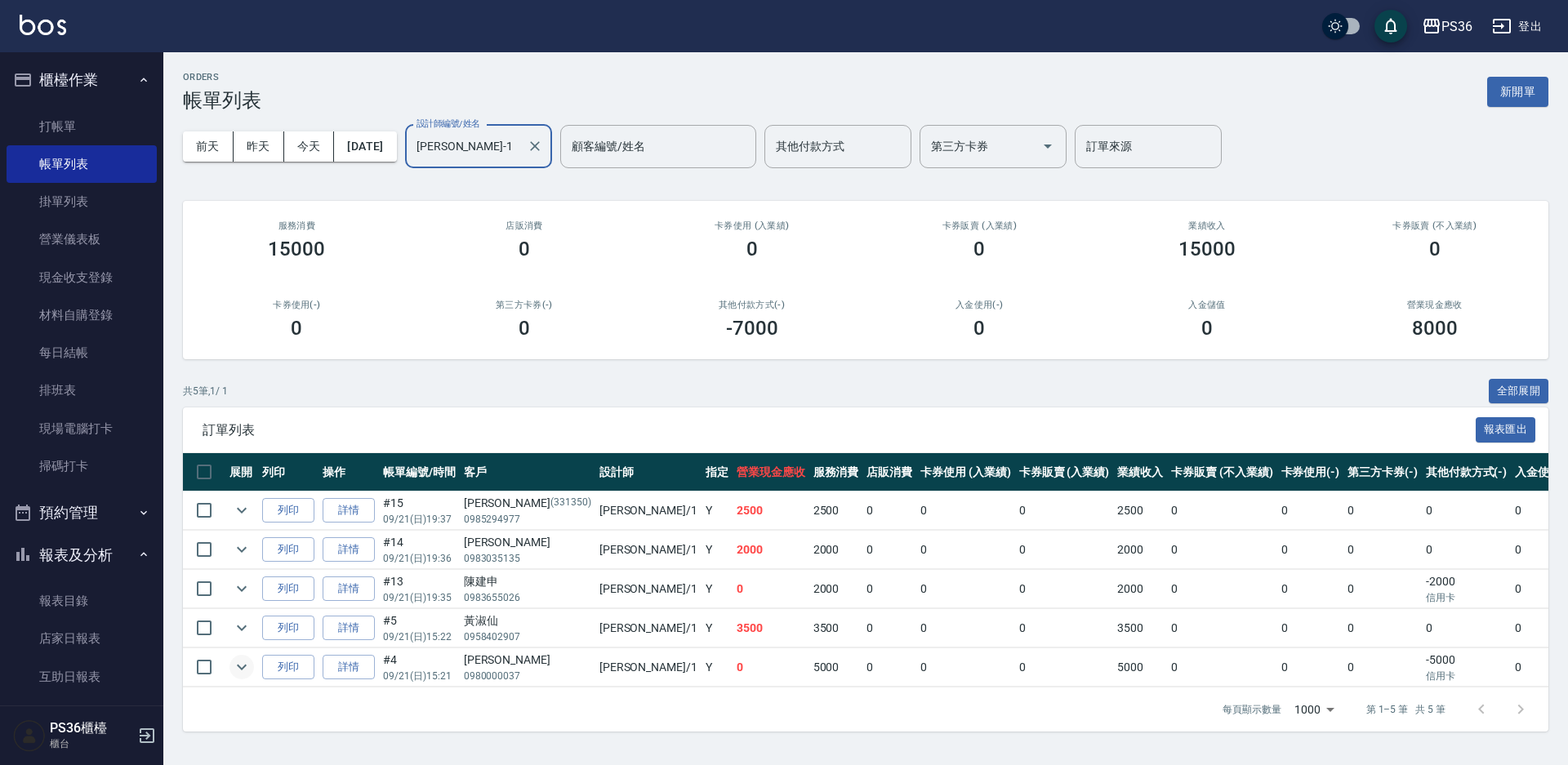
type input "[PERSON_NAME]-1"
click at [245, 672] on icon "expand row" at bounding box center [241, 667] width 19 height 19
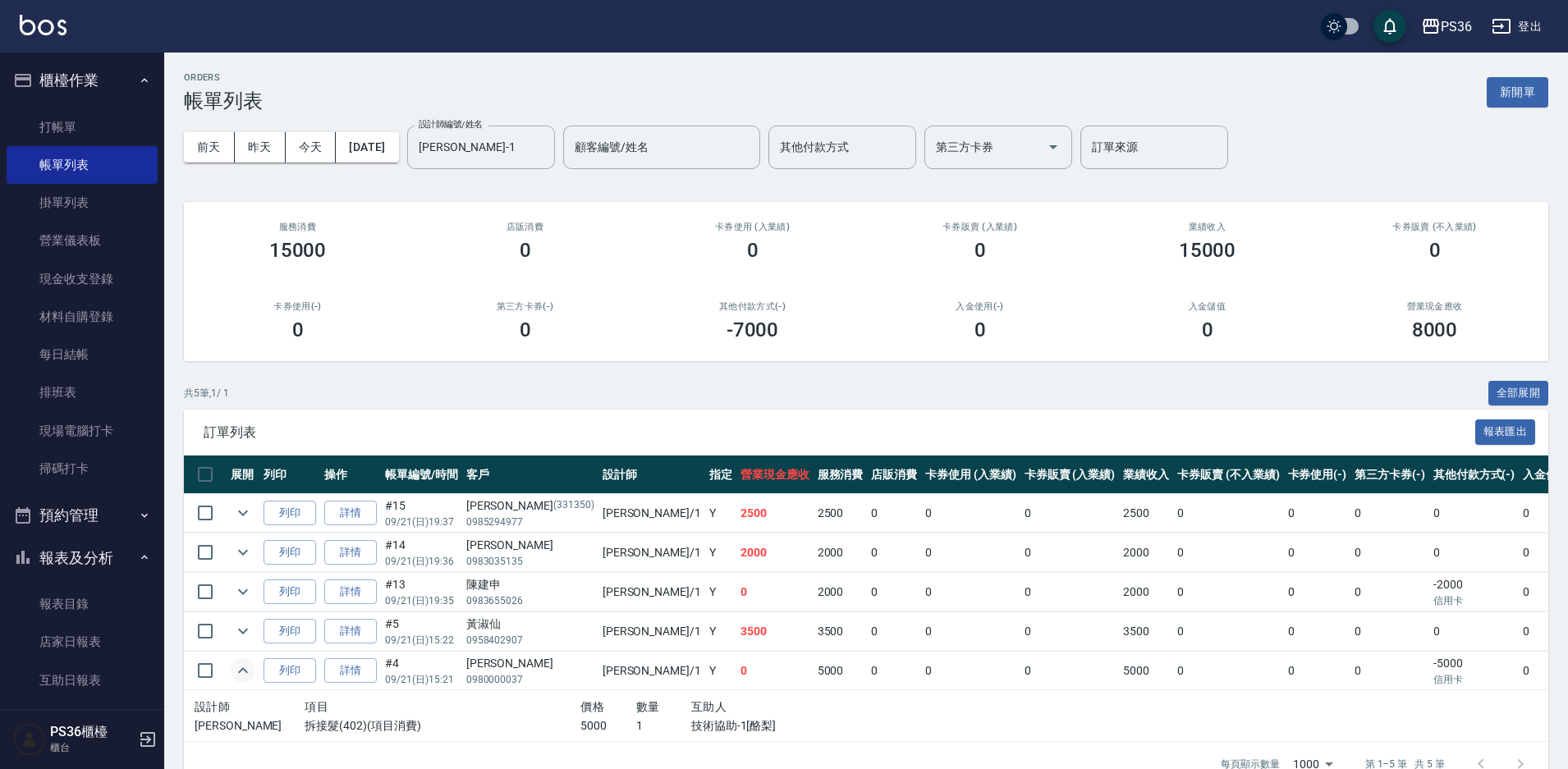
click at [247, 675] on icon "expand row" at bounding box center [243, 670] width 20 height 20
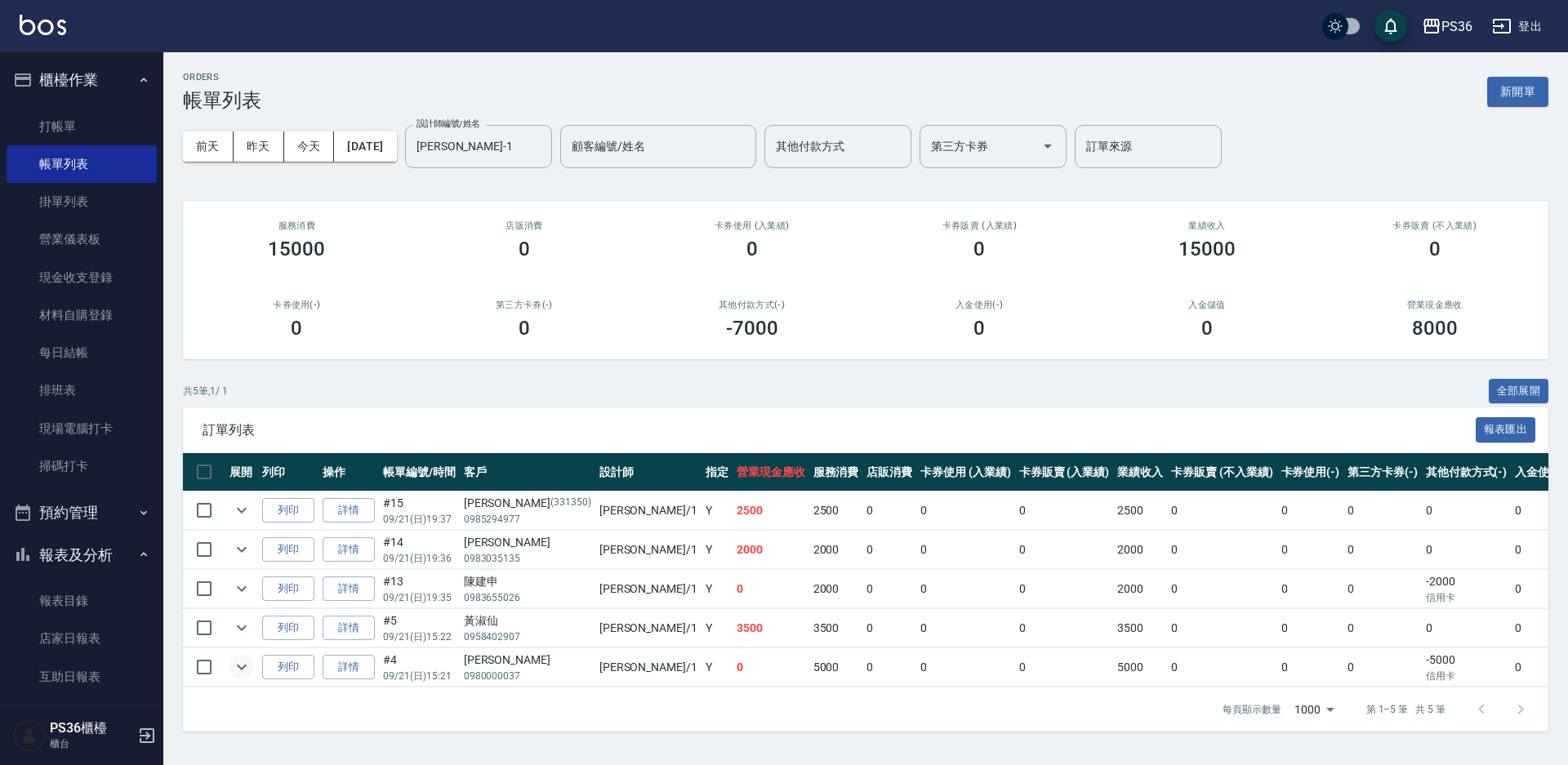
click at [233, 638] on td at bounding box center [242, 628] width 33 height 38
click at [235, 637] on icon "expand row" at bounding box center [241, 628] width 19 height 19
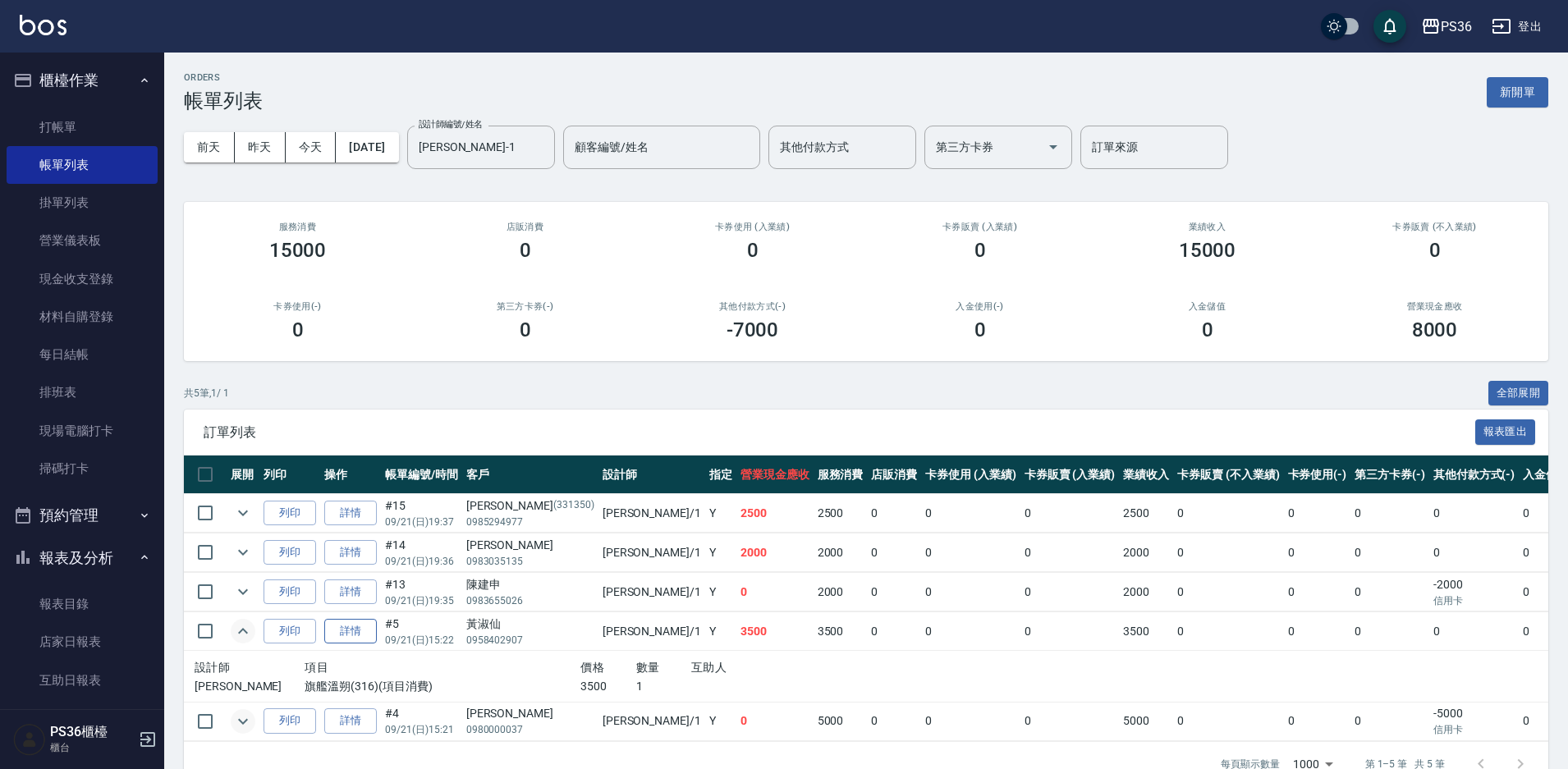
click at [344, 633] on link "詳情" at bounding box center [350, 631] width 53 height 25
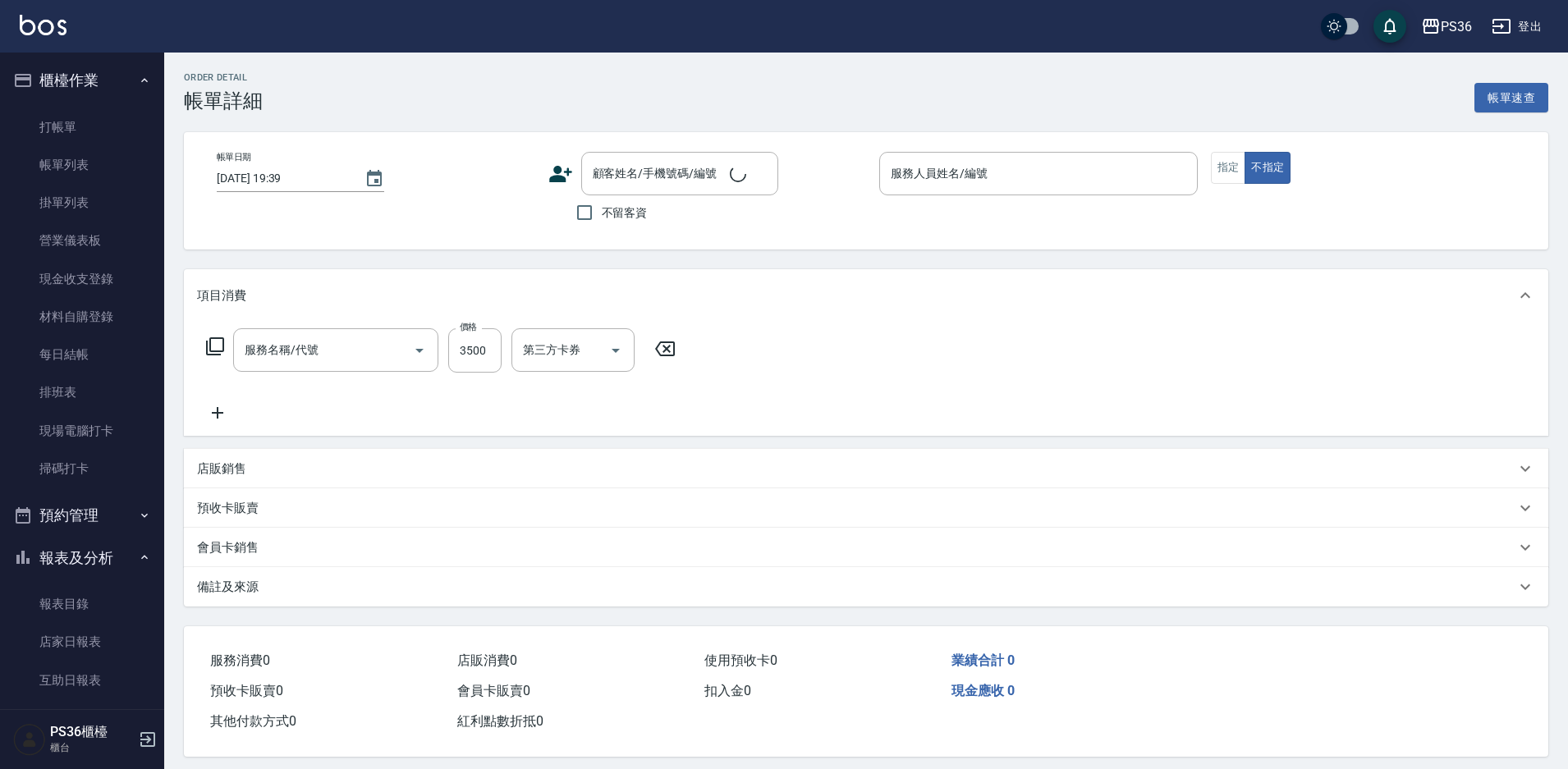
type input "[DATE] 15:22"
type input "[PERSON_NAME]-1"
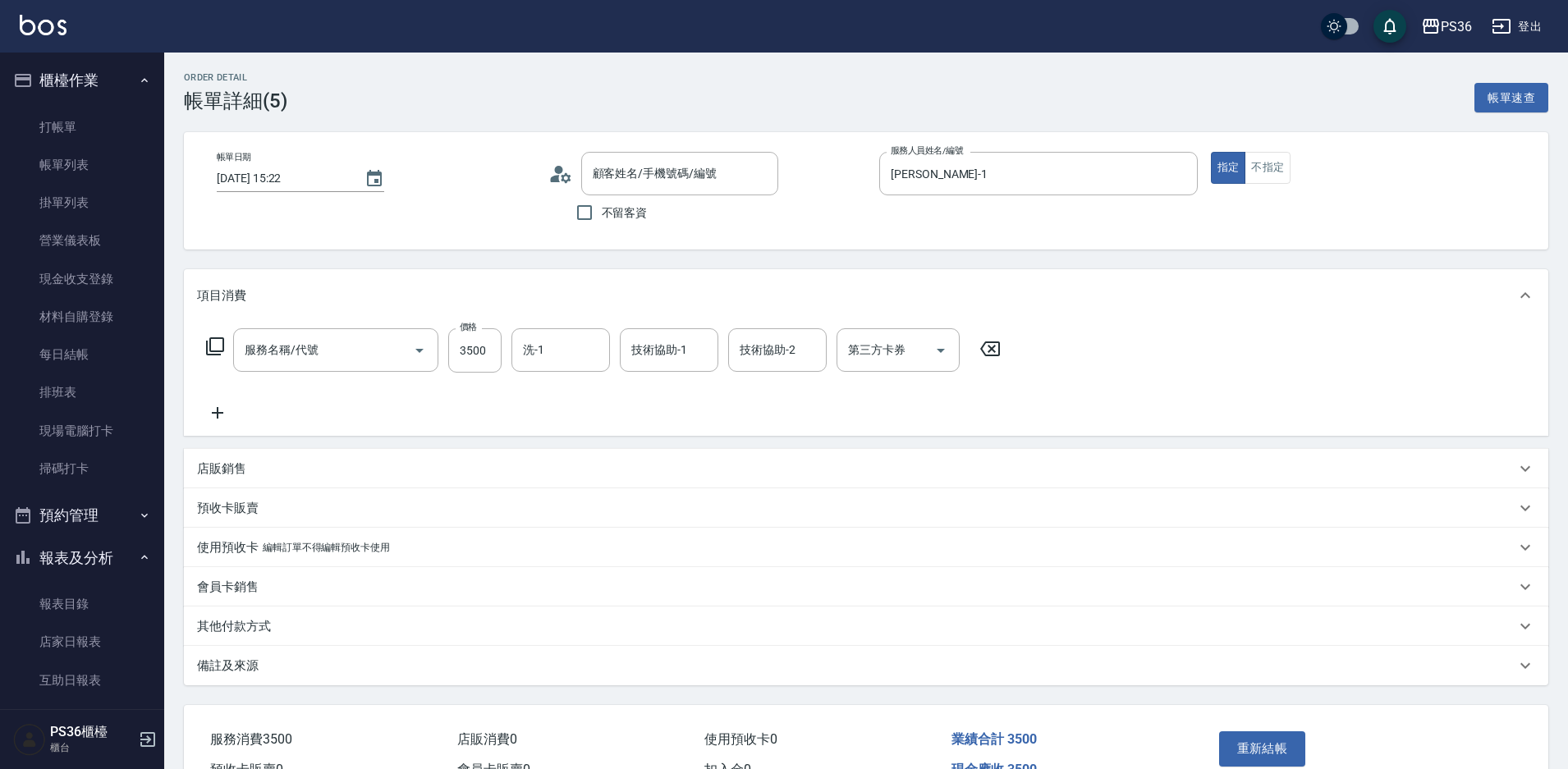
type input "黃淑仙/0958402907/"
type input "旗艦溫朔(316)"
click at [651, 366] on div "技術協助-1" at bounding box center [669, 350] width 99 height 43
type input "酪梨-21"
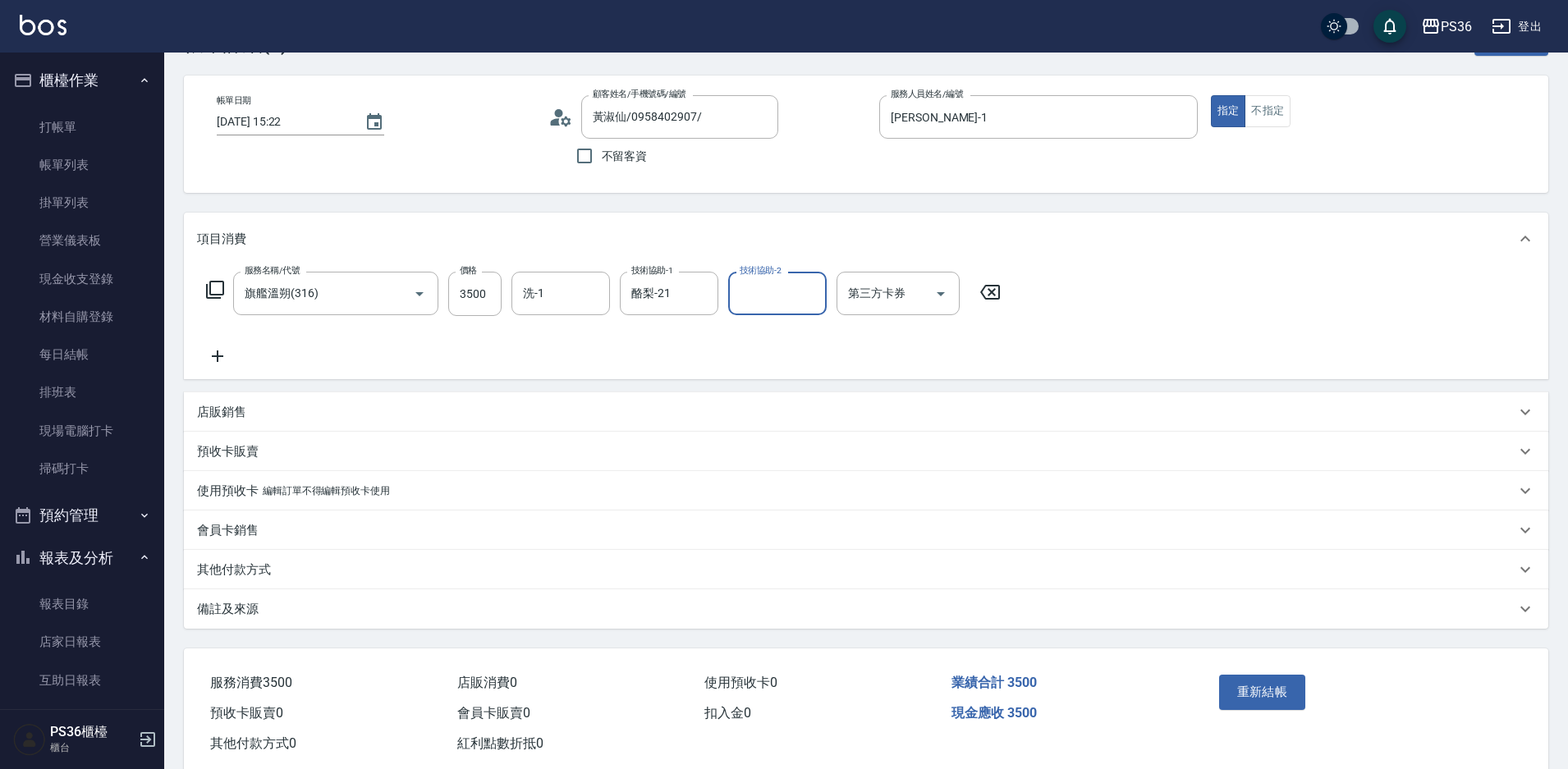
scroll to position [94, 0]
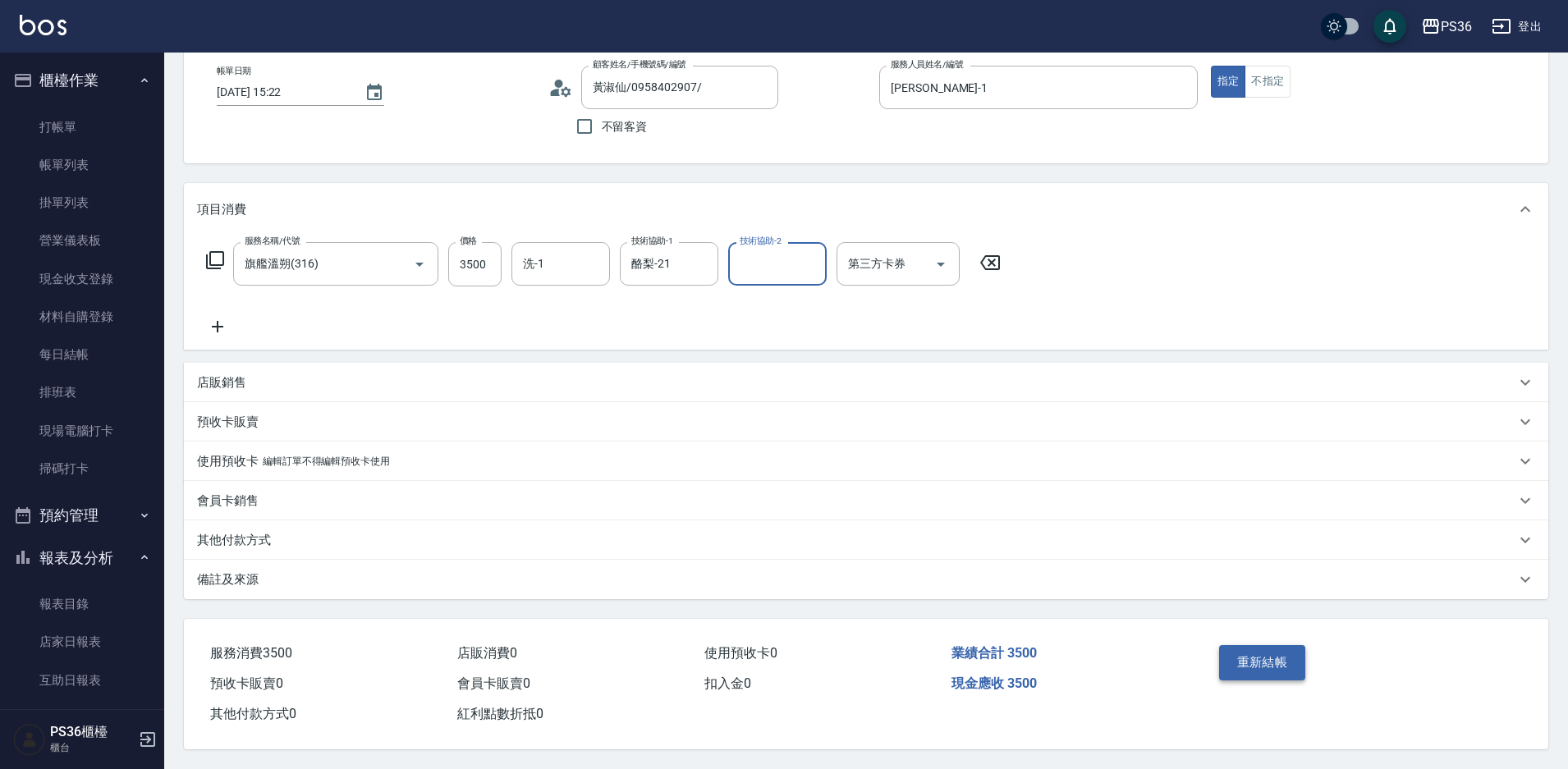
click at [1254, 658] on button "重新結帳" at bounding box center [1263, 661] width 87 height 34
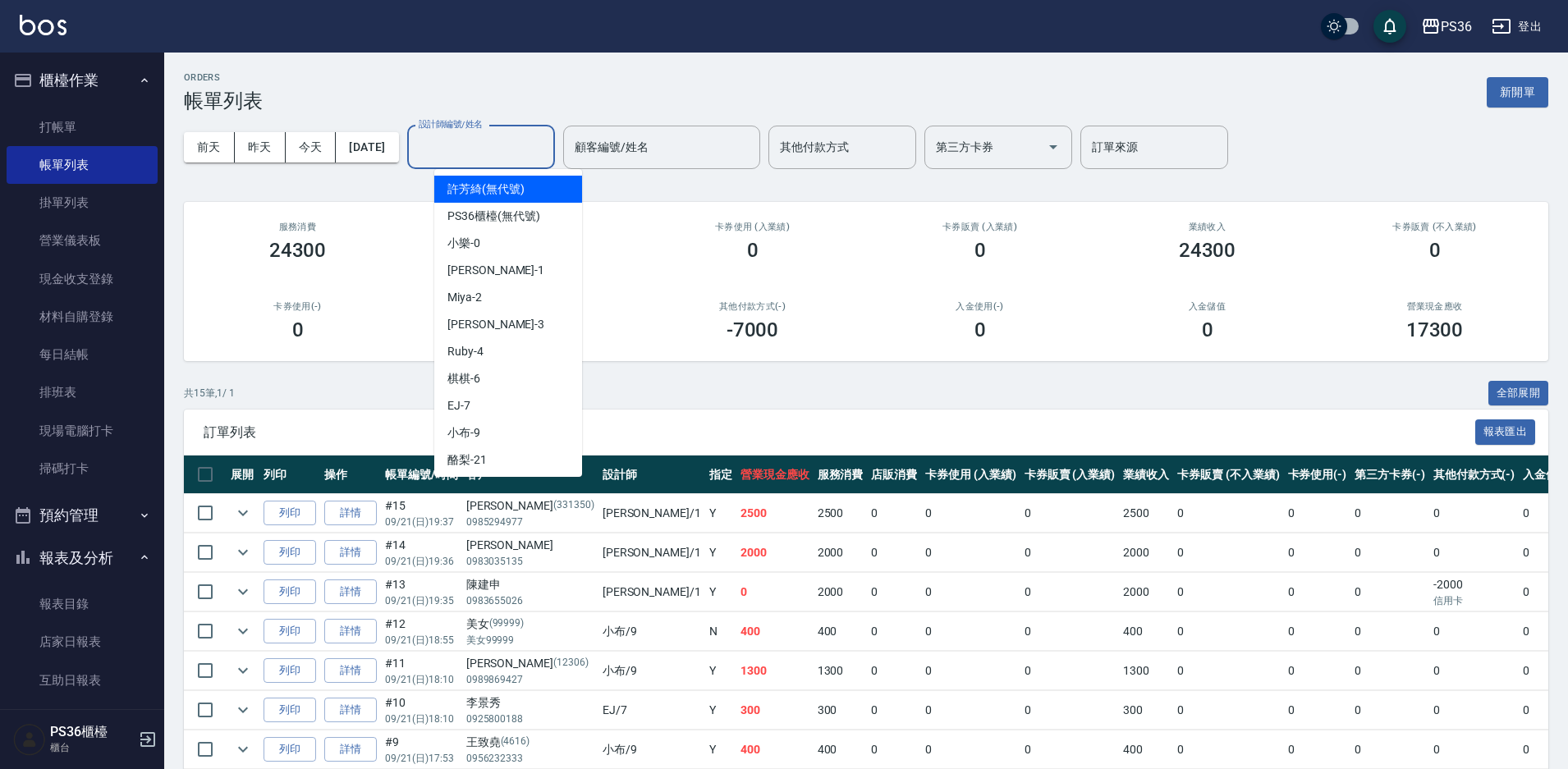
click at [533, 146] on input "設計師編號/姓名" at bounding box center [482, 147] width 133 height 28
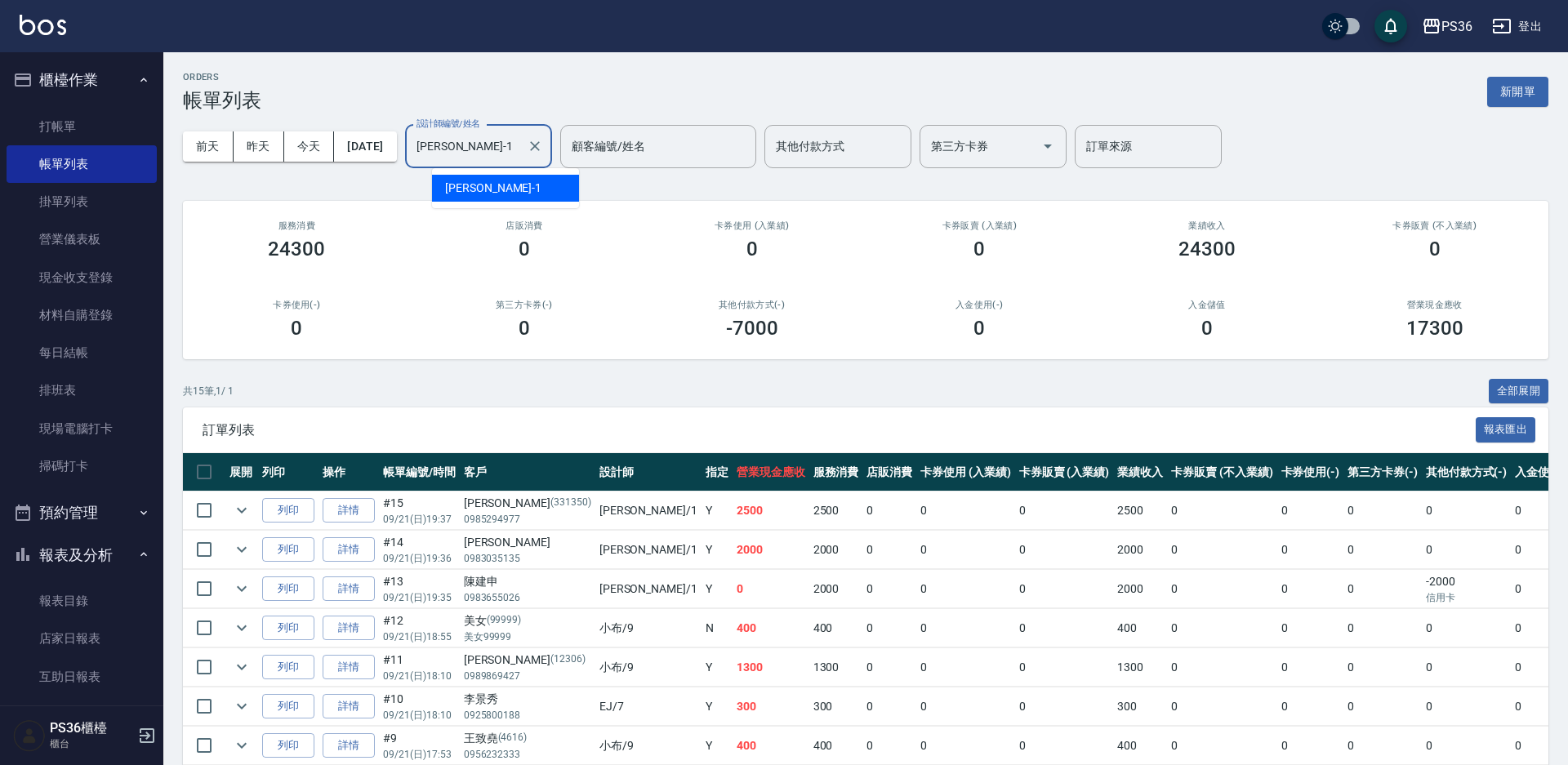
type input "[PERSON_NAME]-1"
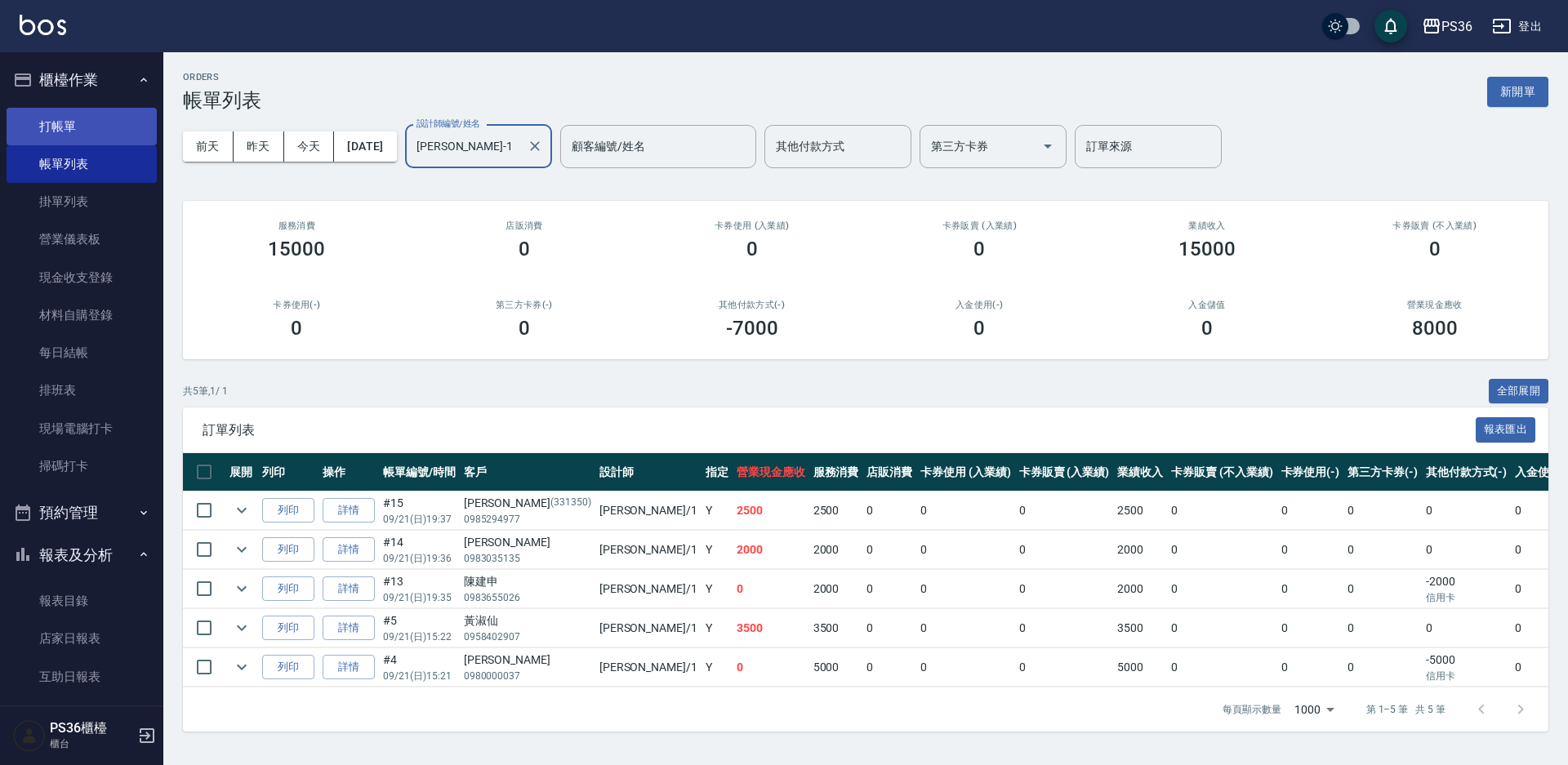
click at [104, 134] on link "打帳單" at bounding box center [82, 127] width 150 height 38
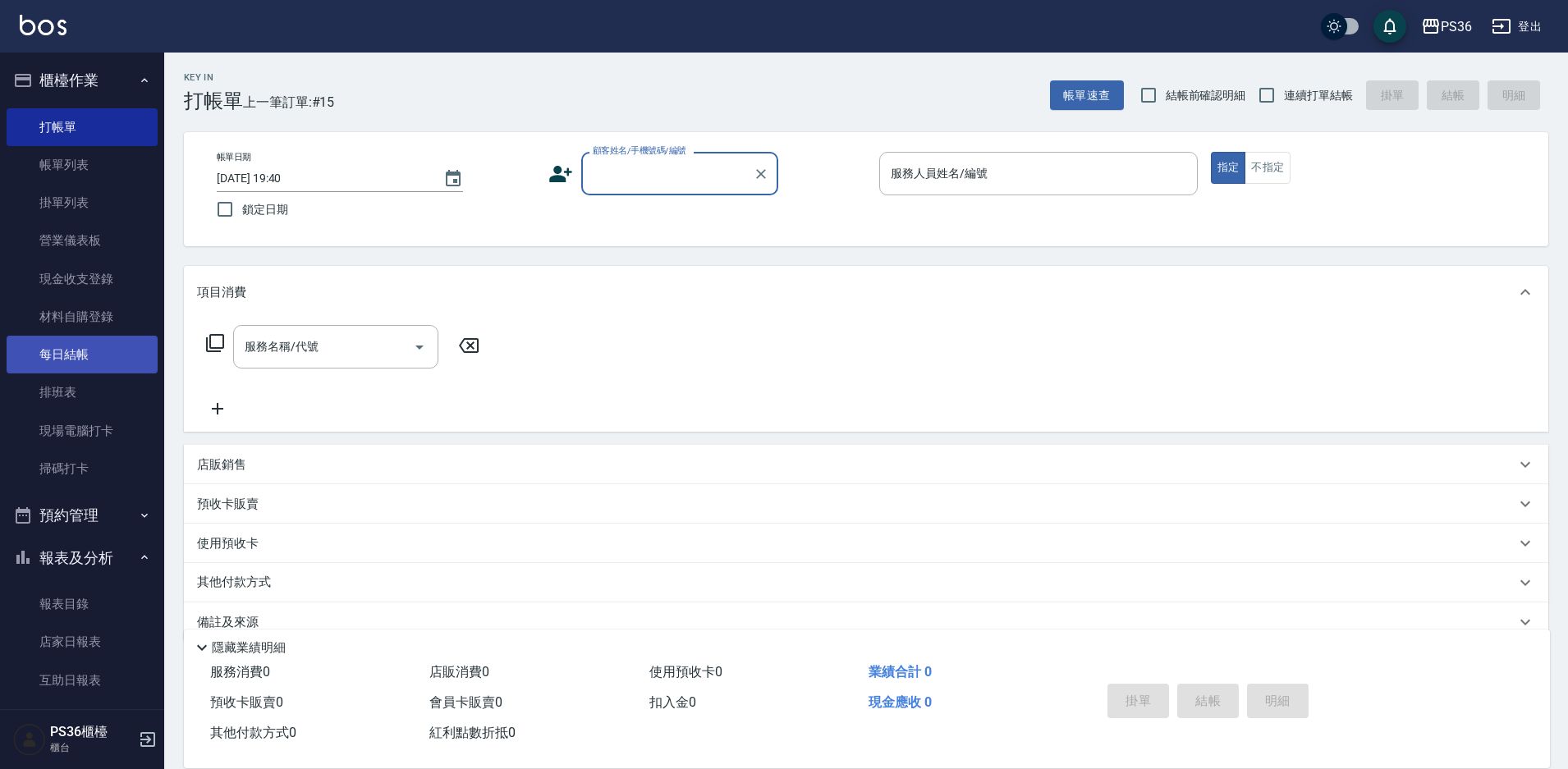
click at [77, 364] on link "每日結帳" at bounding box center [82, 354] width 151 height 38
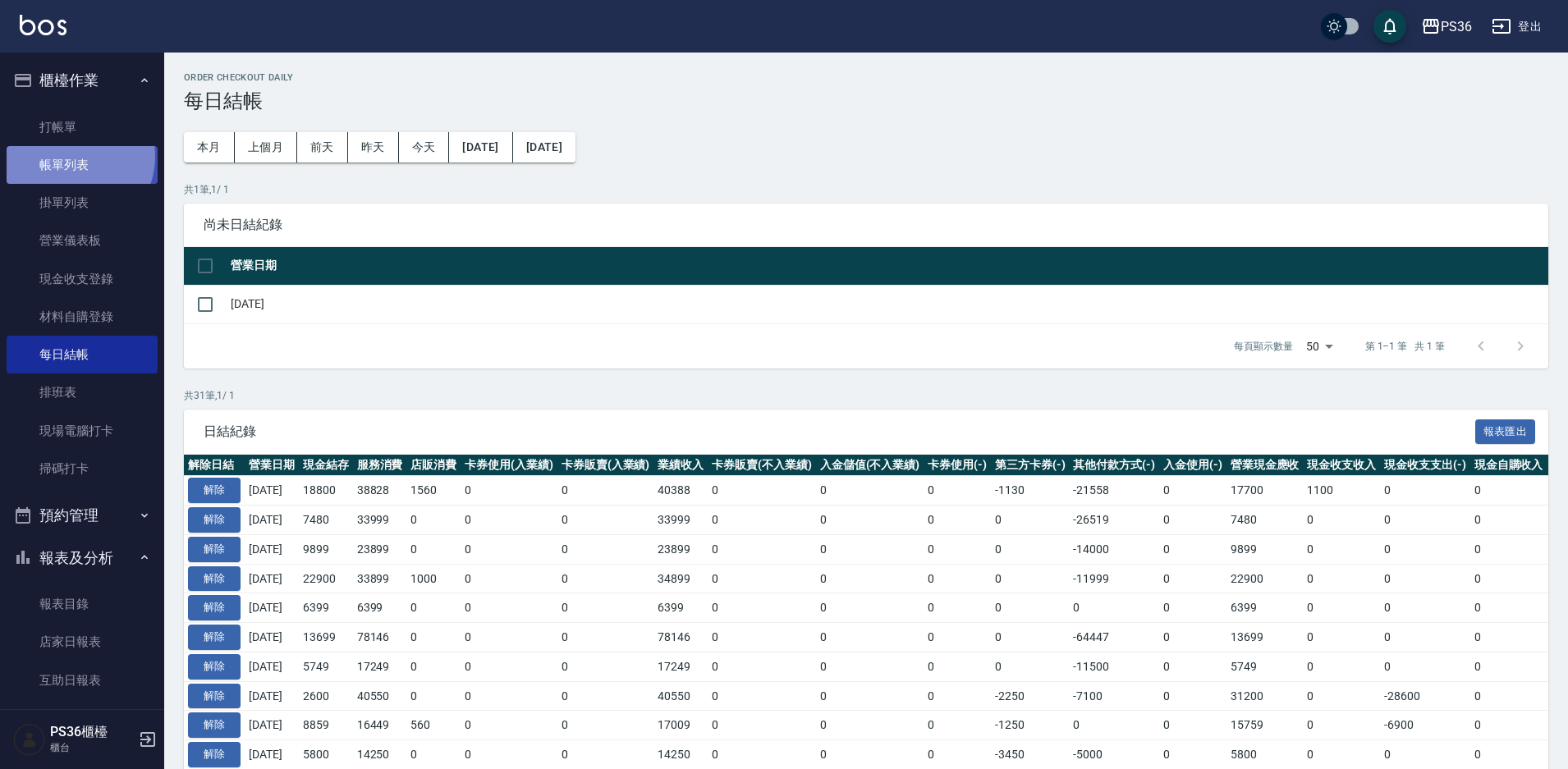
click at [69, 157] on link "帳單列表" at bounding box center [82, 164] width 151 height 38
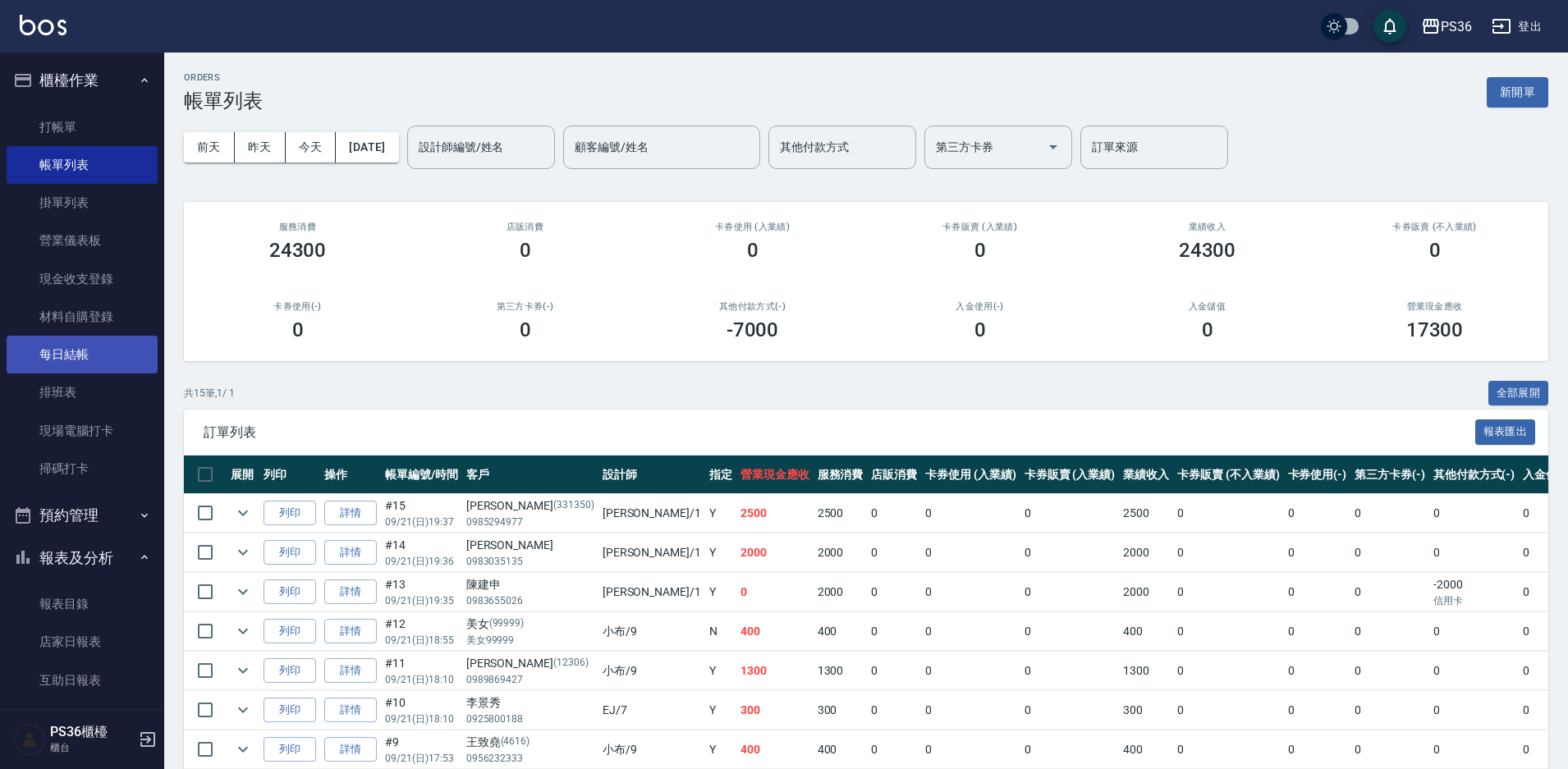
click at [80, 358] on link "每日結帳" at bounding box center [82, 354] width 151 height 38
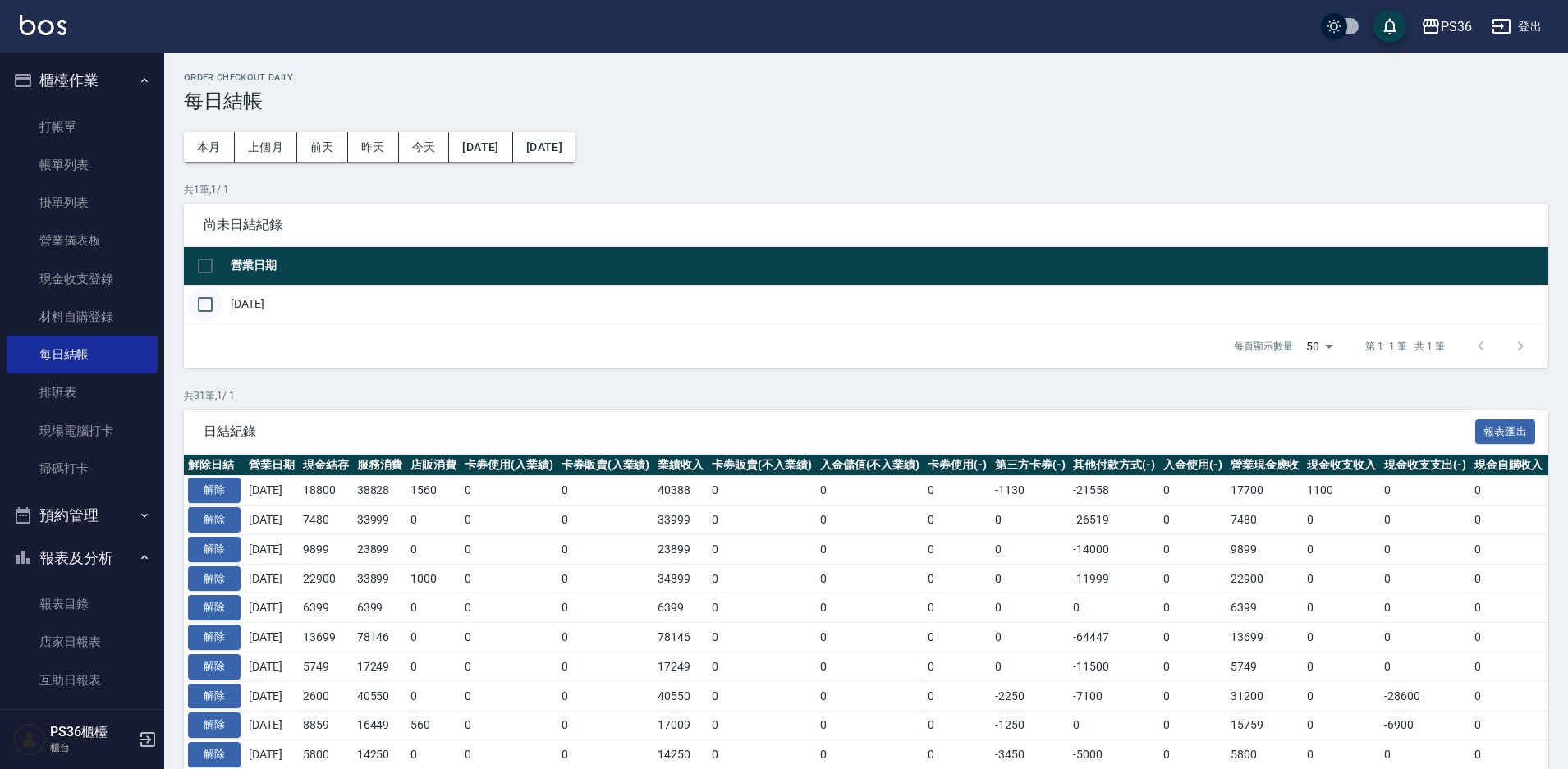
click at [201, 309] on input "checkbox" at bounding box center [205, 304] width 34 height 34
checkbox input "true"
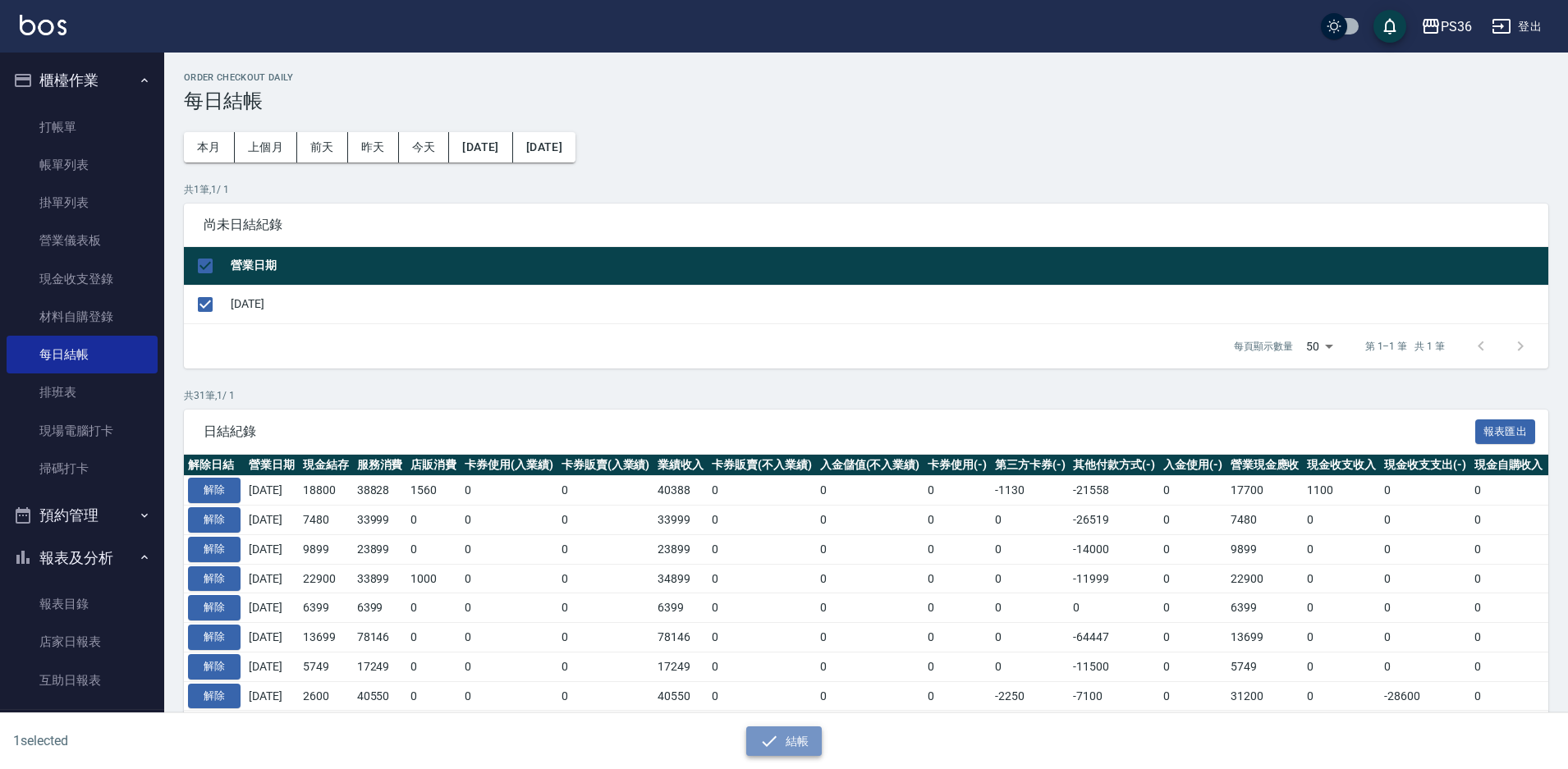
click at [783, 737] on button "結帳" at bounding box center [785, 741] width 76 height 30
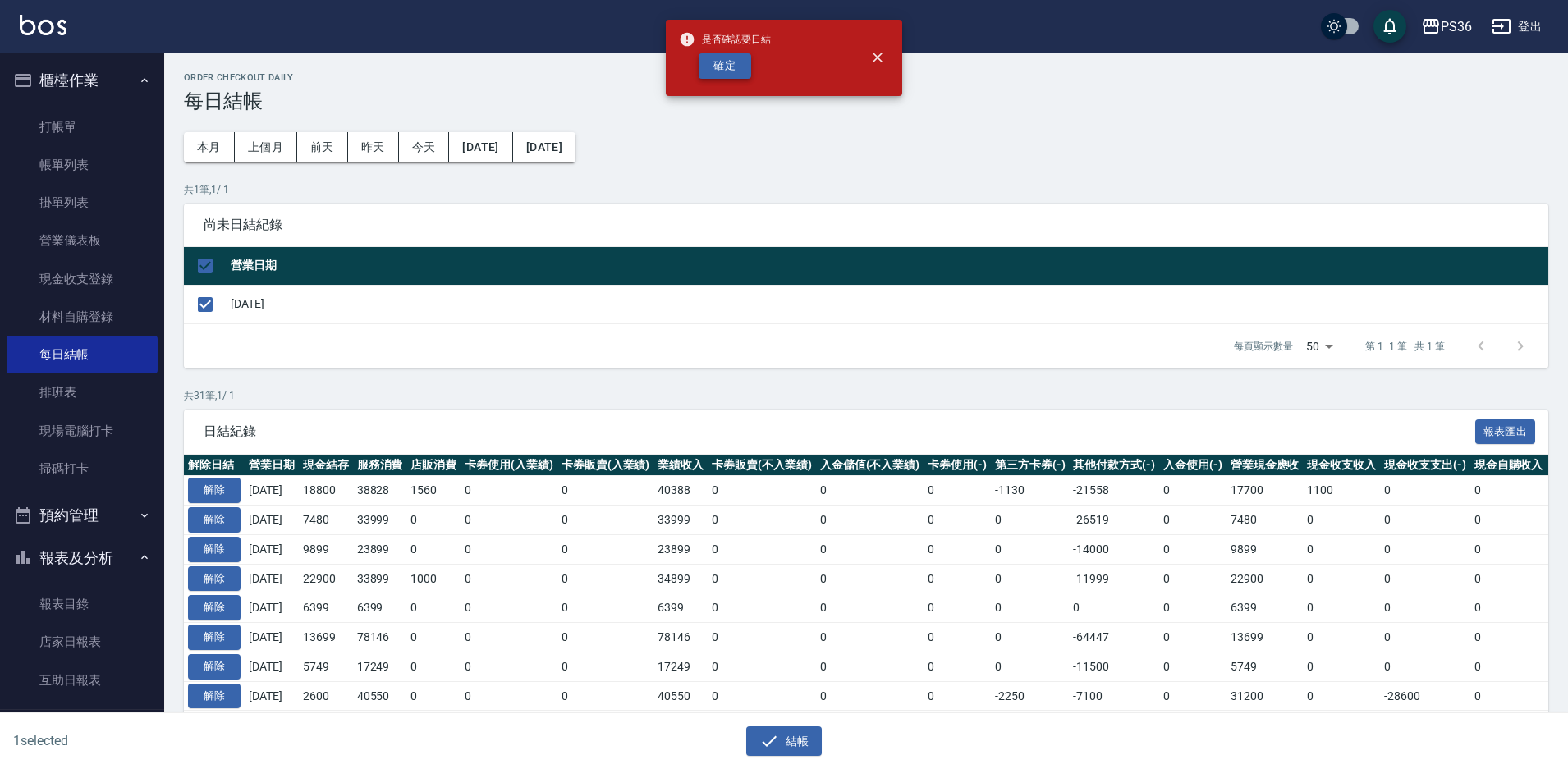
click at [732, 73] on button "確定" at bounding box center [725, 67] width 53 height 25
checkbox input "false"
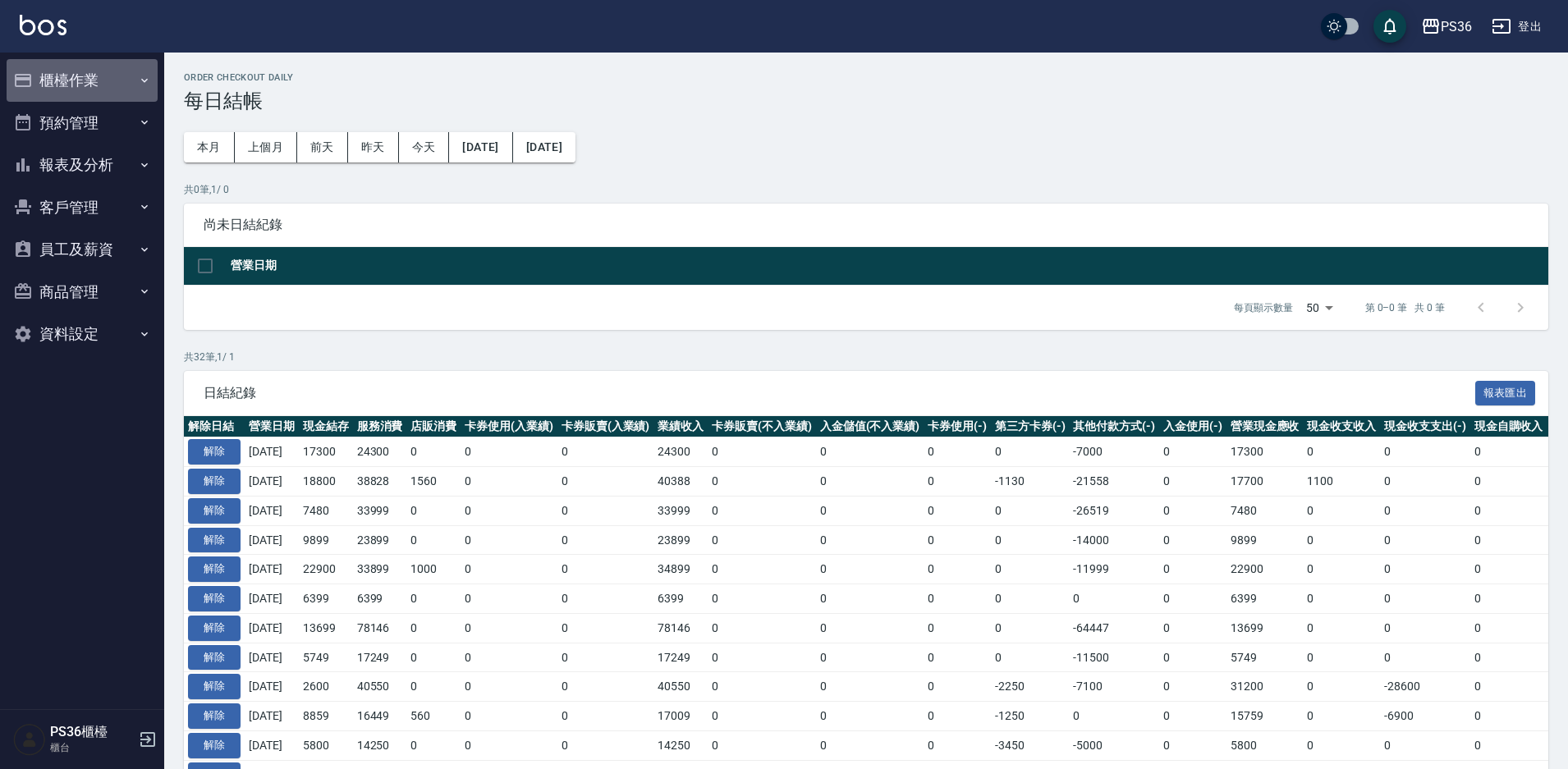
click at [130, 79] on button "櫃檯作業" at bounding box center [82, 80] width 151 height 43
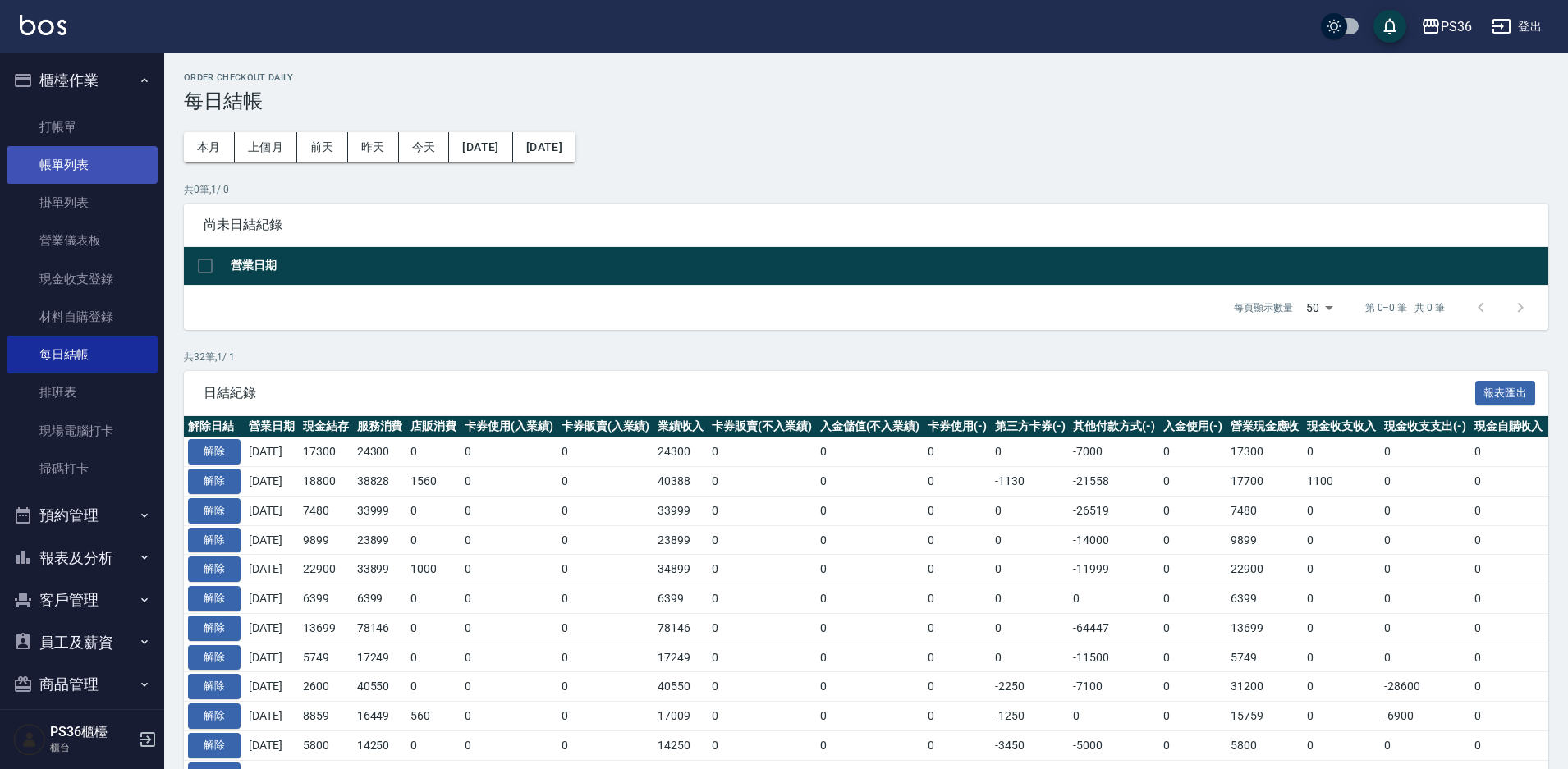
click at [105, 167] on link "帳單列表" at bounding box center [82, 164] width 151 height 38
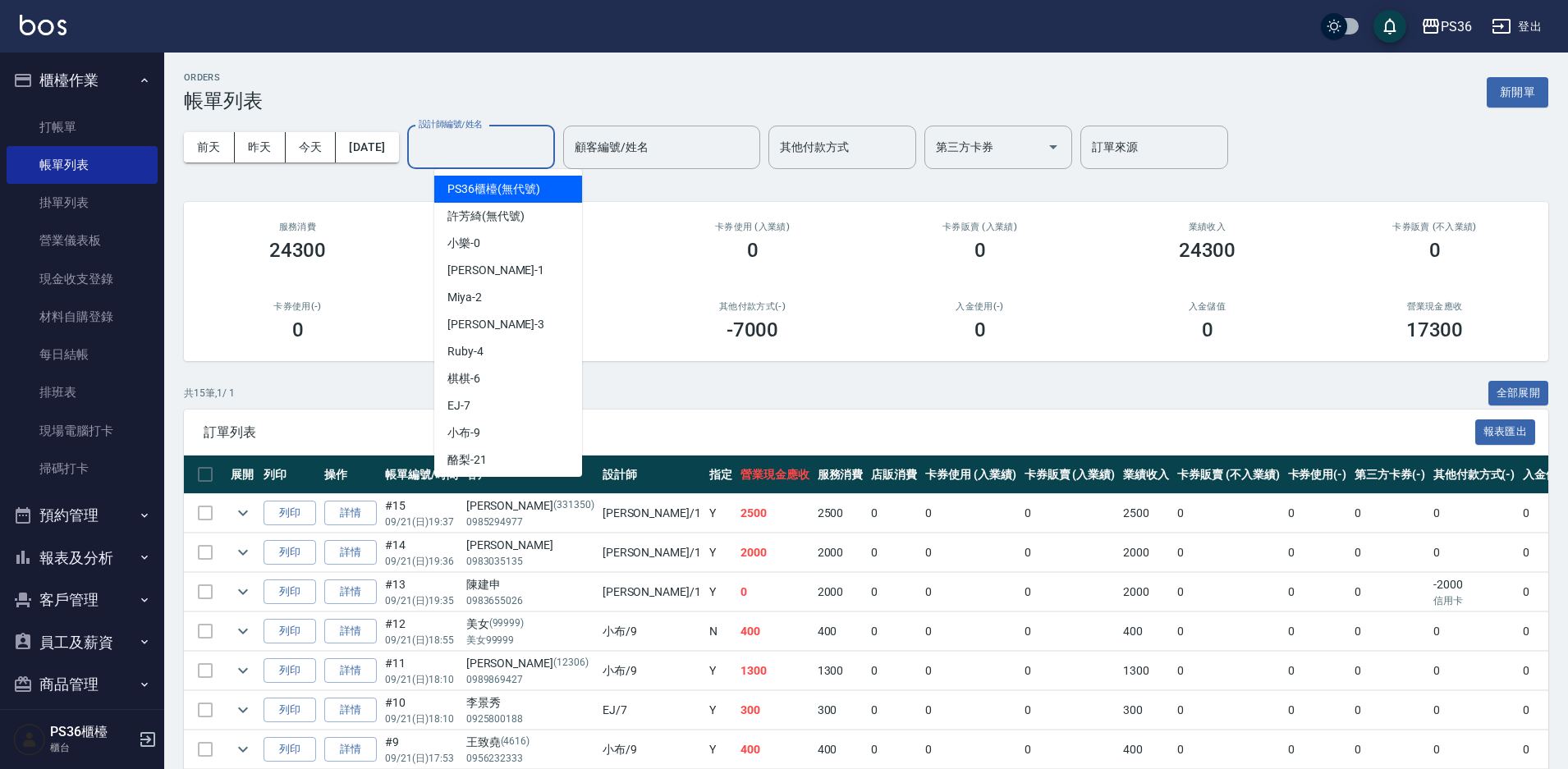
click at [482, 142] on div "設計師編號/姓名 設計師編號/姓名" at bounding box center [481, 147] width 148 height 43
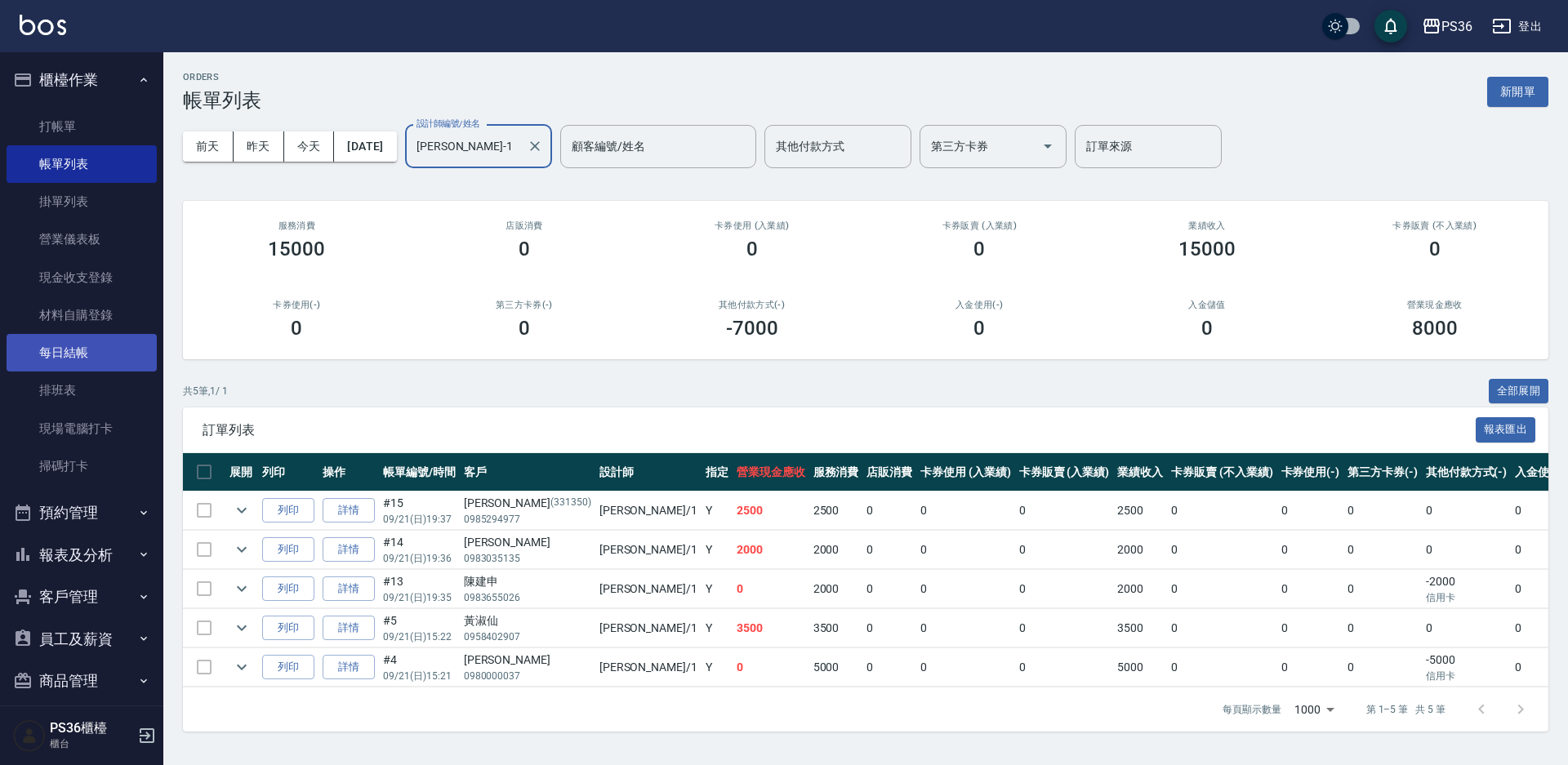
type input "[PERSON_NAME]-1"
click at [98, 356] on link "每日結帳" at bounding box center [82, 352] width 150 height 38
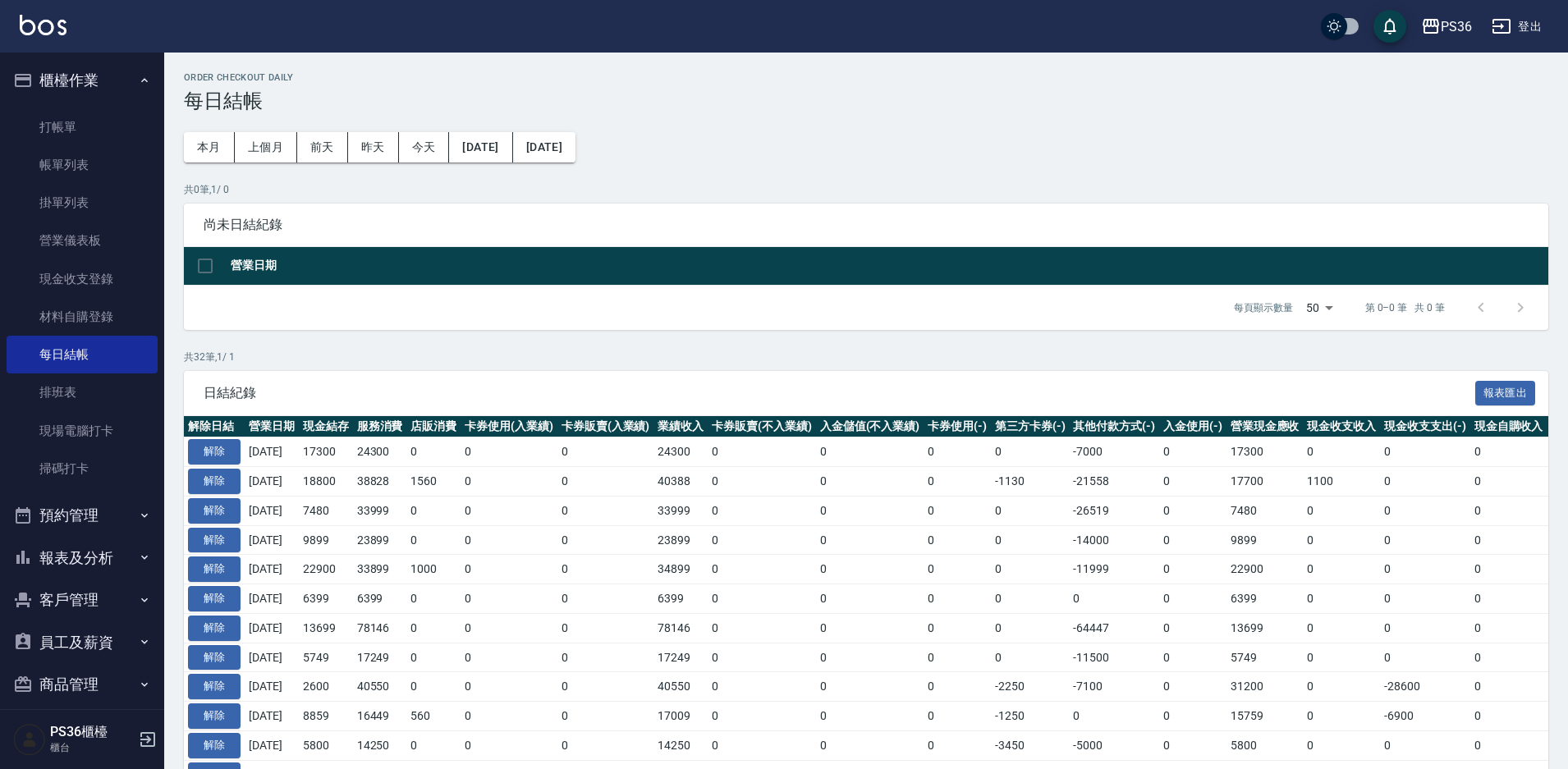
click at [100, 549] on button "報表及分析" at bounding box center [82, 559] width 151 height 43
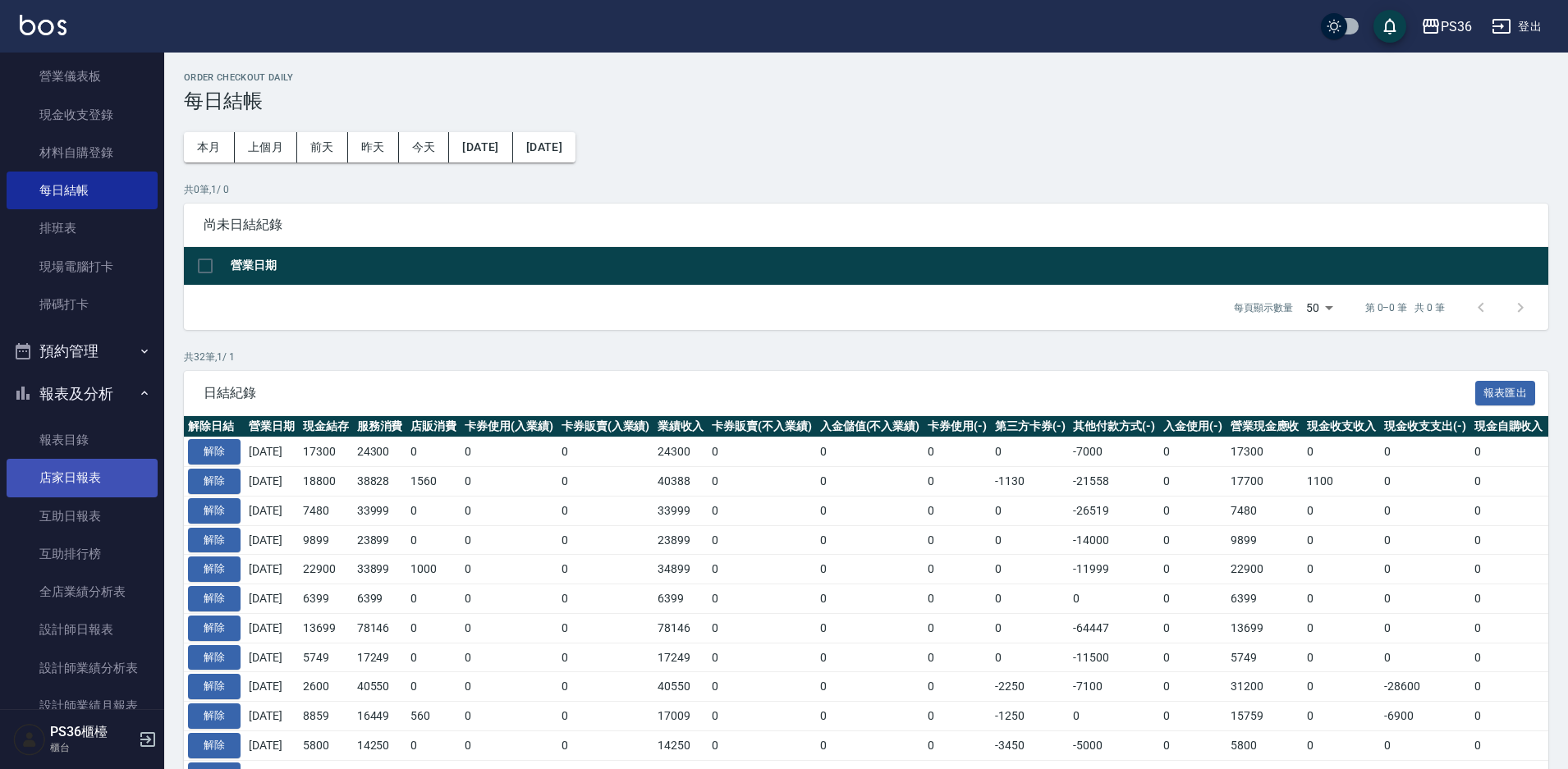
click at [85, 469] on link "店家日報表" at bounding box center [82, 477] width 151 height 38
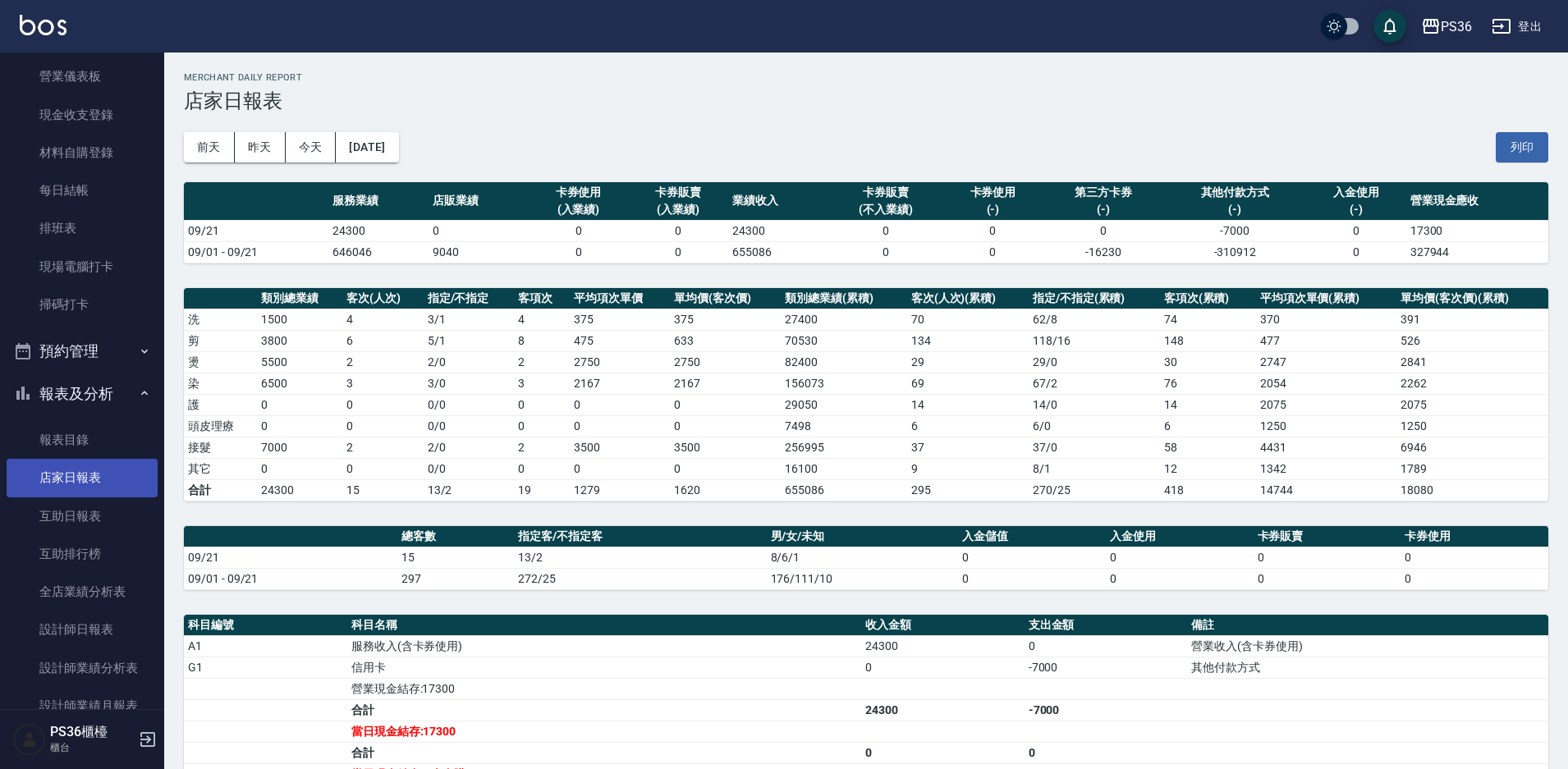
scroll to position [329, 0]
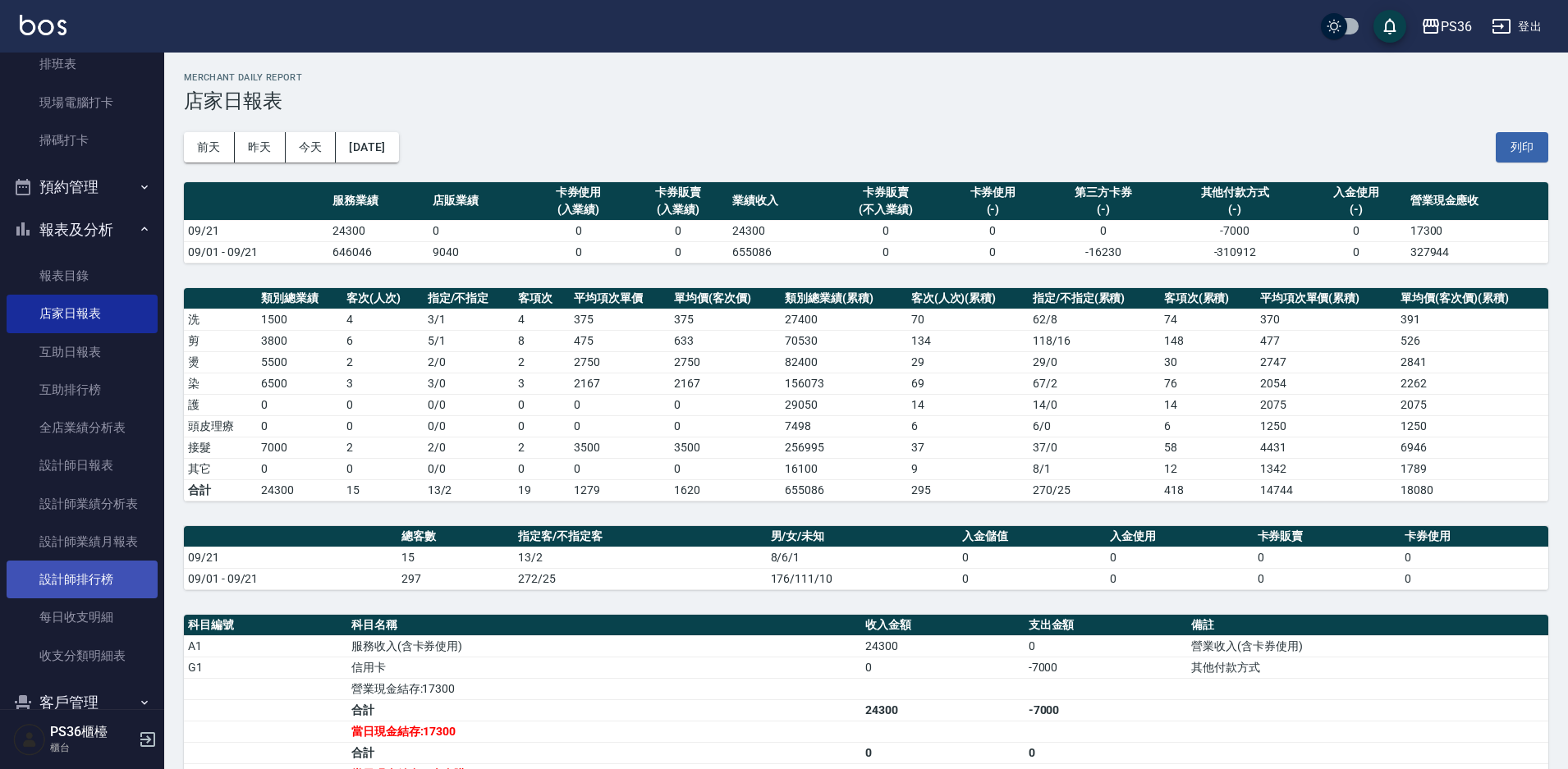
click at [82, 580] on link "設計師排行榜" at bounding box center [82, 579] width 151 height 38
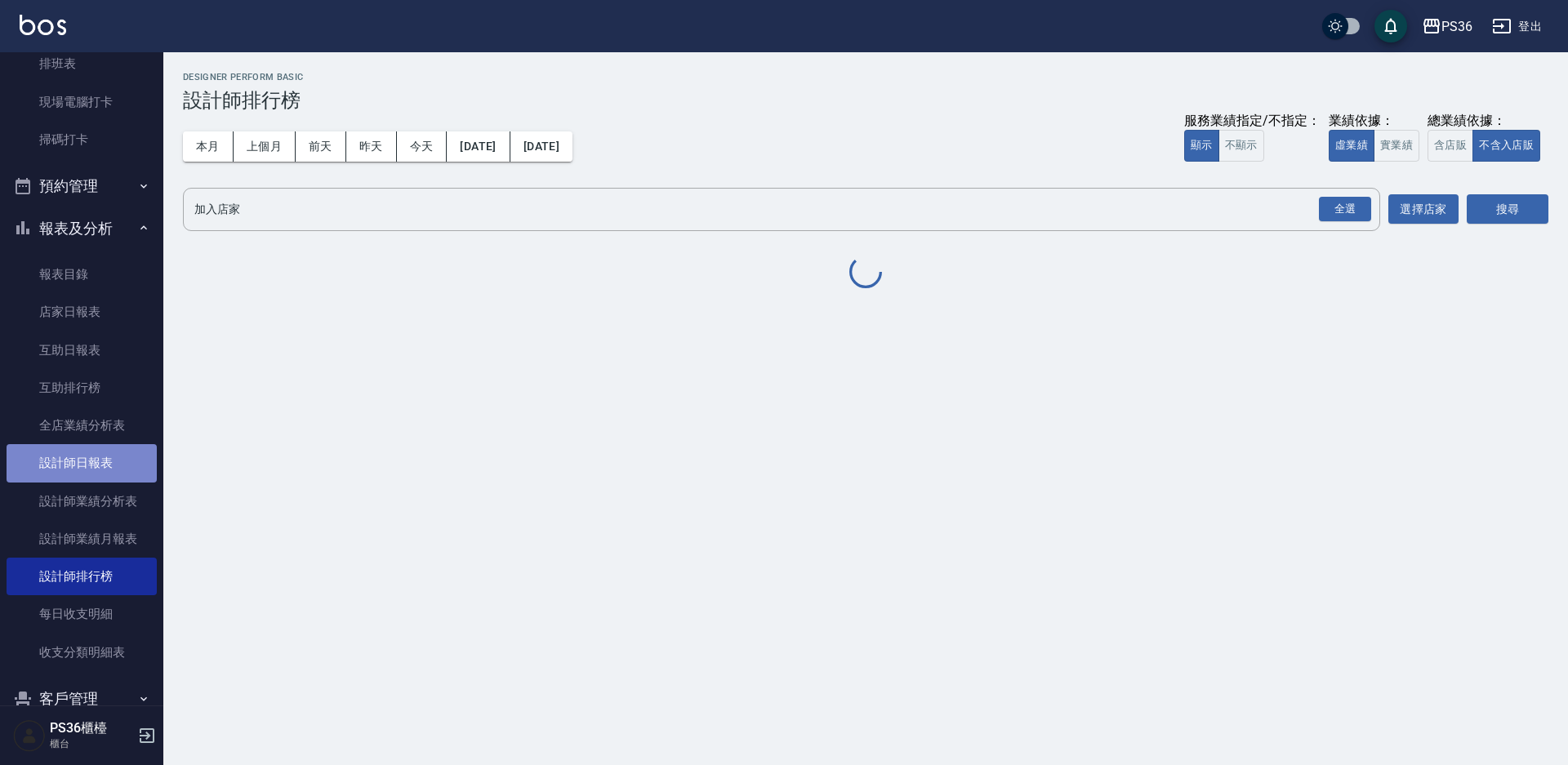
click at [89, 478] on link "設計師日報表" at bounding box center [82, 462] width 150 height 38
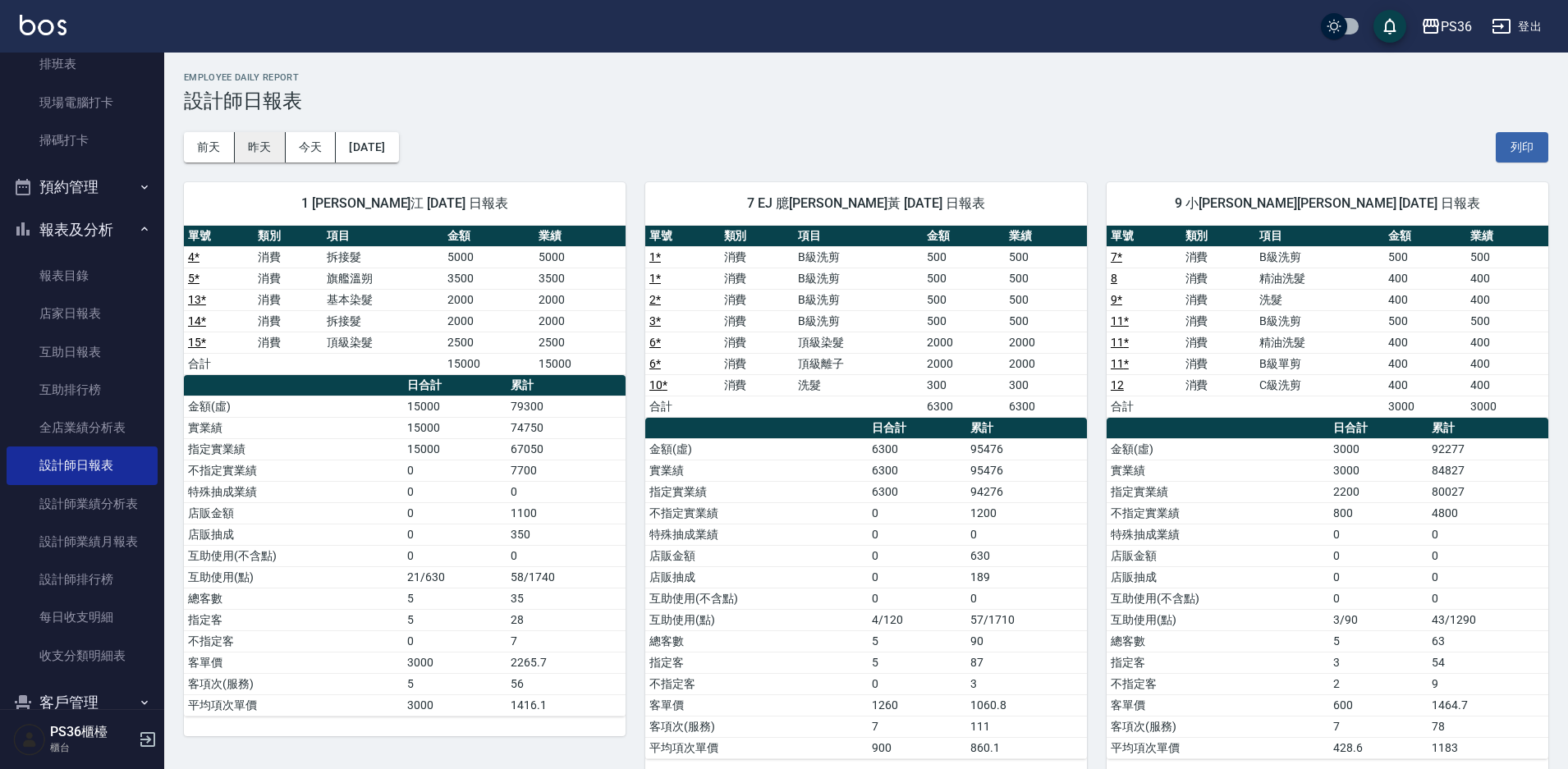
click at [272, 142] on button "昨天" at bounding box center [260, 147] width 51 height 30
